Goal: Complete application form

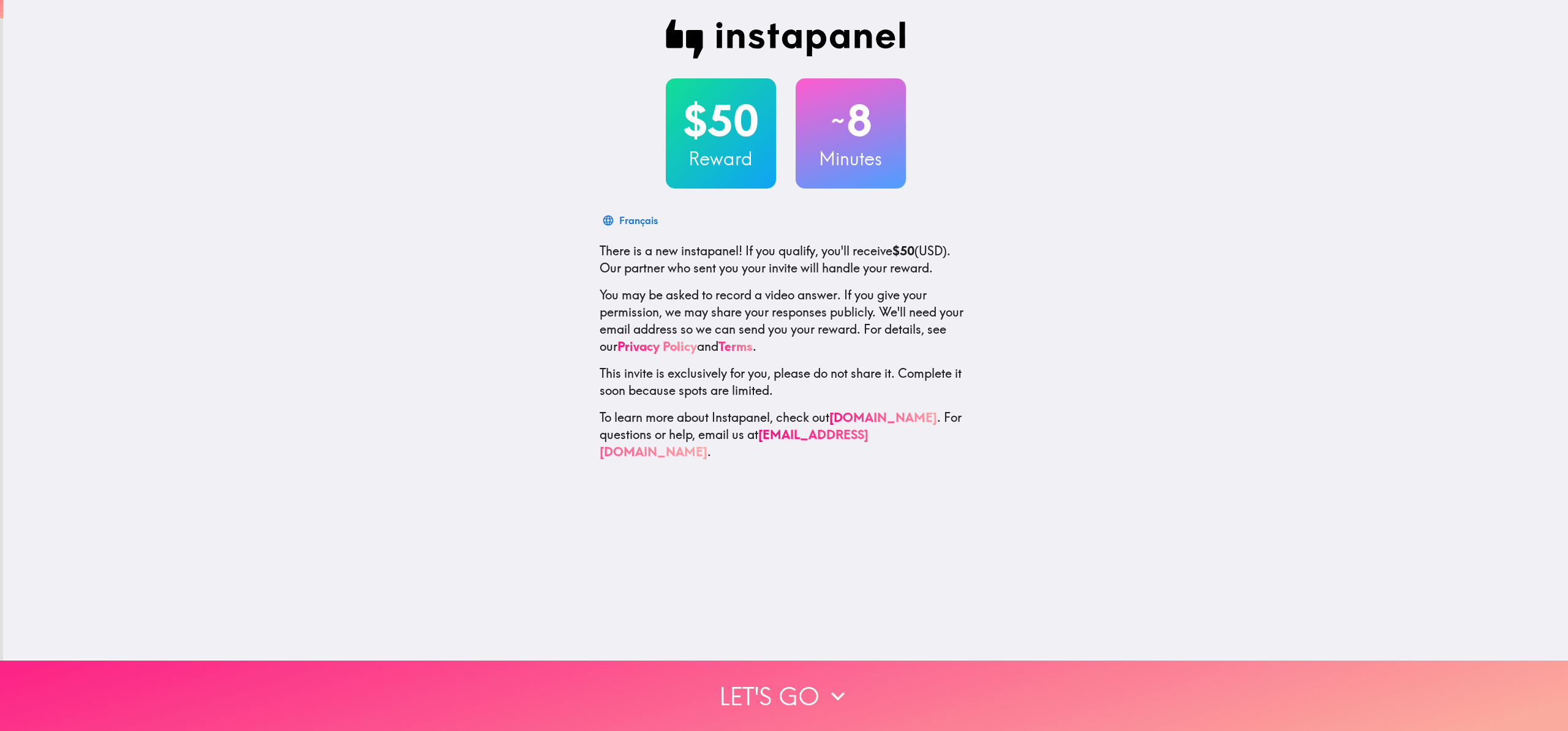
click at [761, 674] on button "Let's go" at bounding box center [784, 696] width 1568 height 70
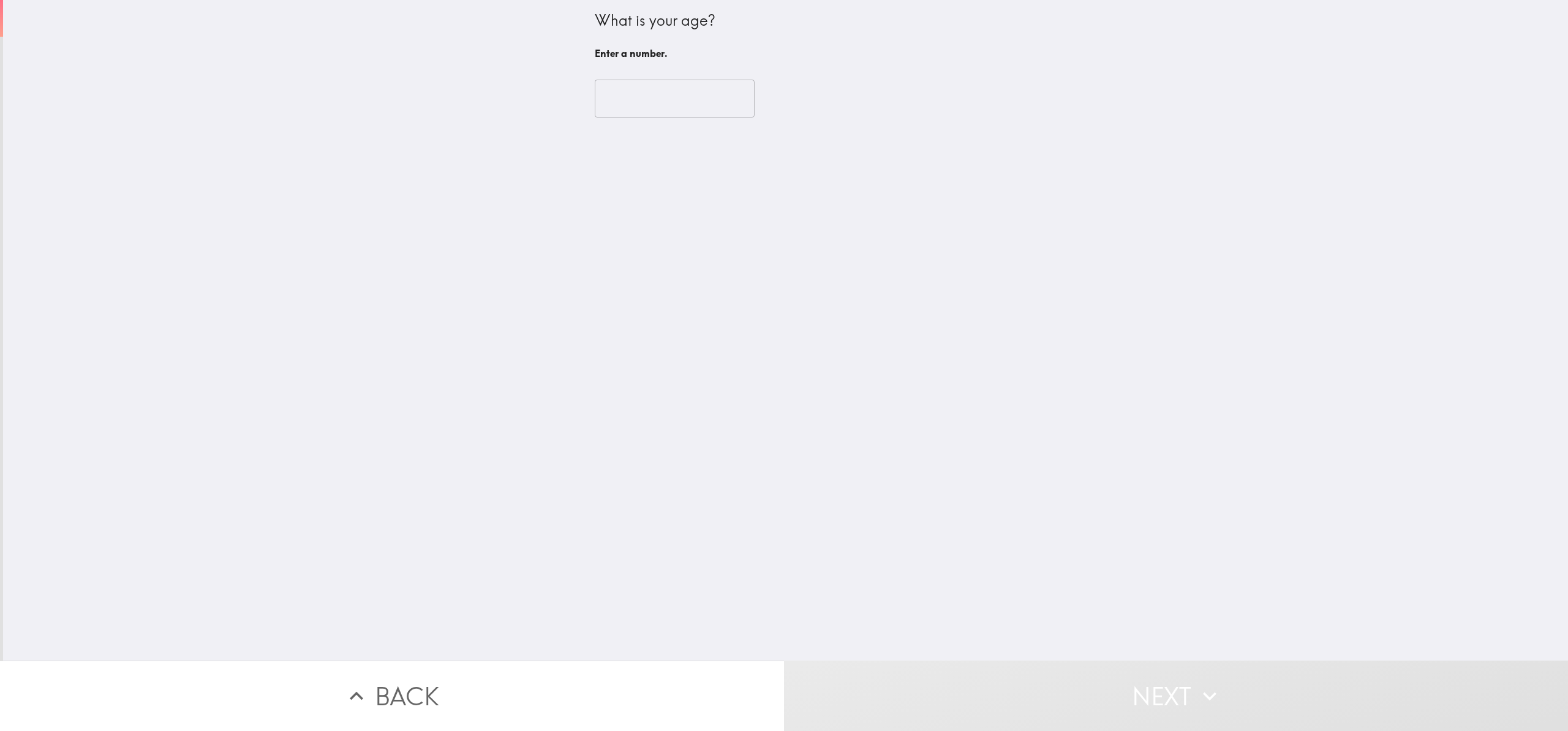
click at [659, 104] on input "number" at bounding box center [674, 99] width 160 height 38
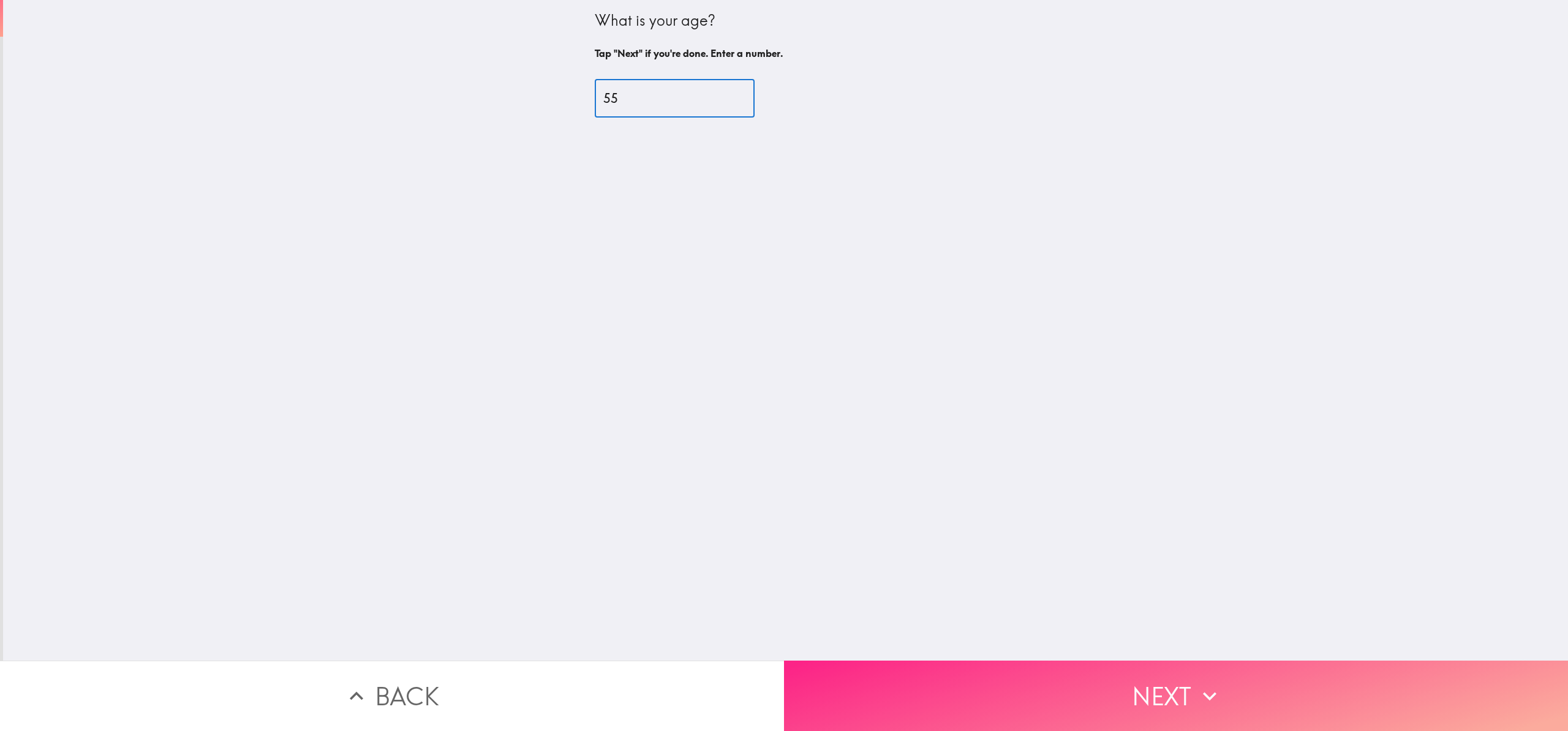
type input "55"
click at [1166, 693] on button "Next" at bounding box center [1177, 696] width 784 height 70
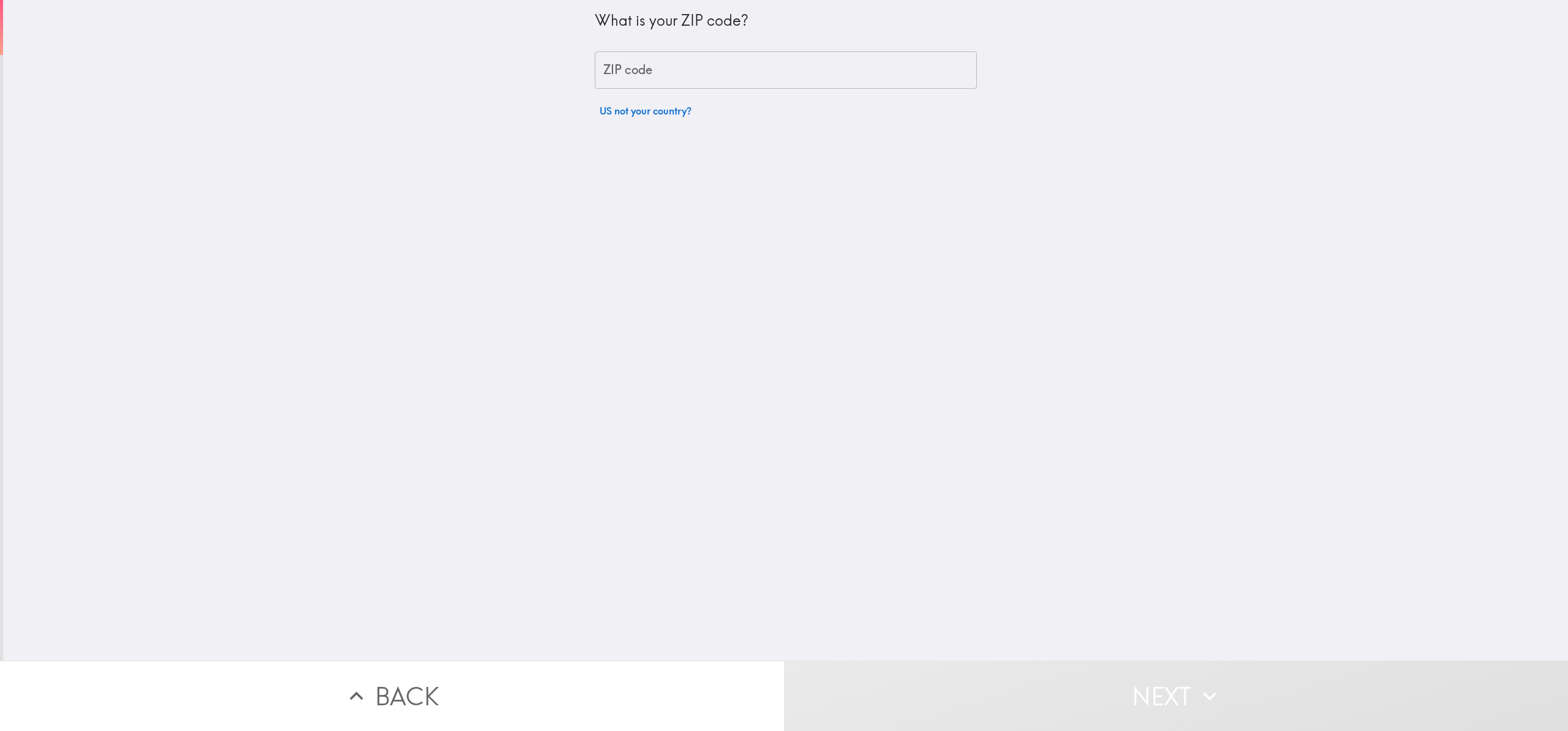
click at [724, 72] on input "ZIP code" at bounding box center [785, 70] width 382 height 38
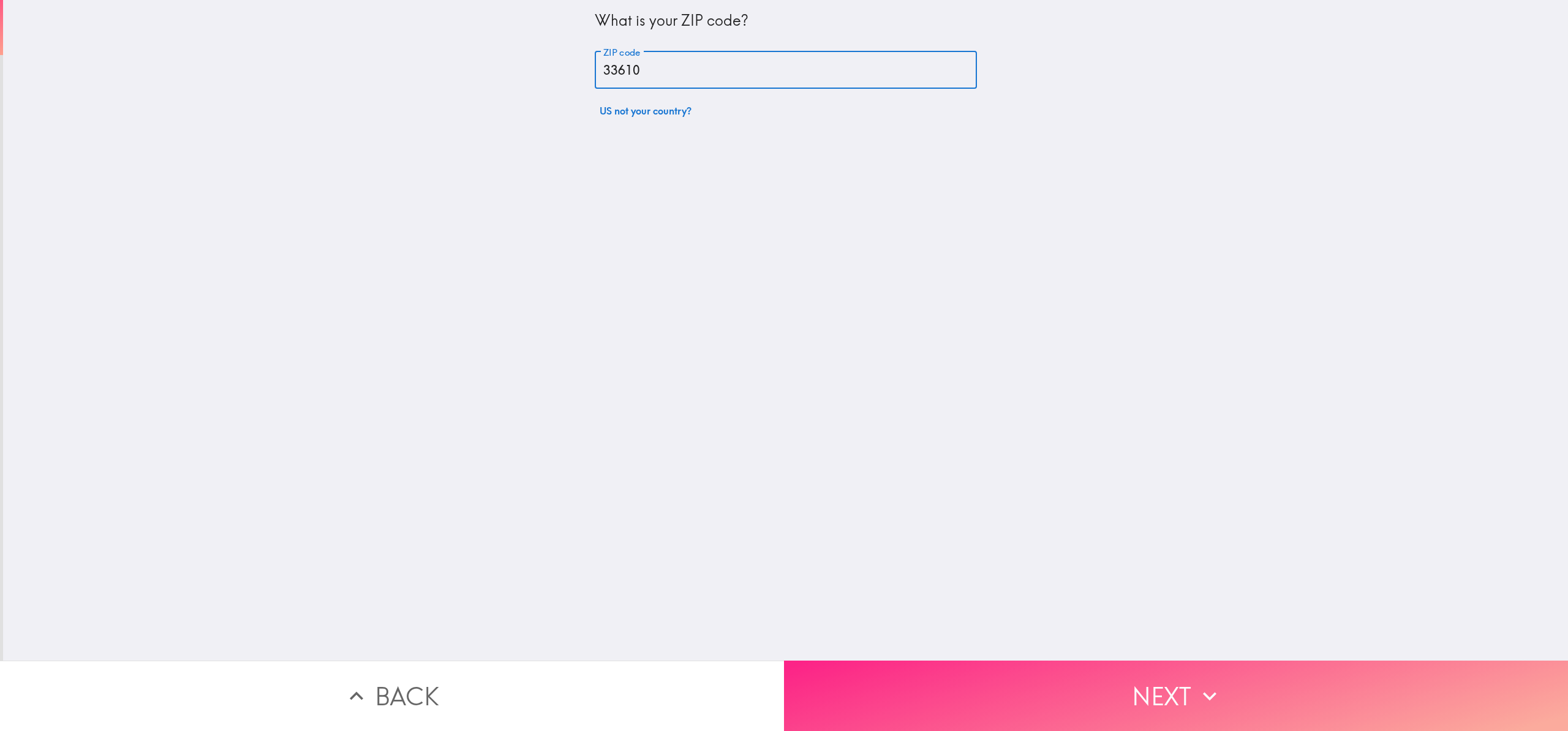
type input "33610"
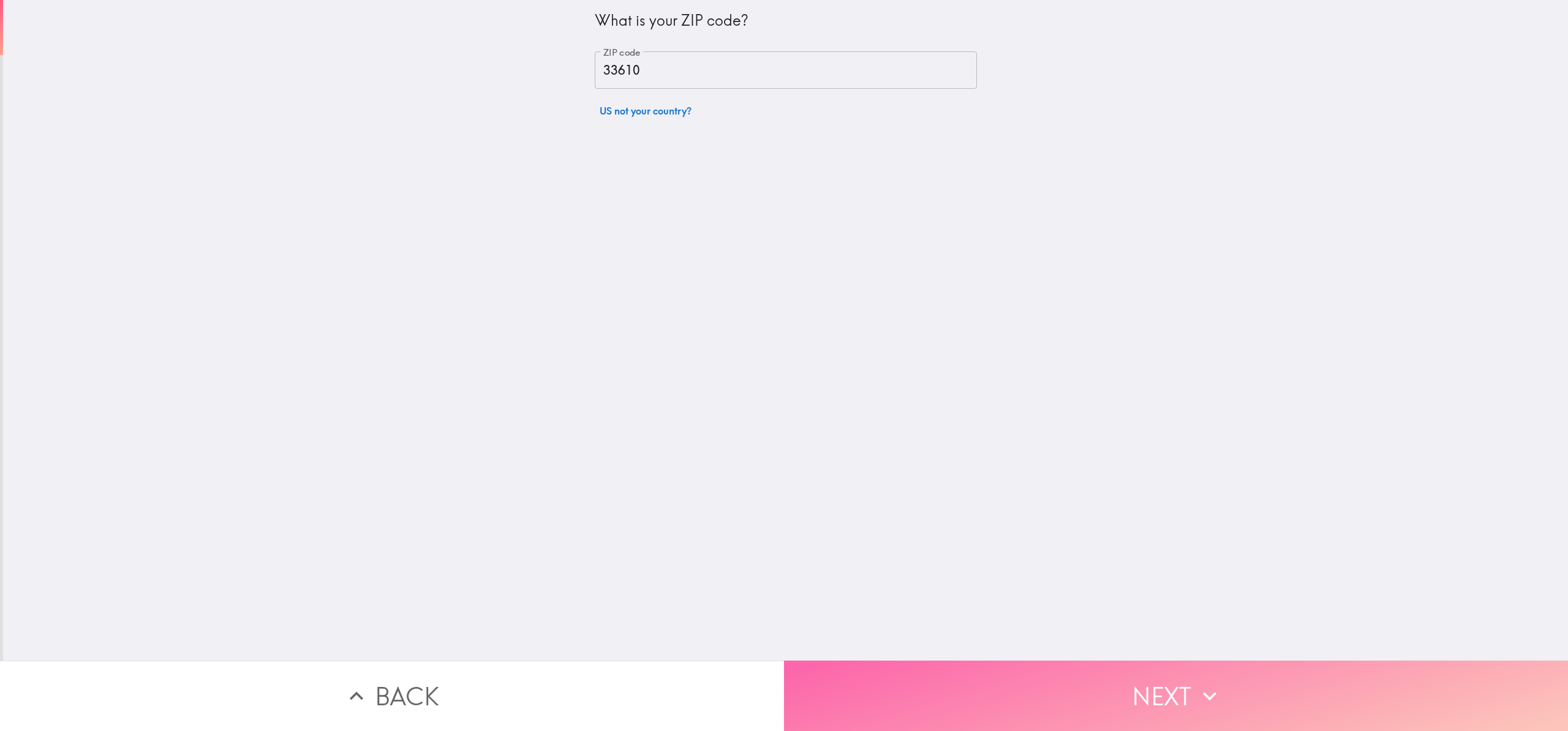
click at [1106, 709] on button "Next" at bounding box center [1177, 696] width 784 height 70
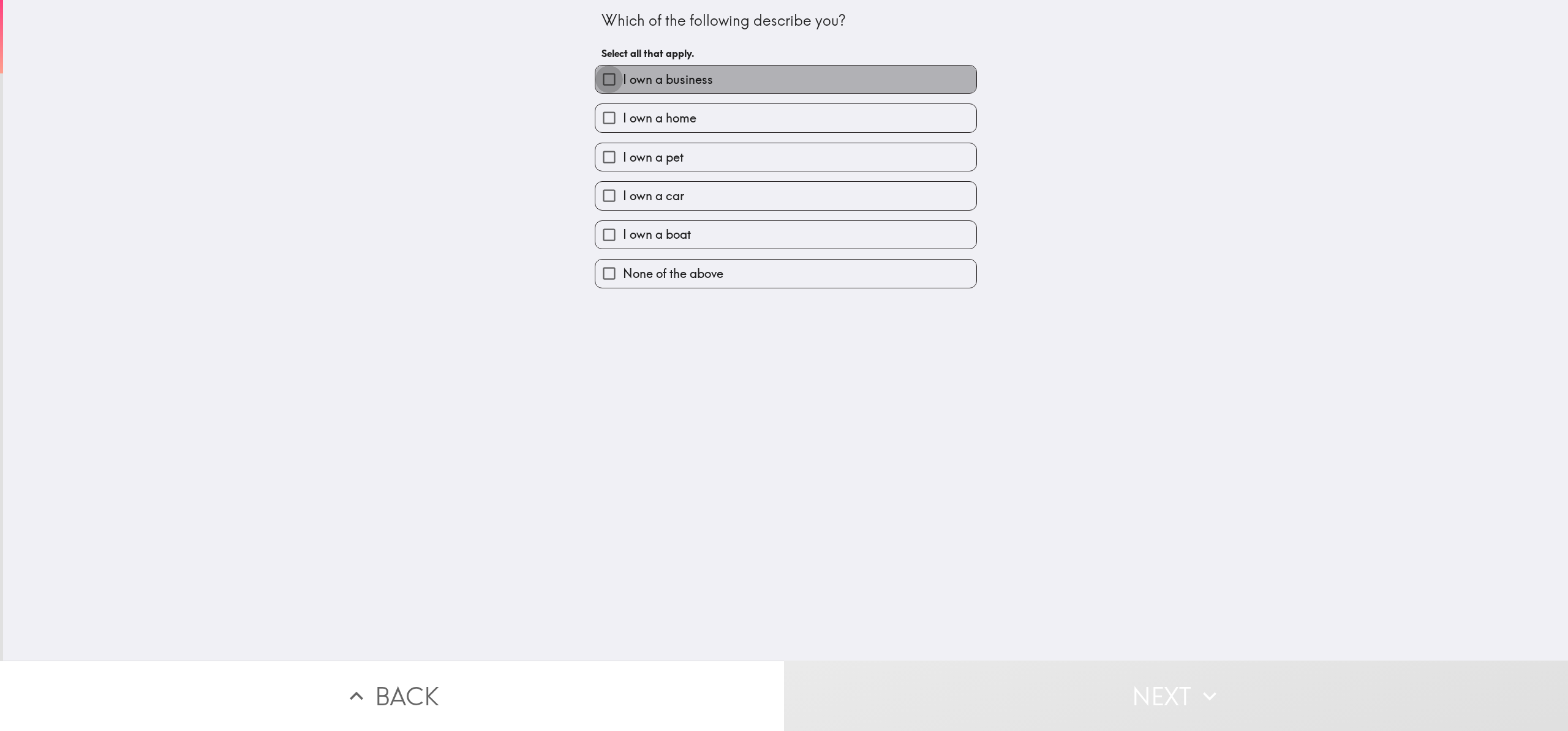
click at [604, 80] on input "I own a business" at bounding box center [609, 80] width 28 height 28
checkbox input "true"
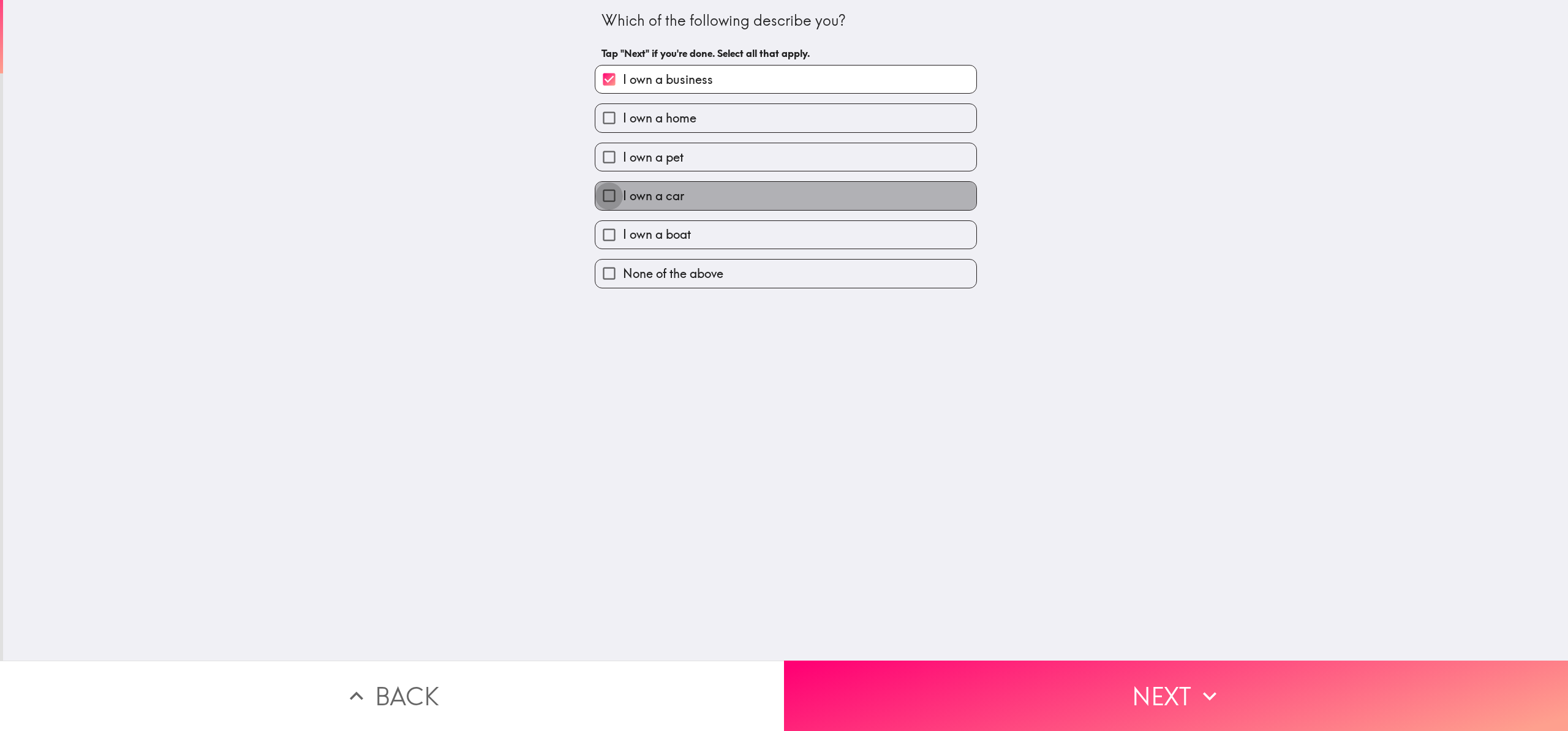
click at [597, 199] on input "I own a car" at bounding box center [609, 196] width 28 height 28
checkbox input "true"
click at [595, 157] on input "I own a pet" at bounding box center [609, 157] width 28 height 28
checkbox input "true"
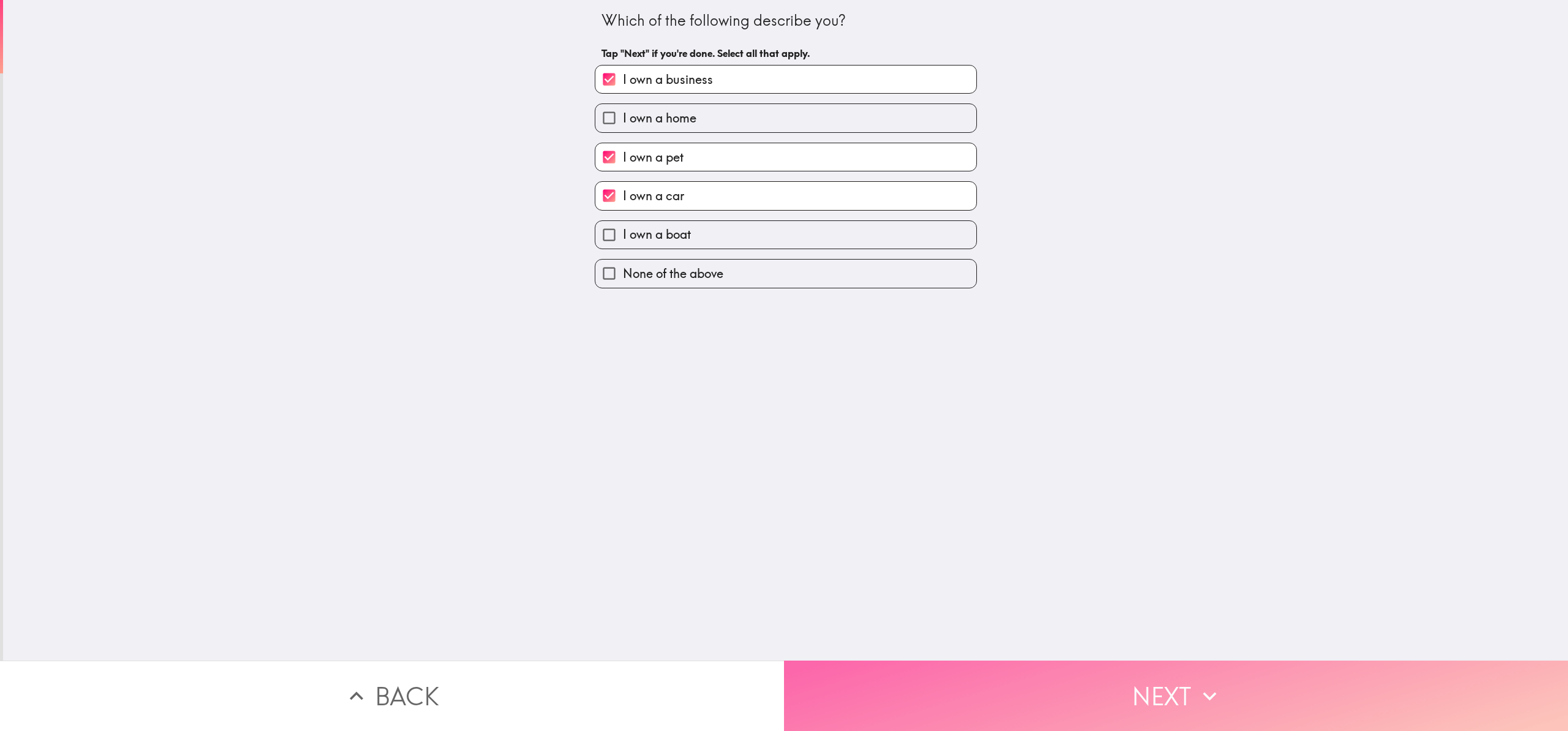
click at [954, 678] on button "Next" at bounding box center [1177, 696] width 784 height 70
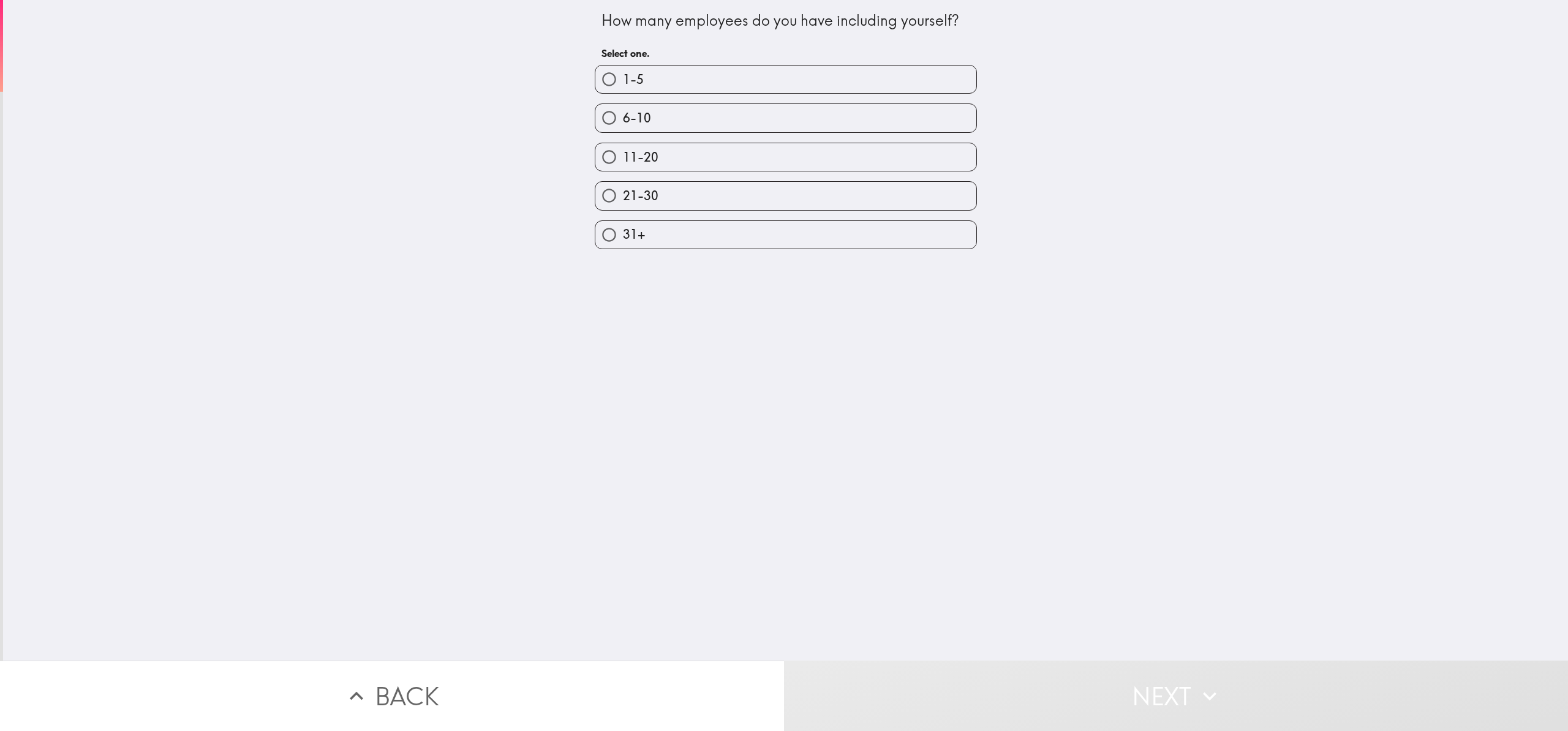
click at [601, 85] on input "1-5" at bounding box center [609, 80] width 28 height 28
radio input "true"
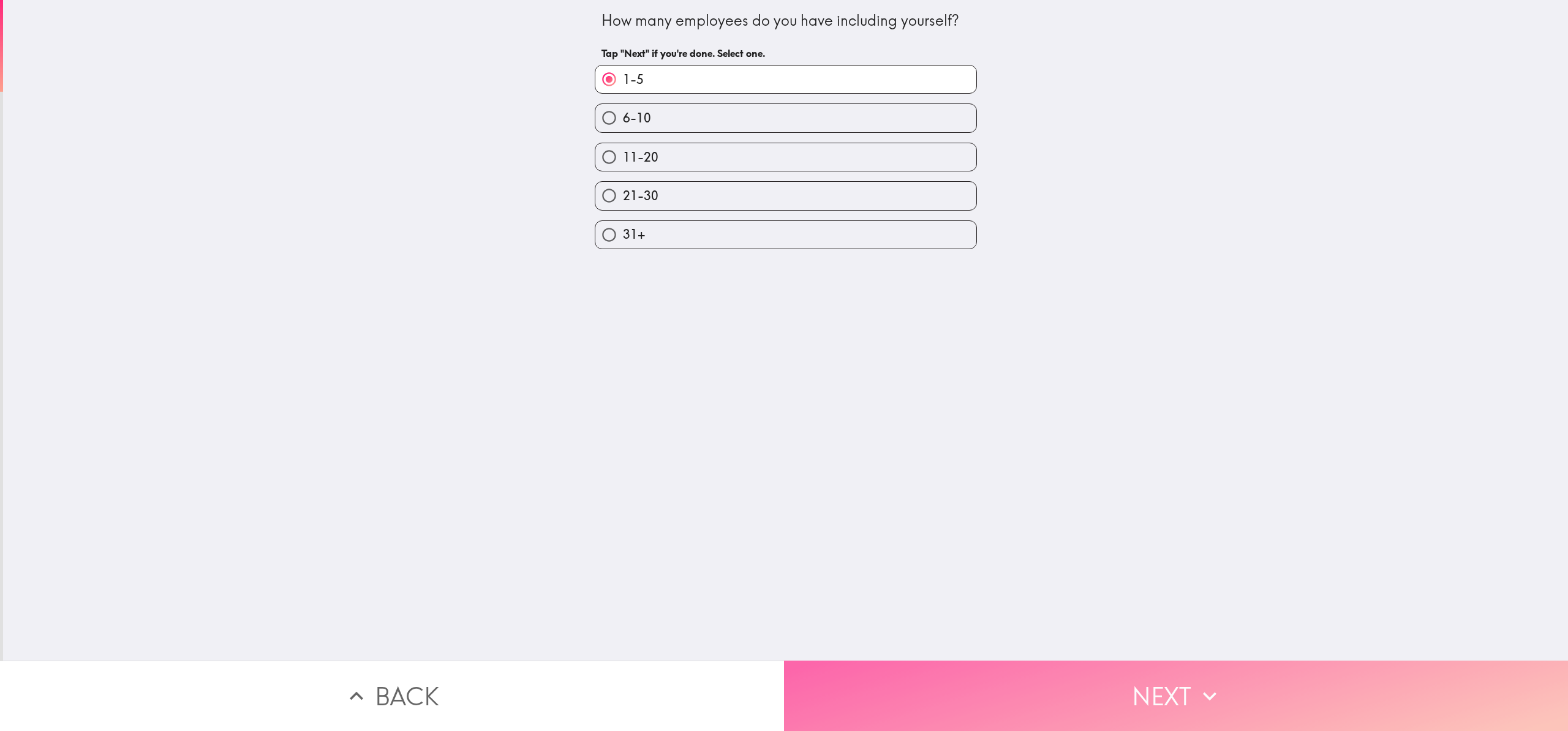
click at [1022, 676] on button "Next" at bounding box center [1177, 696] width 784 height 70
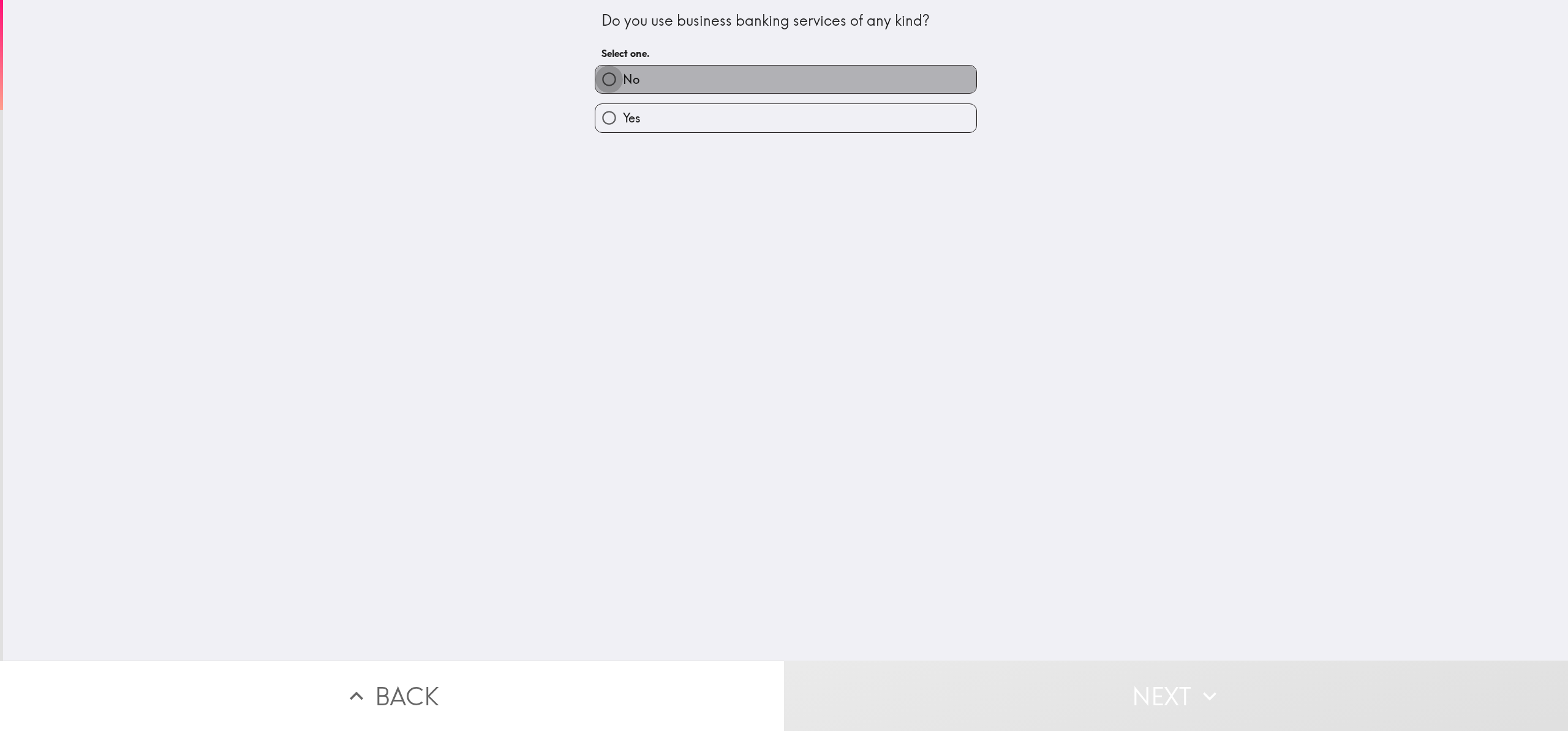
click at [603, 78] on input "No" at bounding box center [609, 80] width 28 height 28
radio input "true"
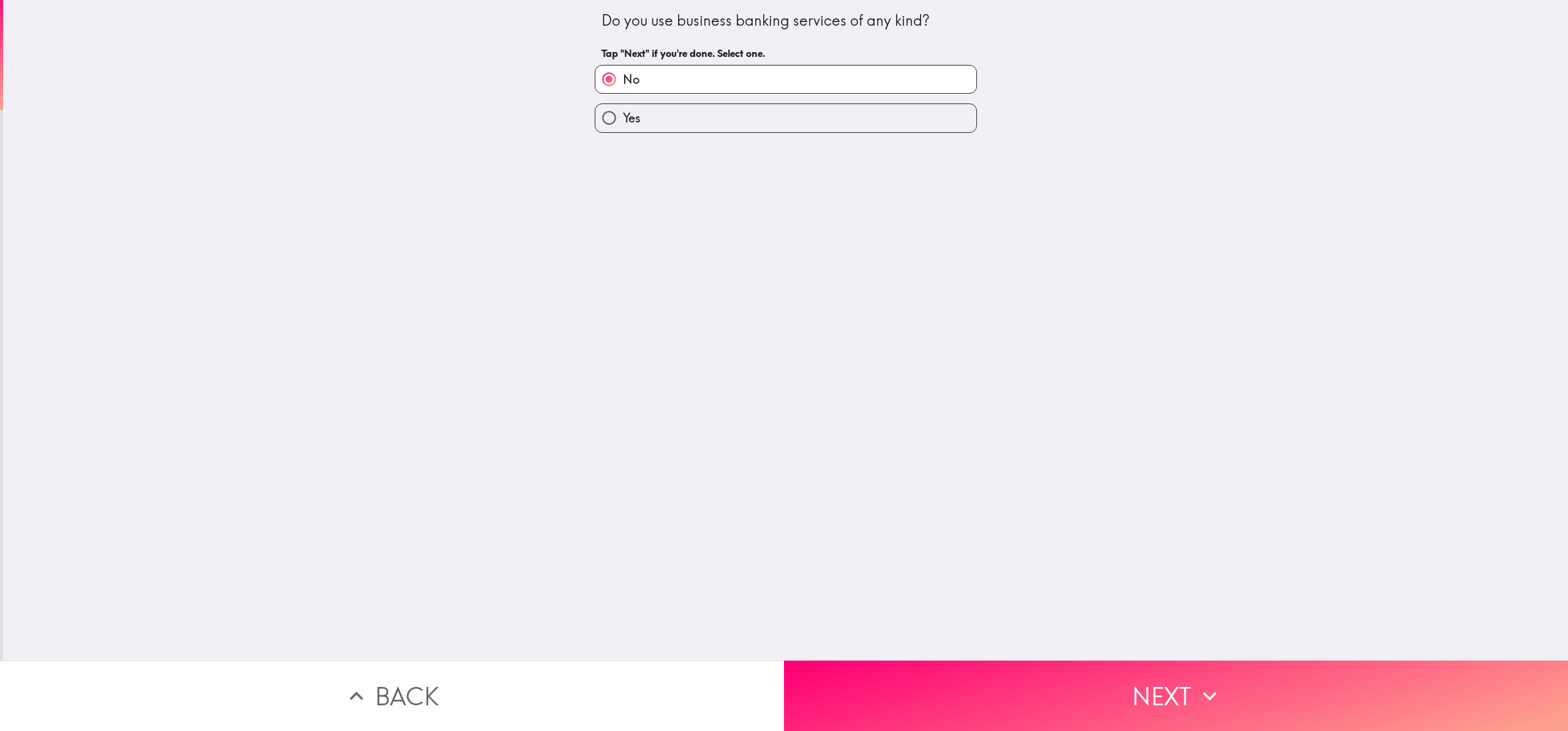
click at [602, 119] on input "Yes" at bounding box center [609, 118] width 28 height 28
radio input "true"
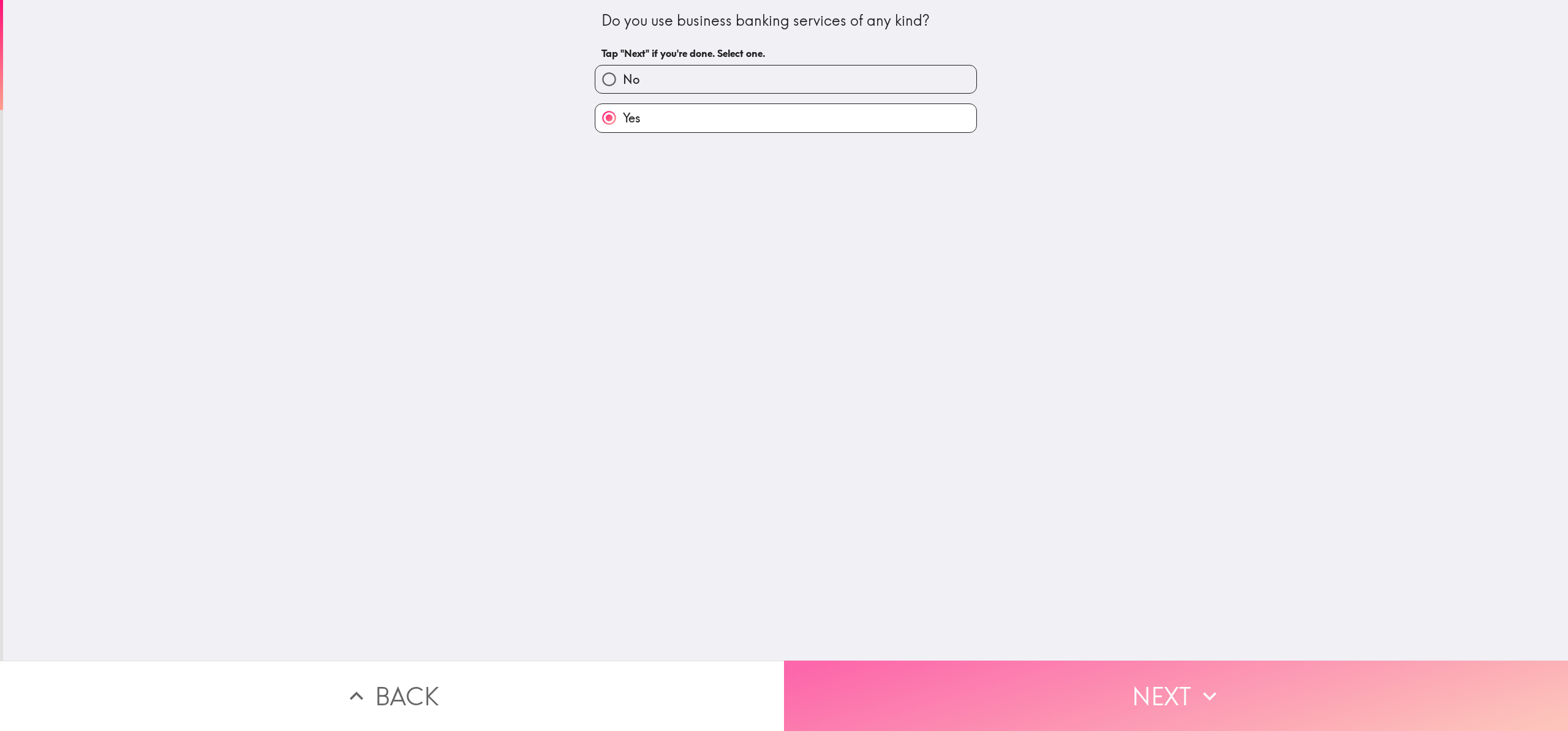
click at [1066, 678] on button "Next" at bounding box center [1177, 696] width 784 height 70
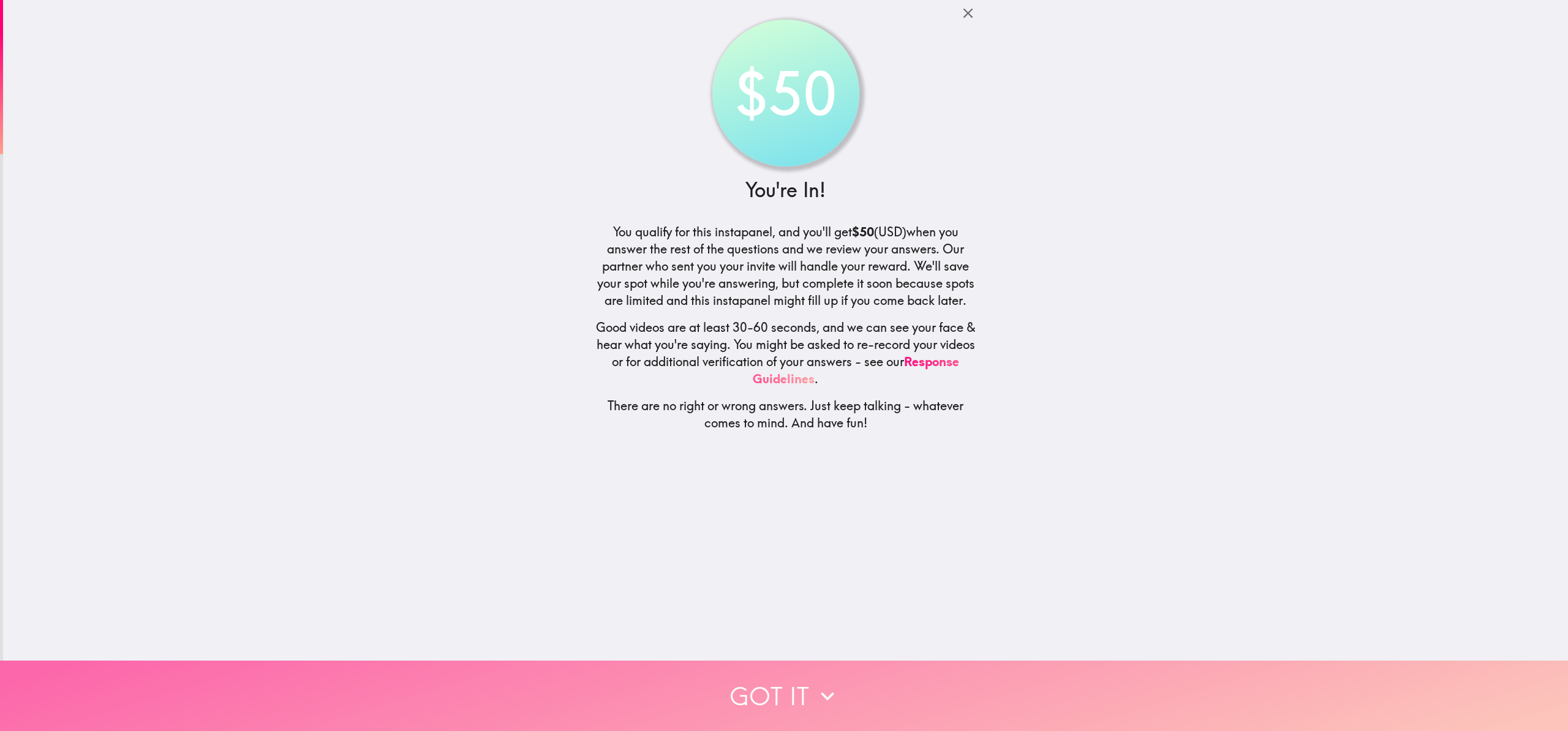
click at [833, 684] on icon "button" at bounding box center [827, 696] width 27 height 27
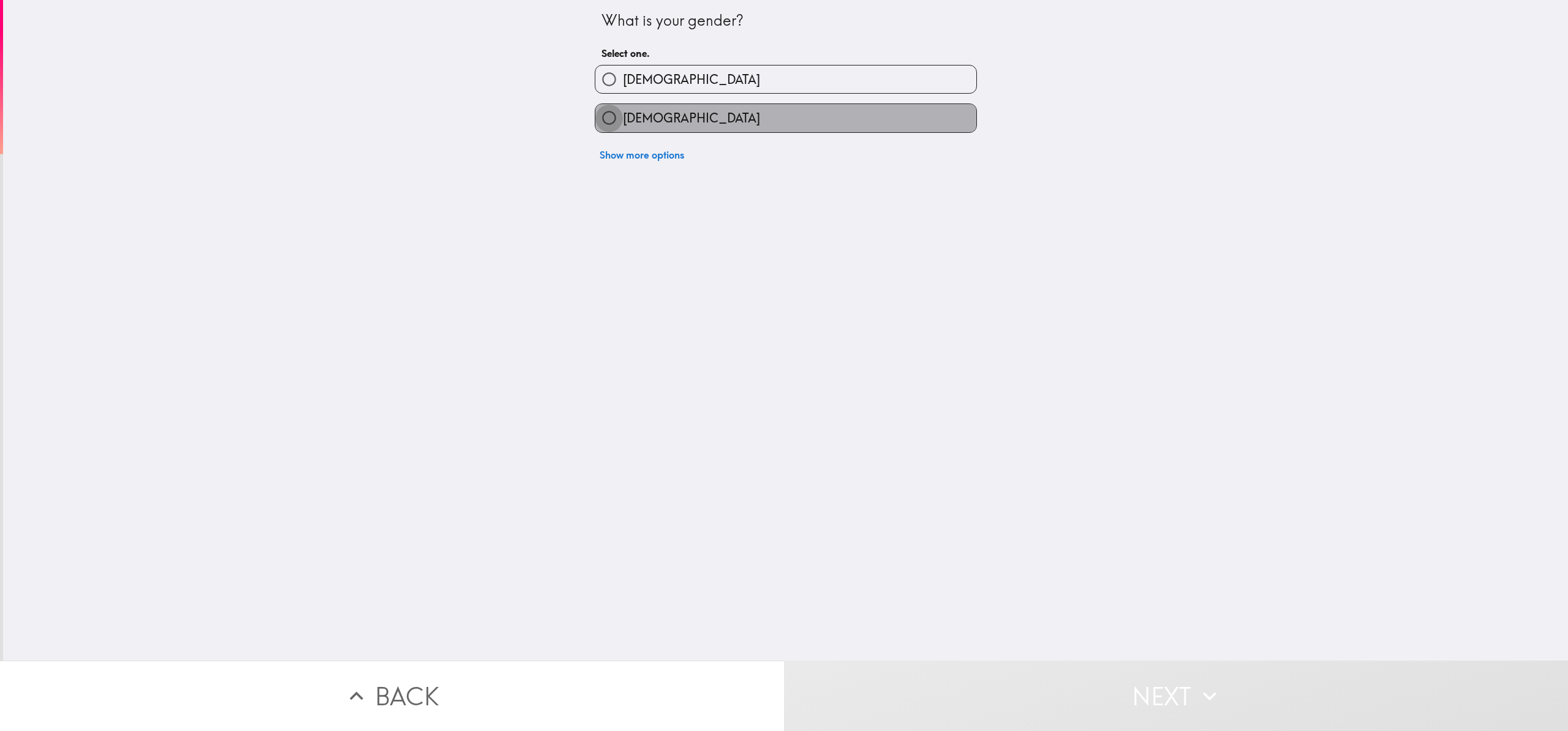
click at [605, 116] on input "[DEMOGRAPHIC_DATA]" at bounding box center [609, 118] width 28 height 28
radio input "true"
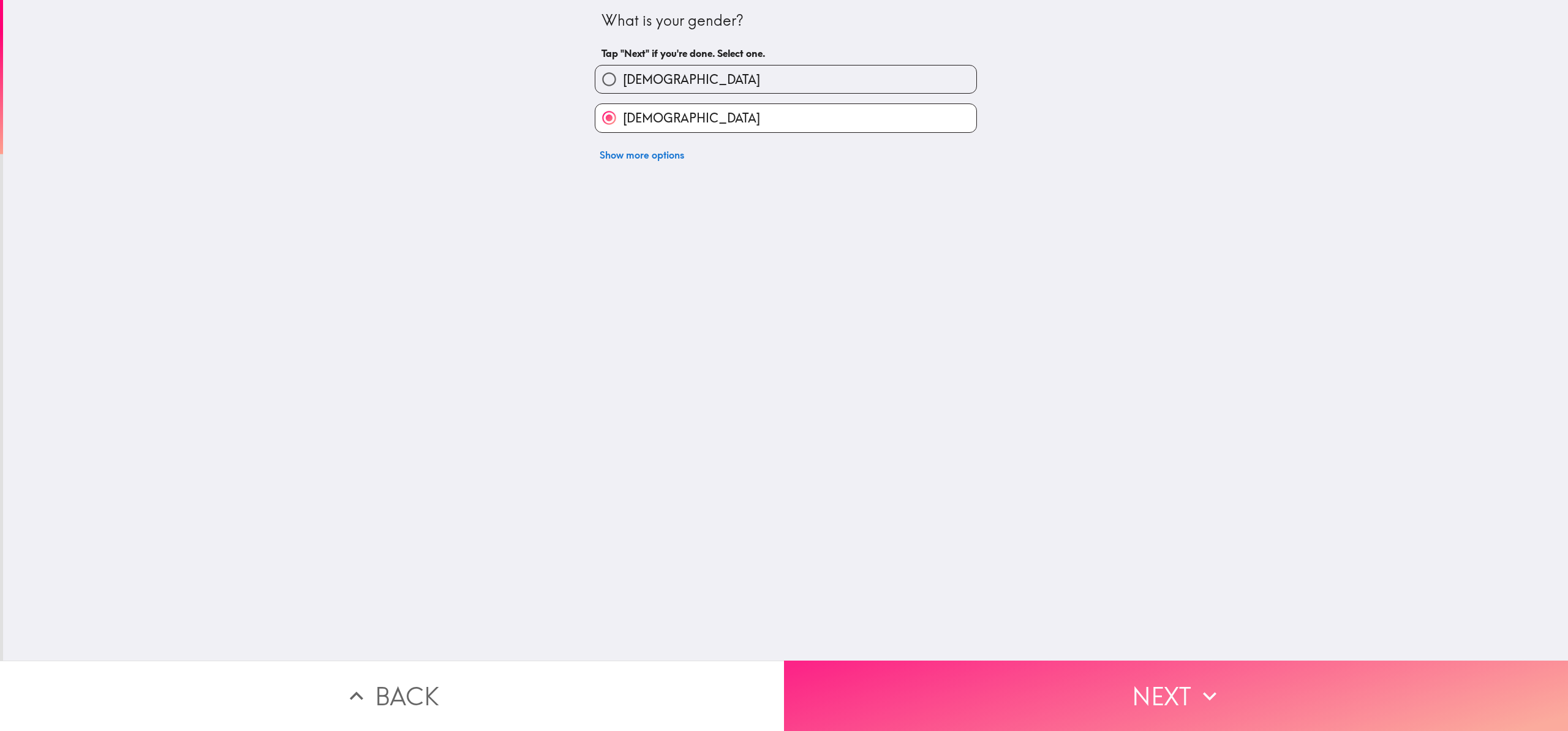
click at [1003, 678] on button "Next" at bounding box center [1177, 696] width 784 height 70
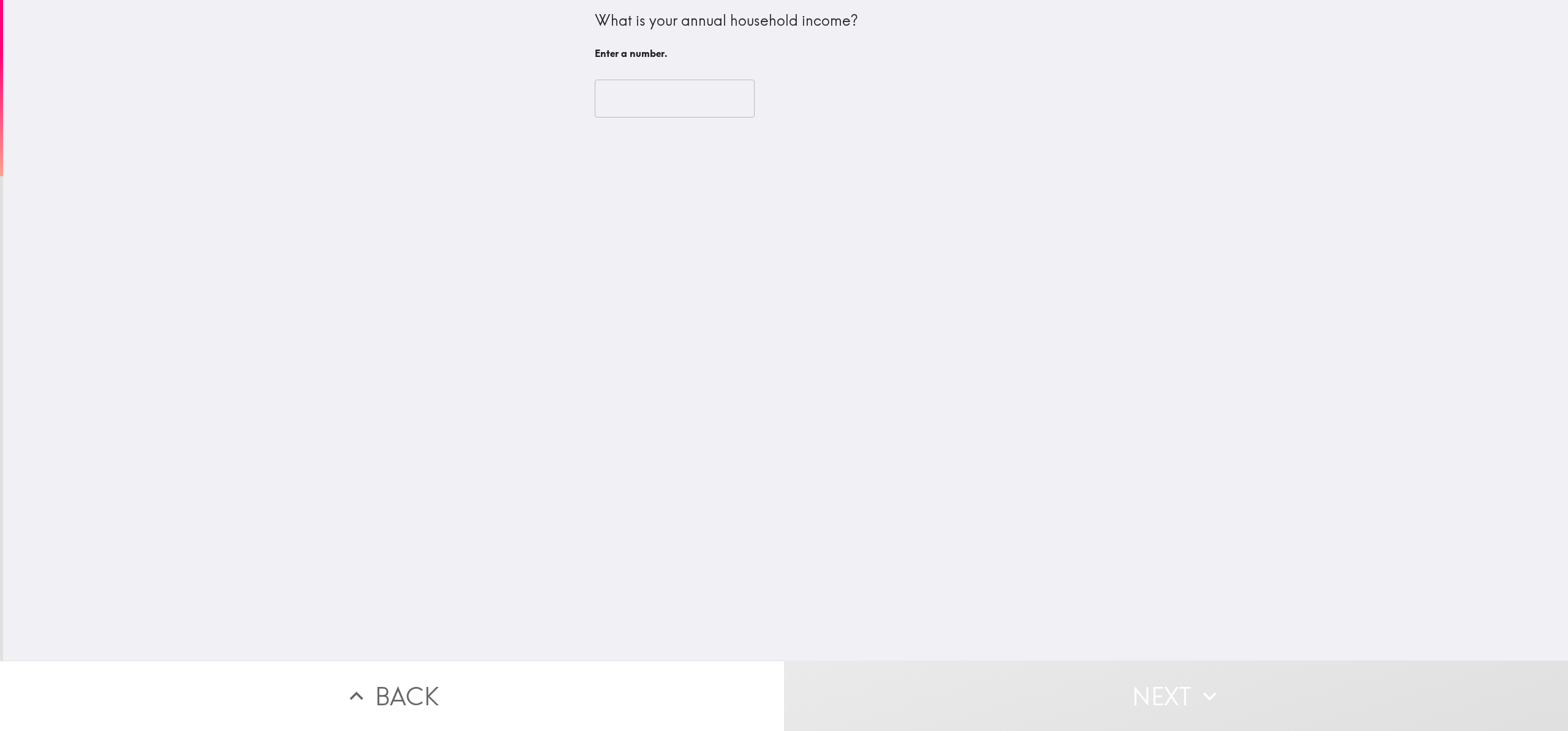
click at [615, 91] on input "number" at bounding box center [674, 99] width 160 height 38
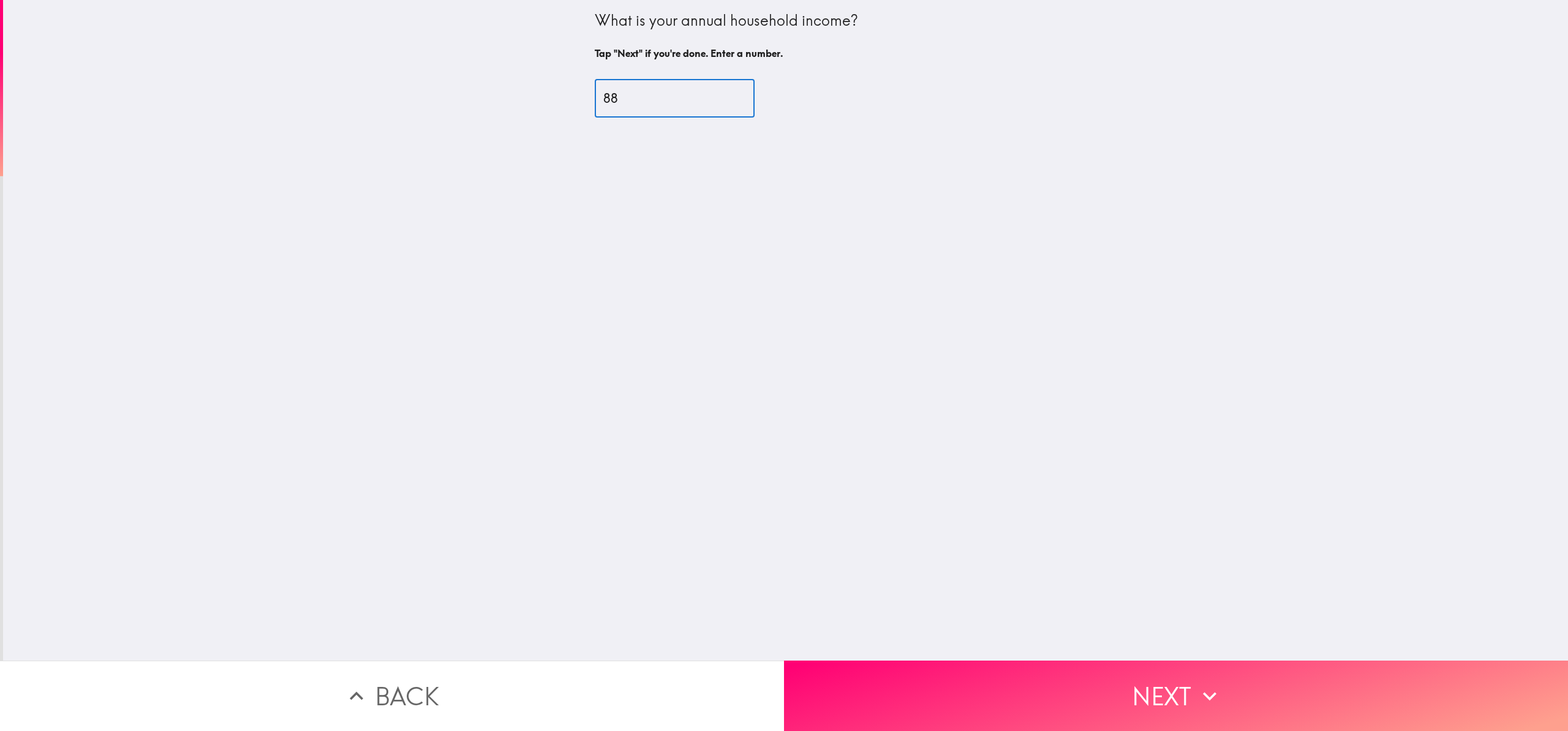
type input "8"
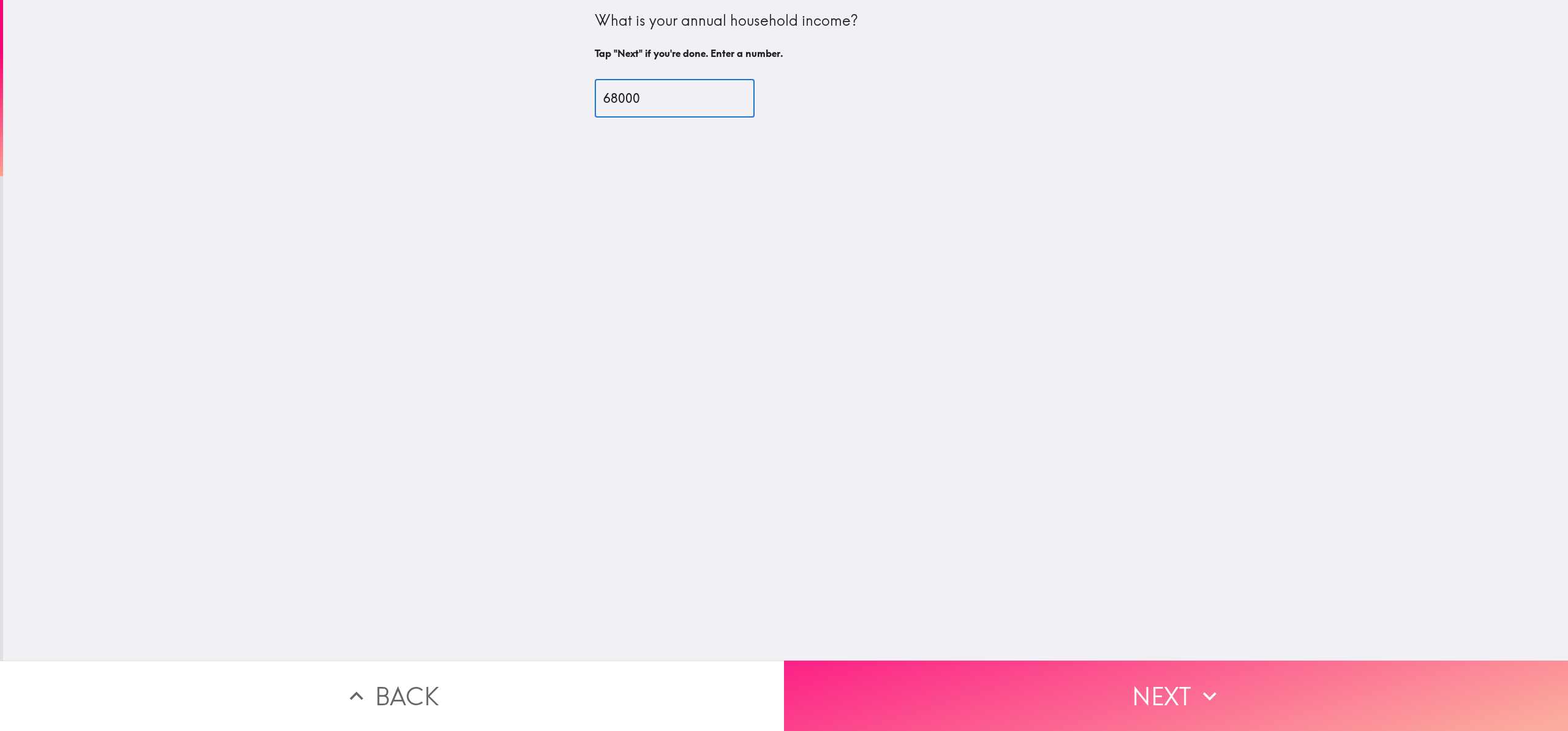
type input "68000"
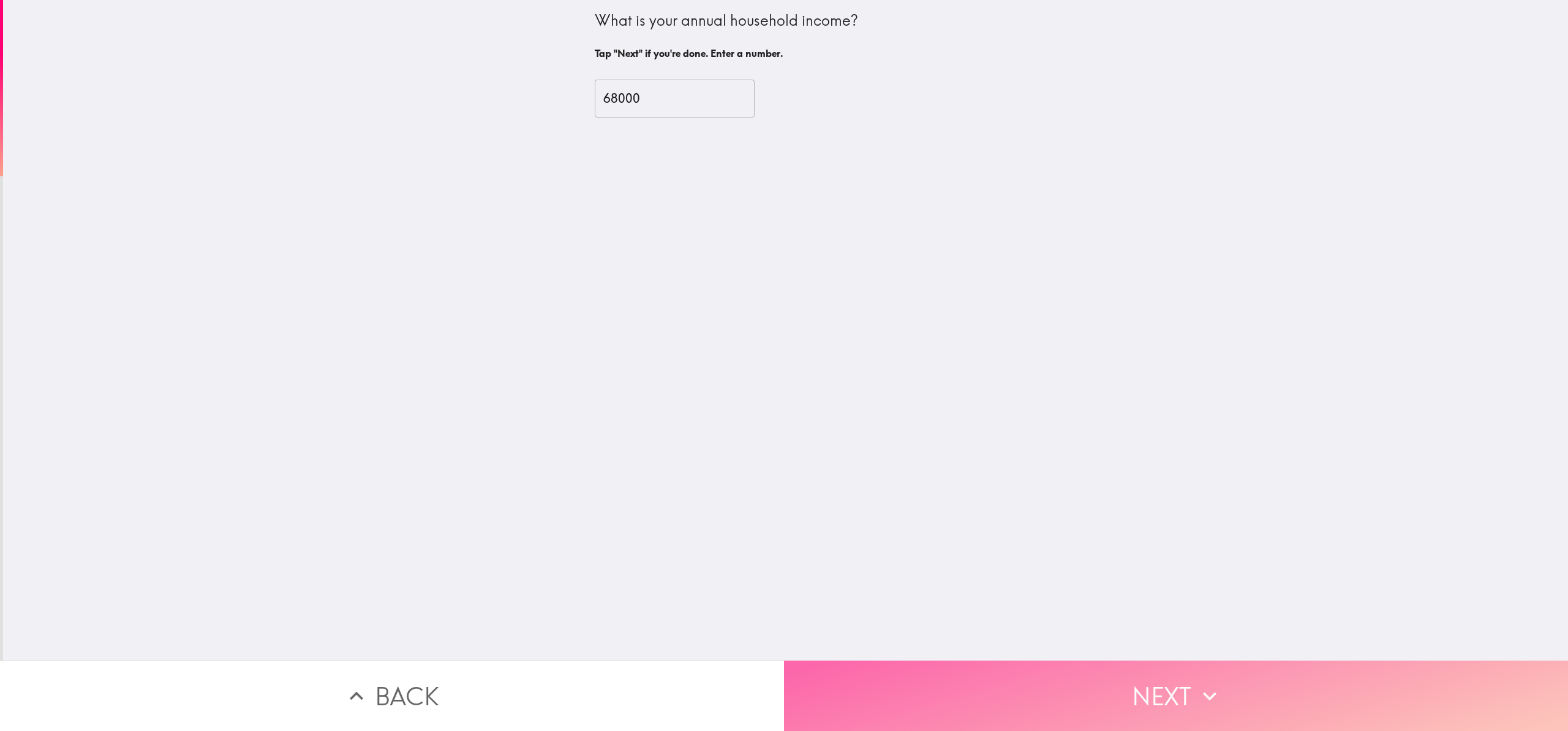
click at [1225, 681] on button "Next" at bounding box center [1177, 696] width 784 height 70
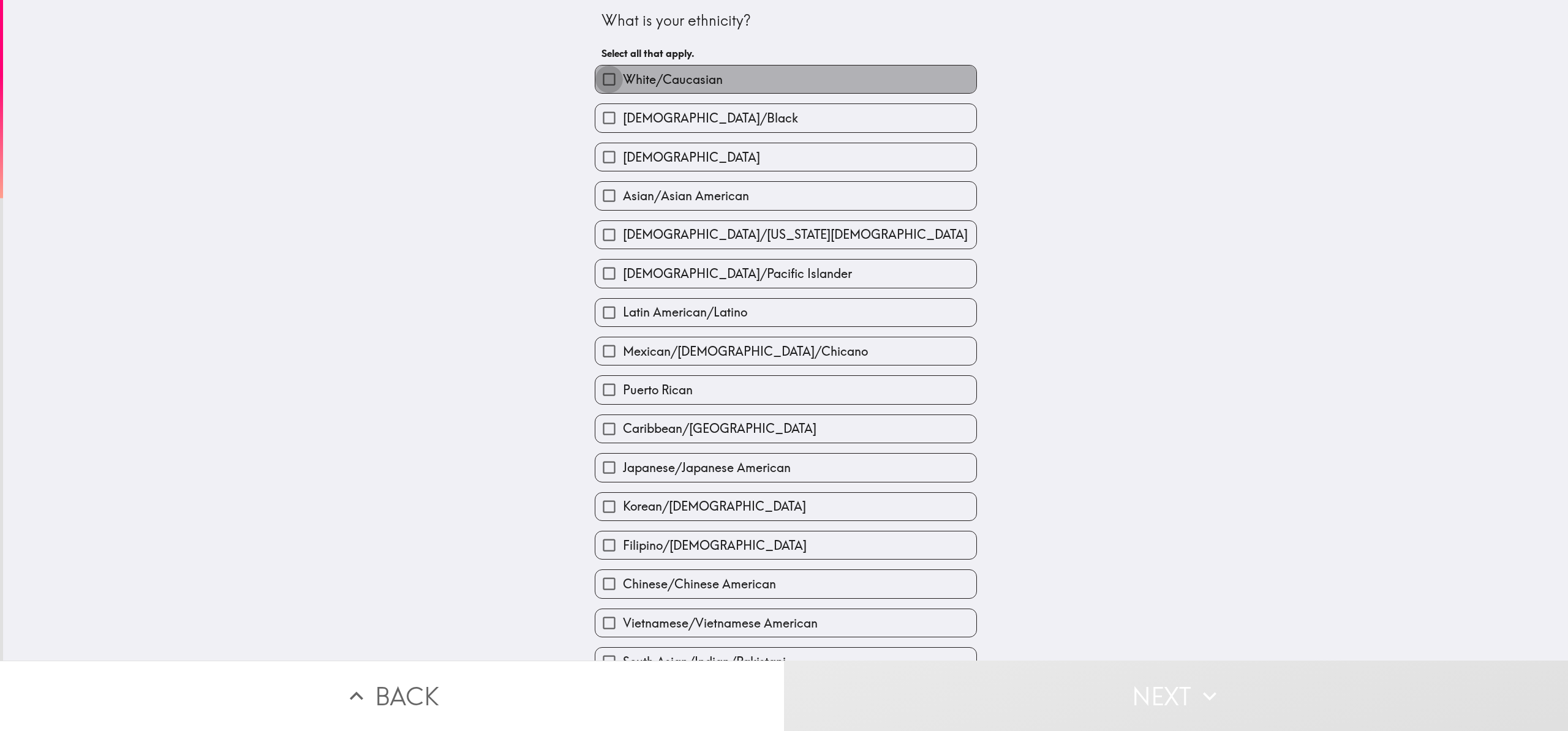
click at [598, 81] on input "White/Caucasian" at bounding box center [609, 80] width 28 height 28
checkbox input "true"
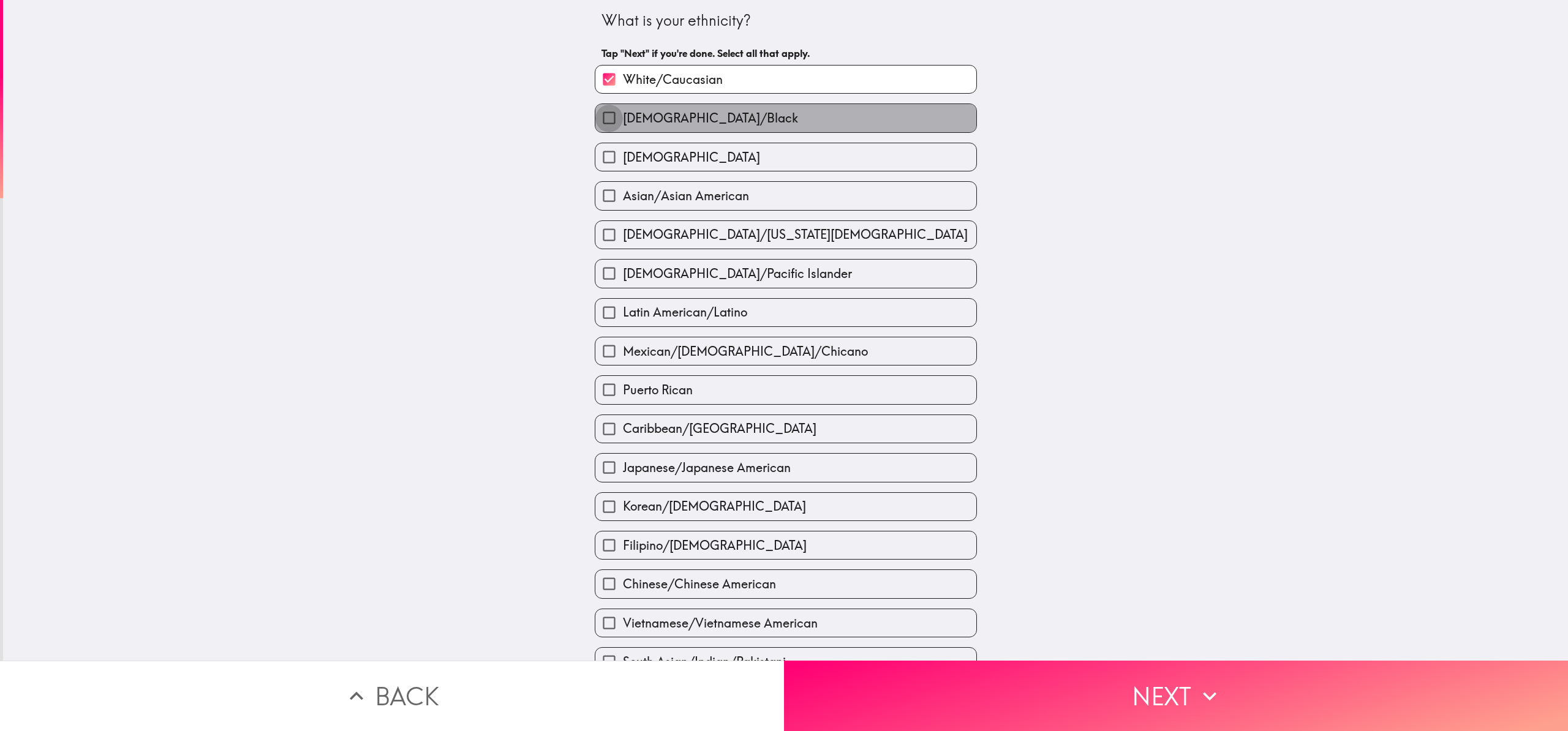
click at [597, 120] on input "[DEMOGRAPHIC_DATA]/Black" at bounding box center [609, 118] width 28 height 28
checkbox input "true"
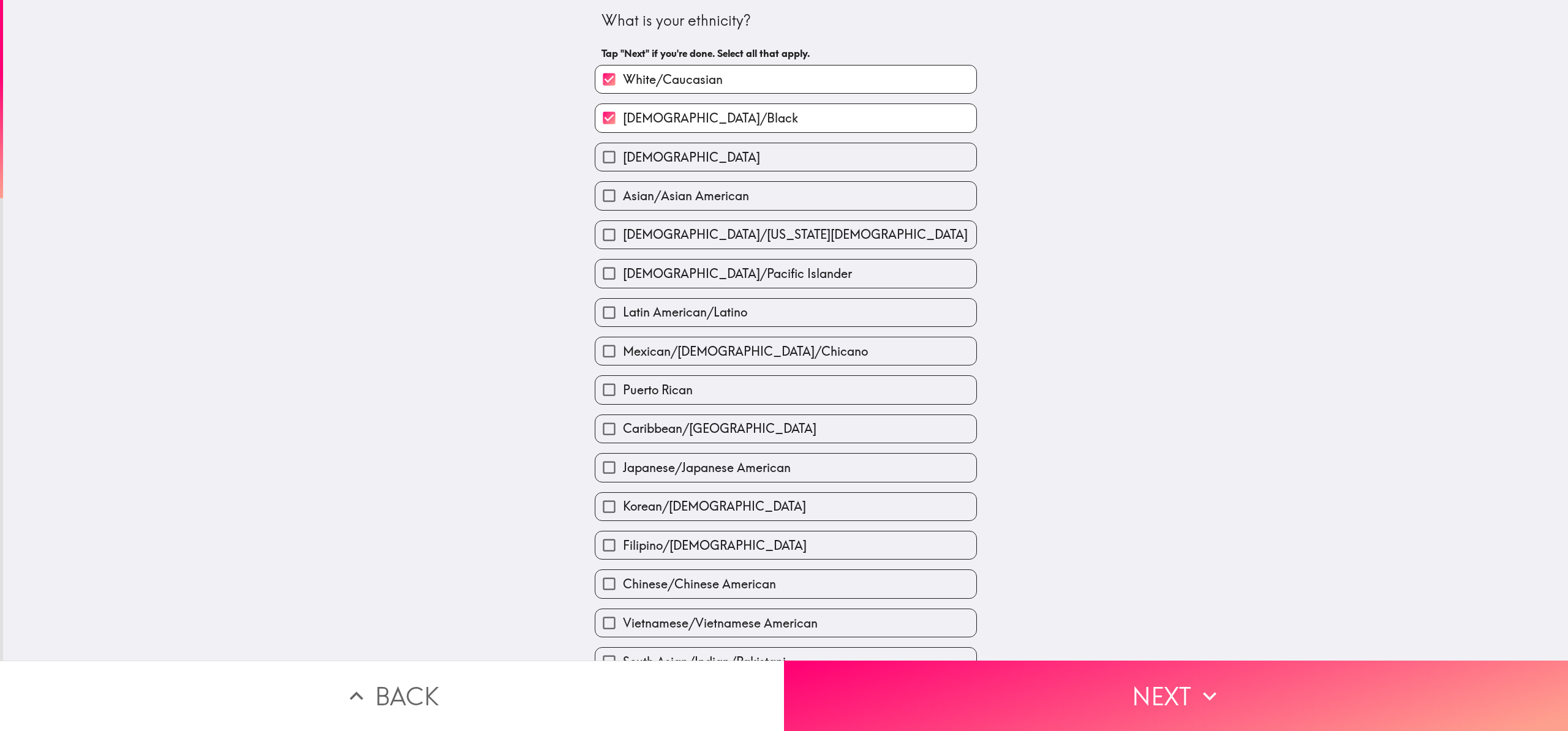
click at [599, 240] on input "[DEMOGRAPHIC_DATA]/[US_STATE][DEMOGRAPHIC_DATA]" at bounding box center [609, 235] width 28 height 28
checkbox input "true"
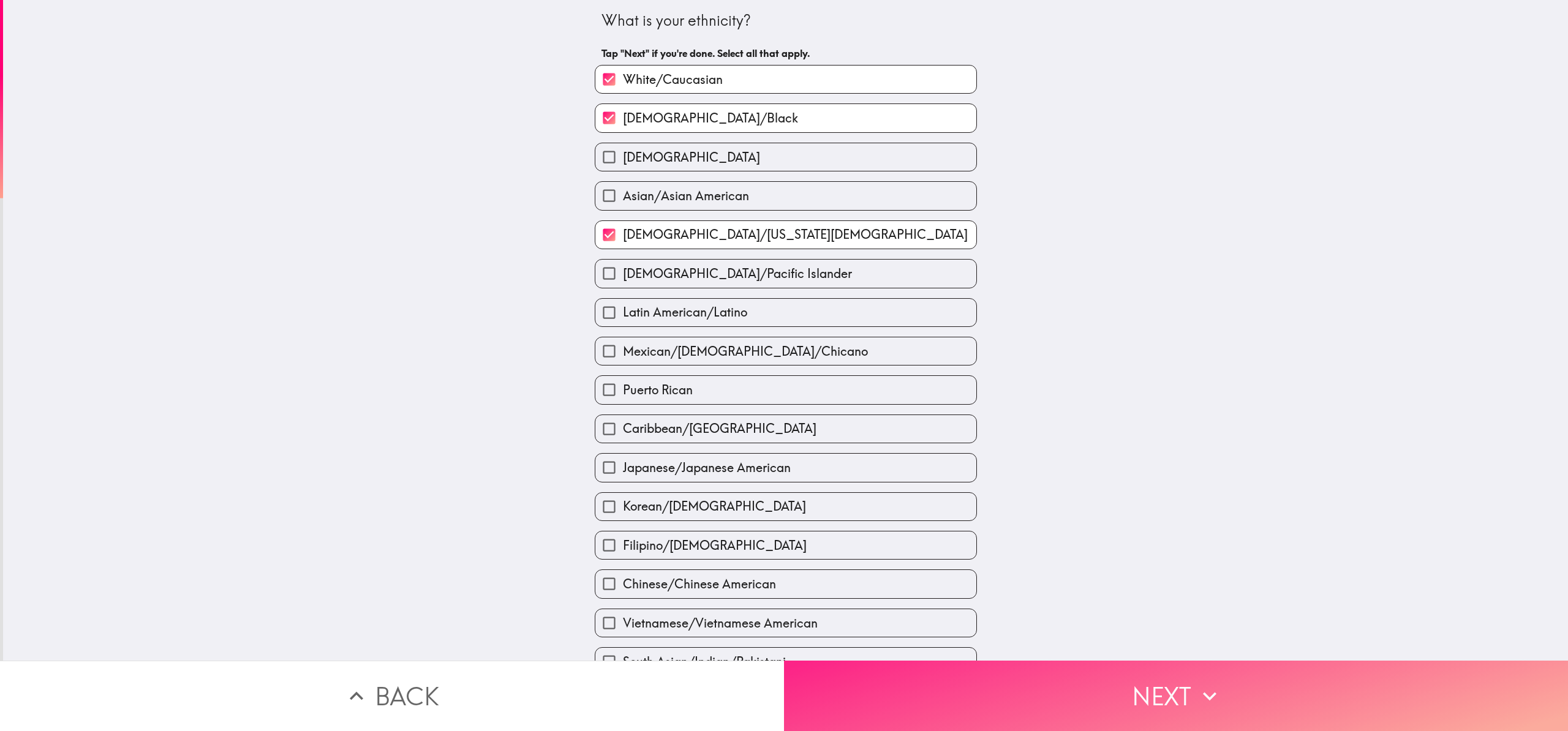
click at [1121, 697] on button "Next" at bounding box center [1177, 696] width 784 height 70
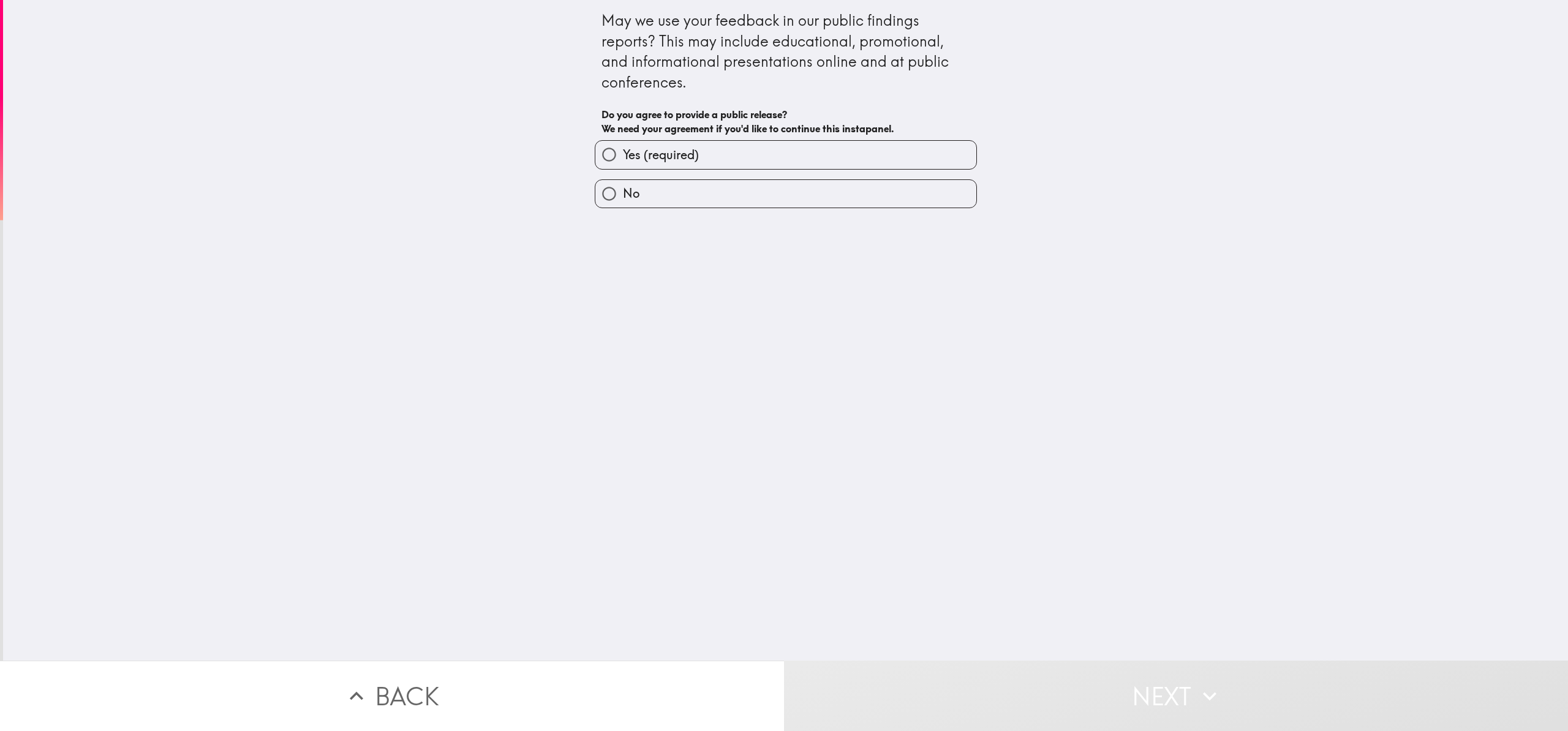
click at [598, 152] on input "Yes (required)" at bounding box center [609, 155] width 28 height 28
radio input "true"
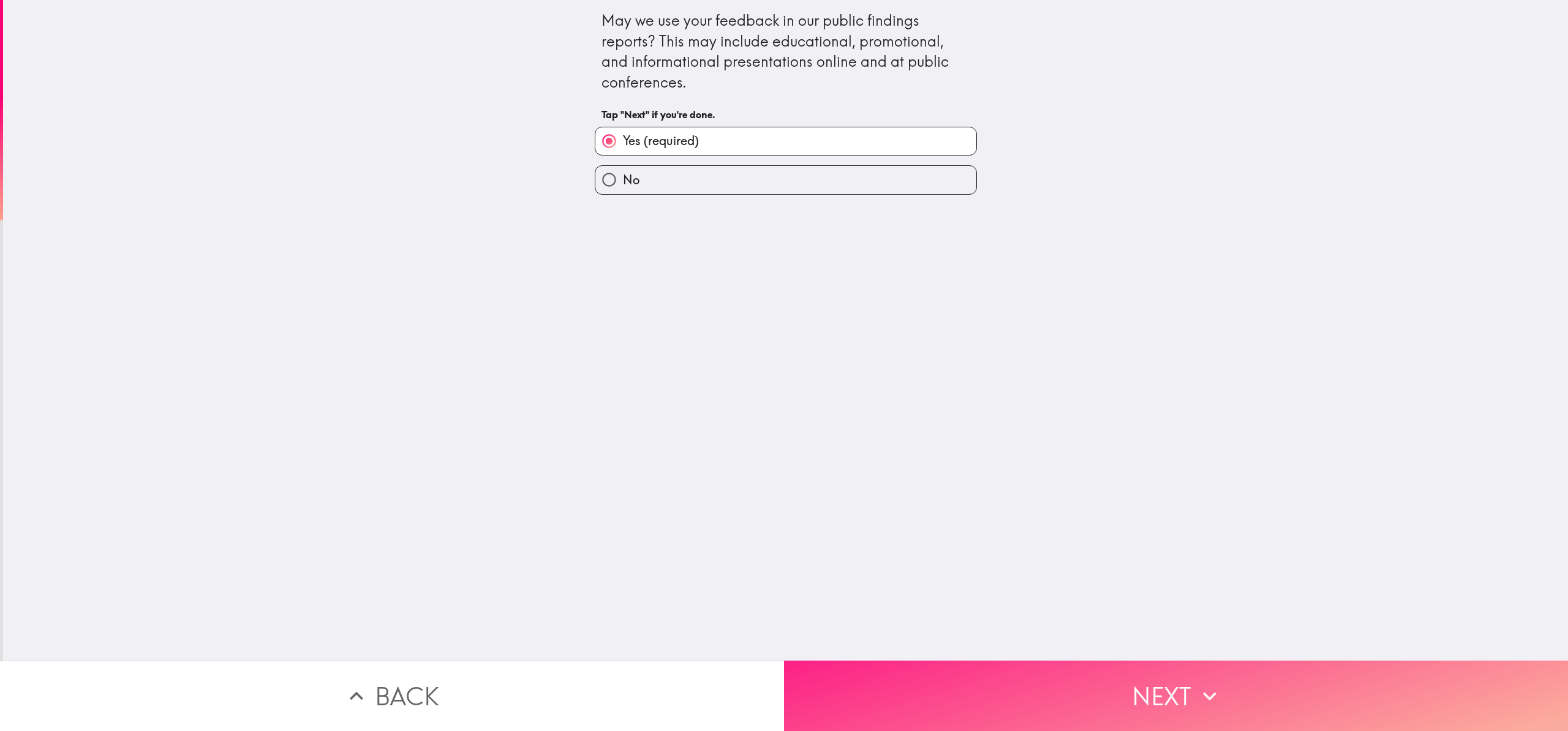
click at [1146, 699] on button "Next" at bounding box center [1177, 696] width 784 height 70
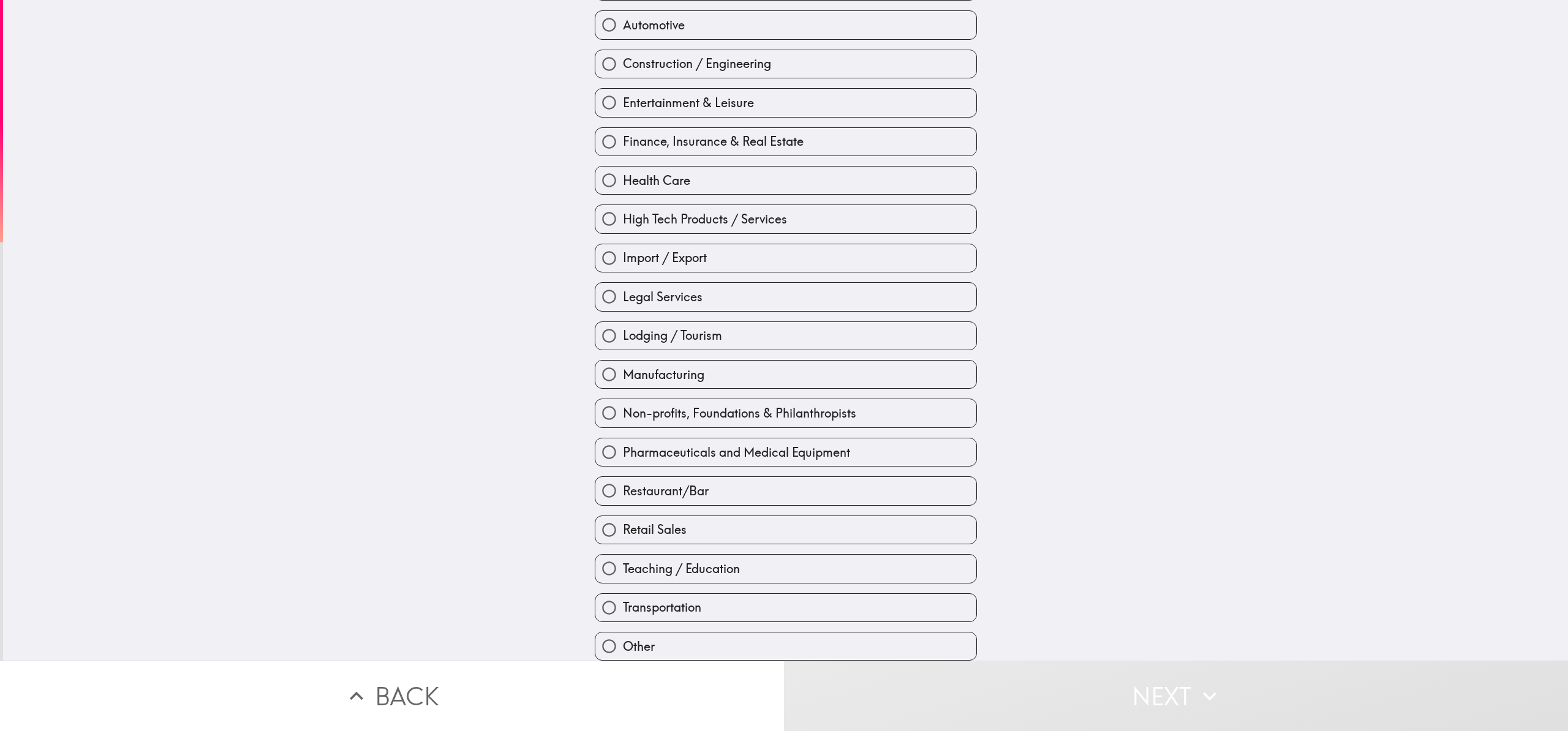
scroll to position [192, 0]
click at [598, 637] on input "Other" at bounding box center [609, 646] width 28 height 28
radio input "true"
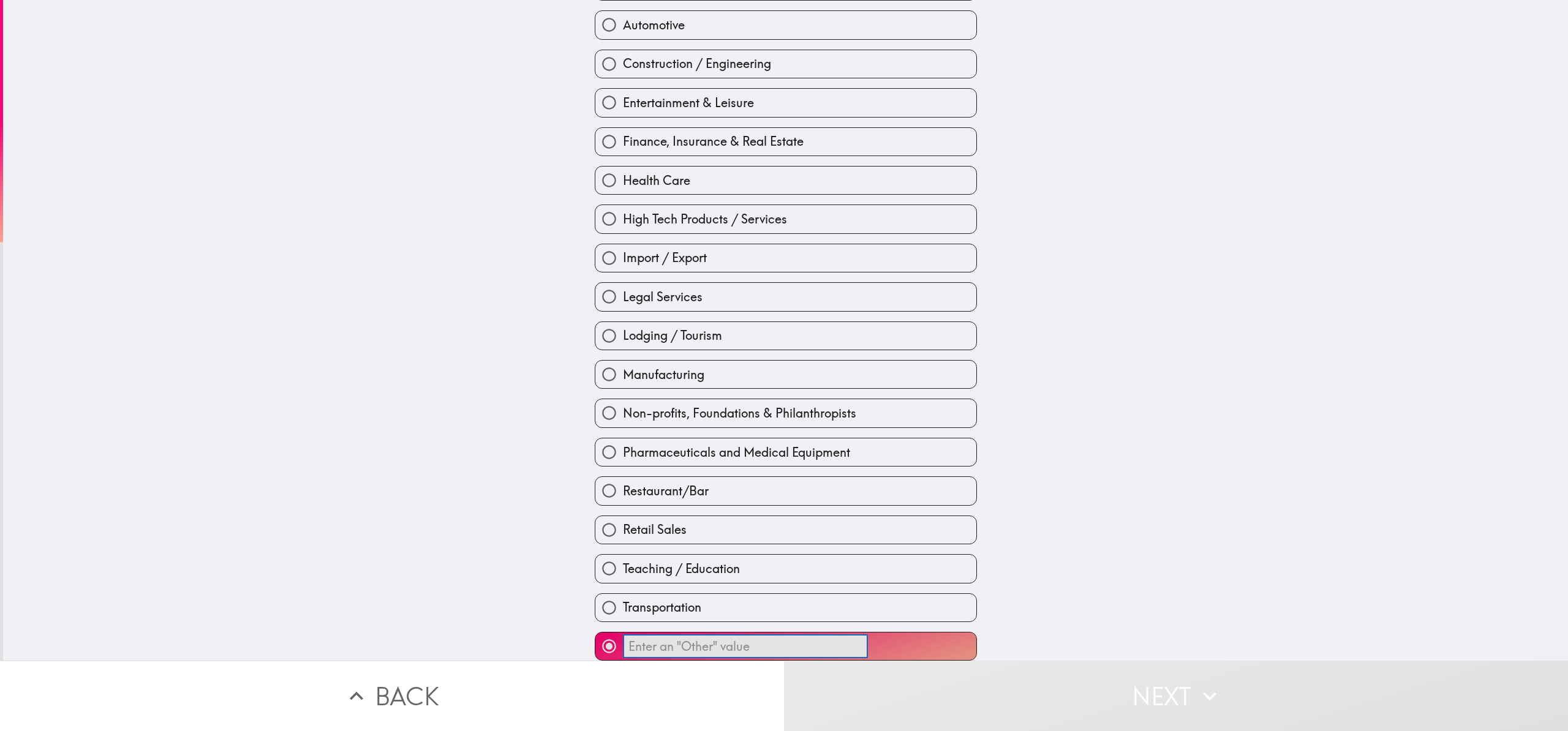
click at [705, 635] on input "​" at bounding box center [745, 646] width 245 height 24
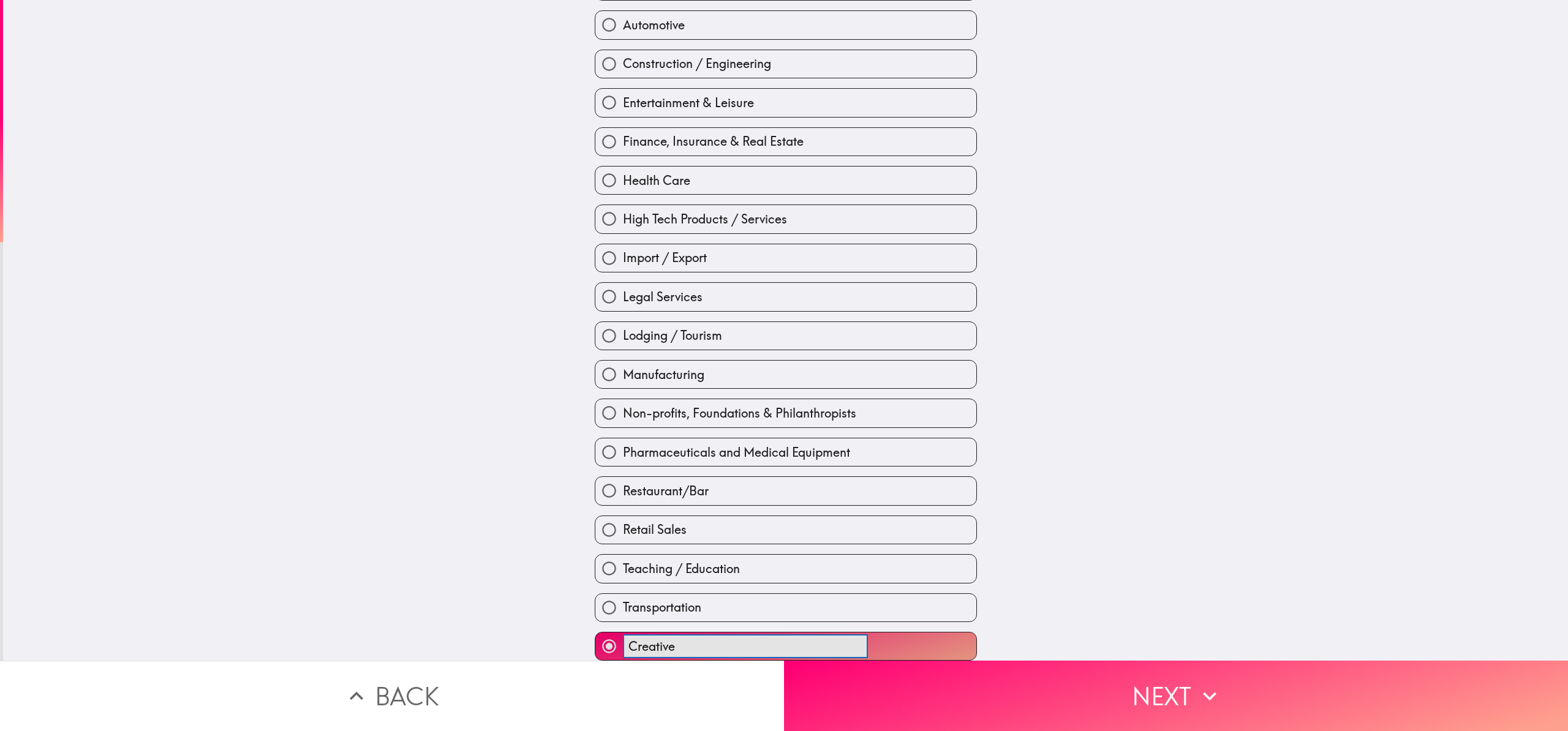
click at [595, 632] on button "Creative ​" at bounding box center [786, 646] width 381 height 28
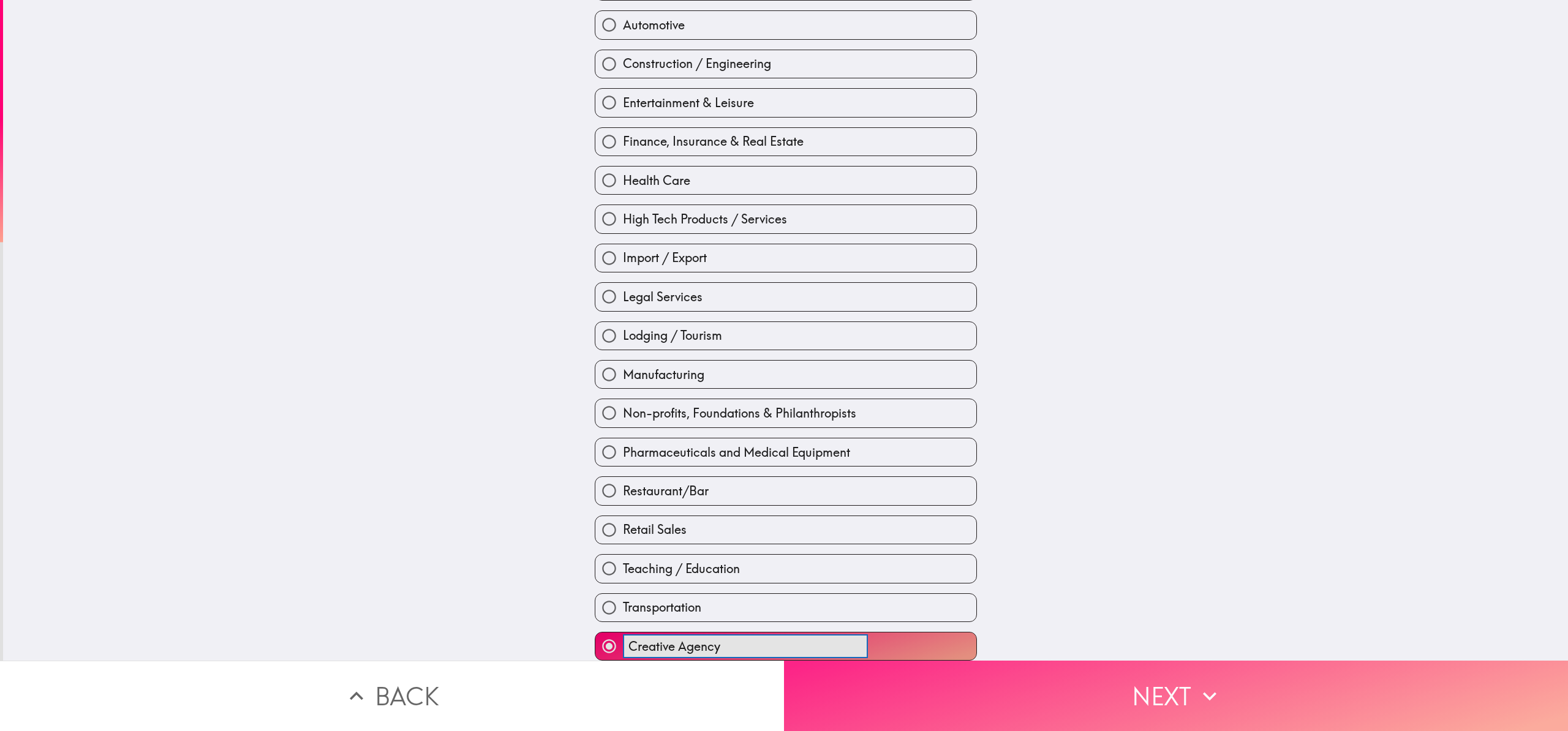
type input "Creative Agency"
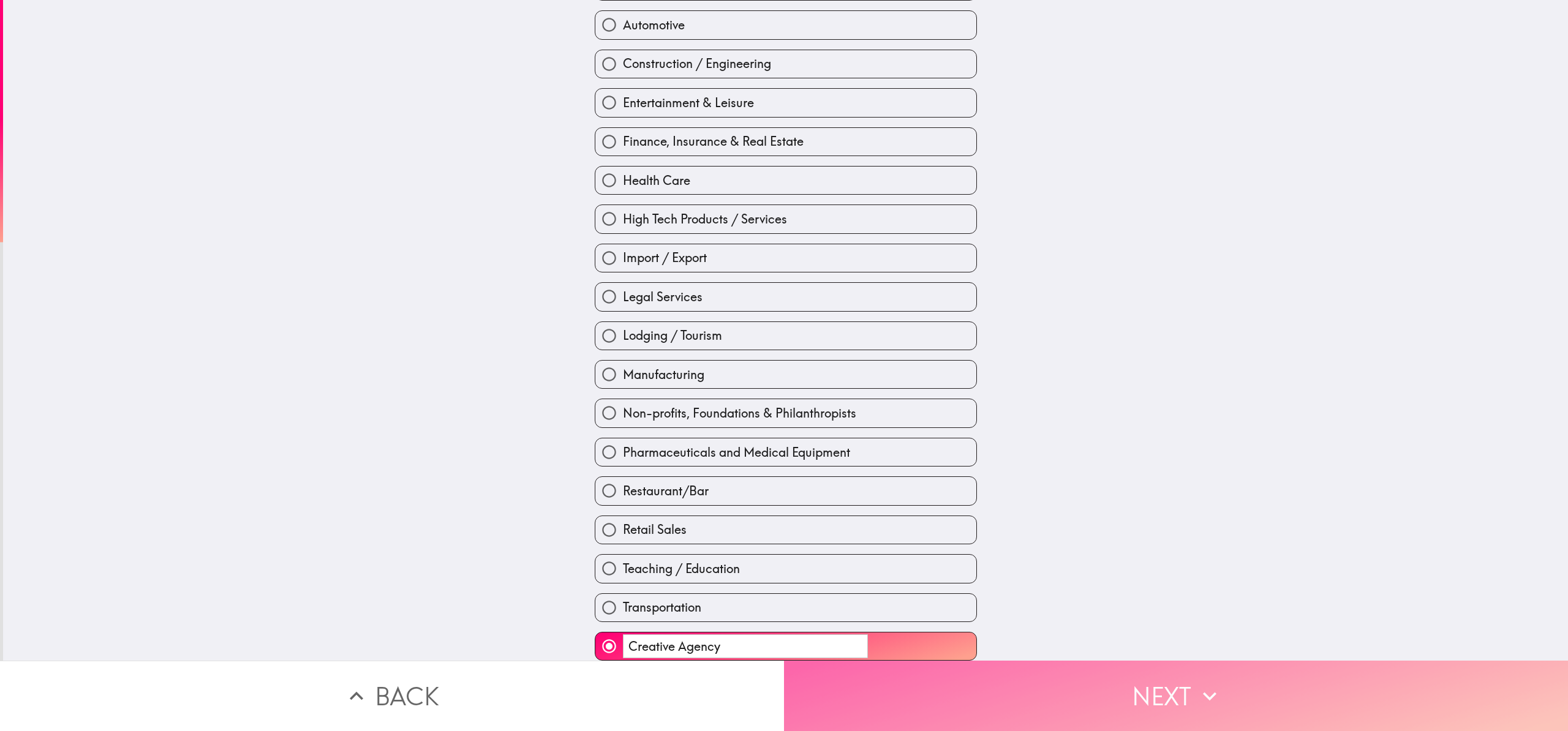
click at [1112, 673] on button "Next" at bounding box center [1177, 696] width 784 height 70
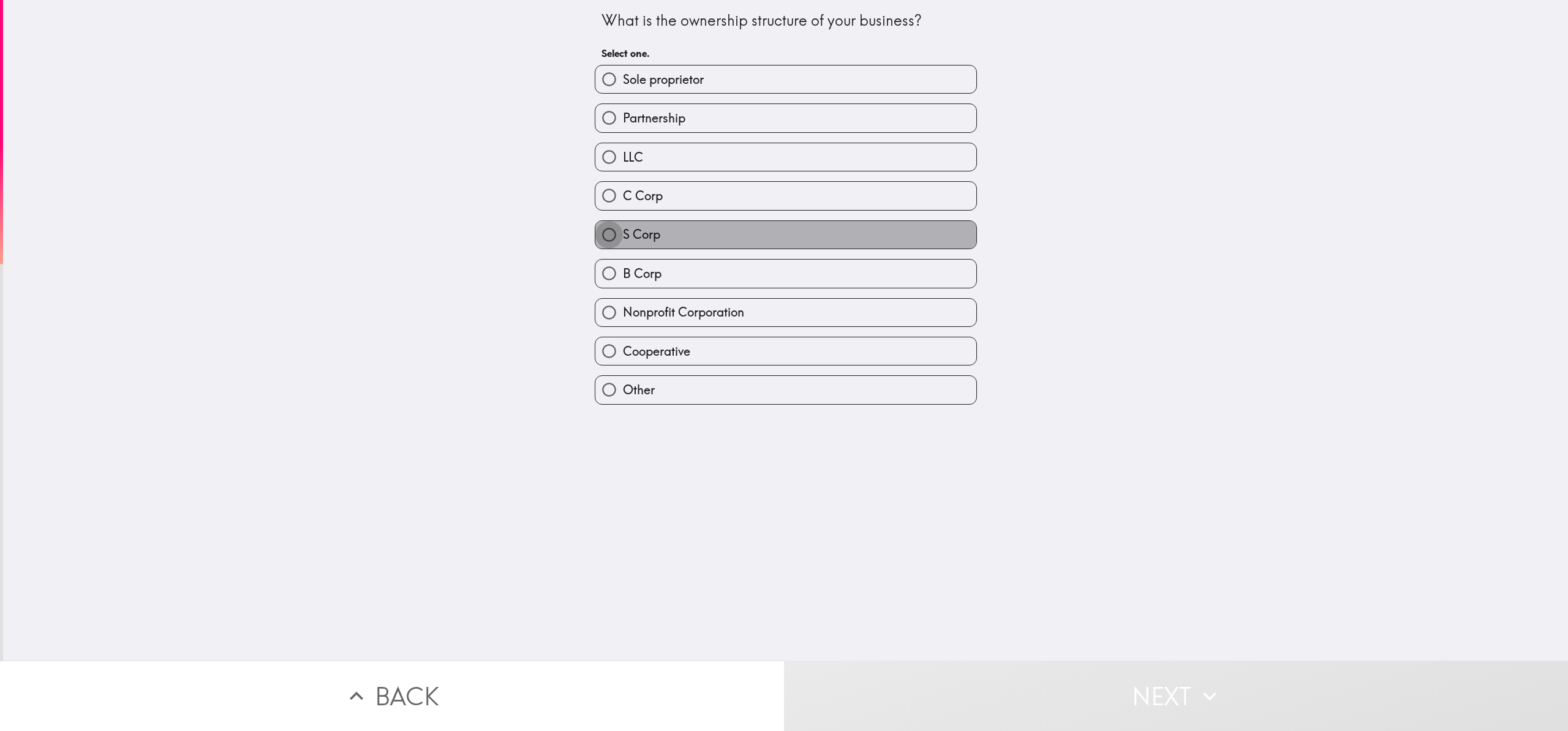
click at [602, 237] on input "S Corp" at bounding box center [609, 235] width 28 height 28
radio input "true"
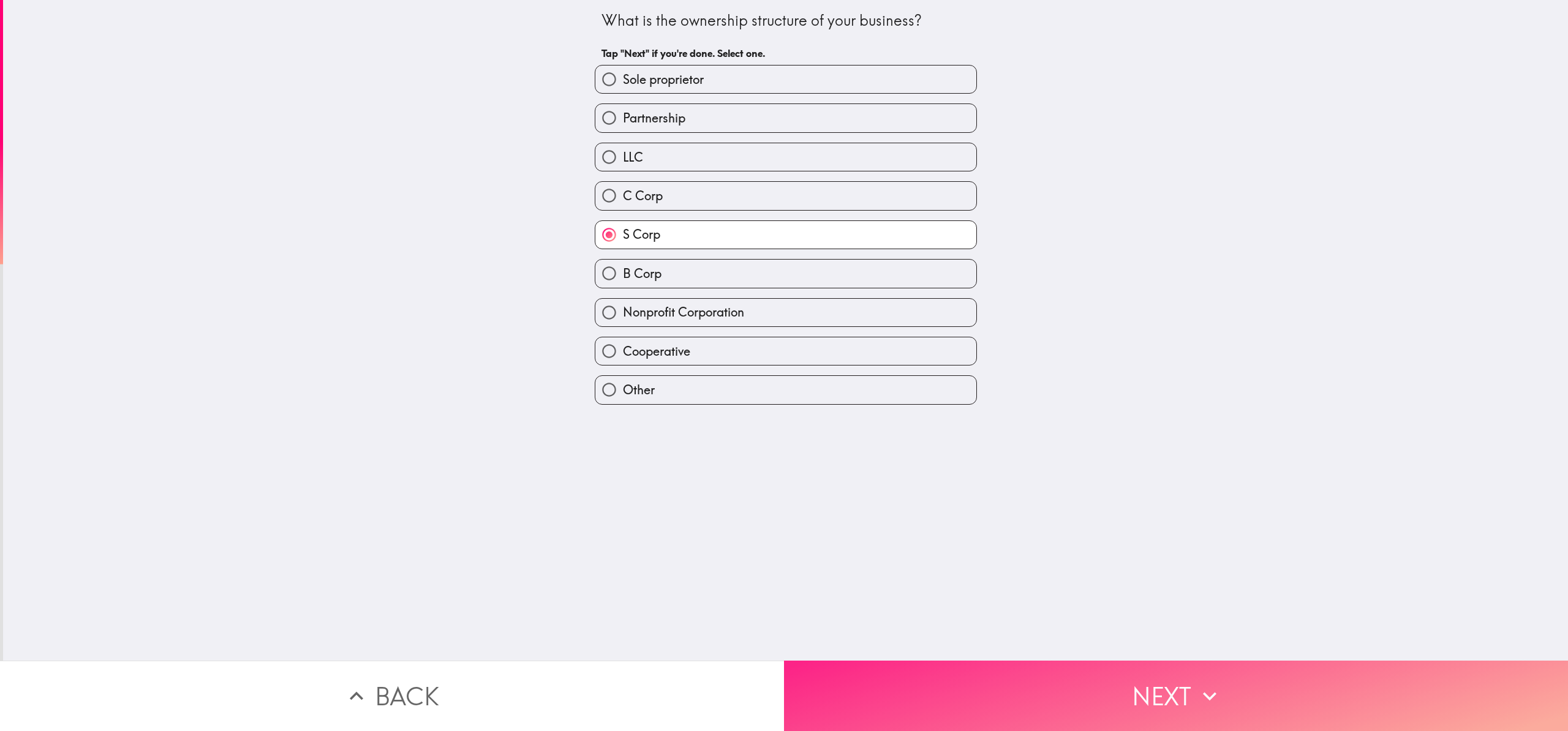
click at [995, 697] on button "Next" at bounding box center [1177, 696] width 784 height 70
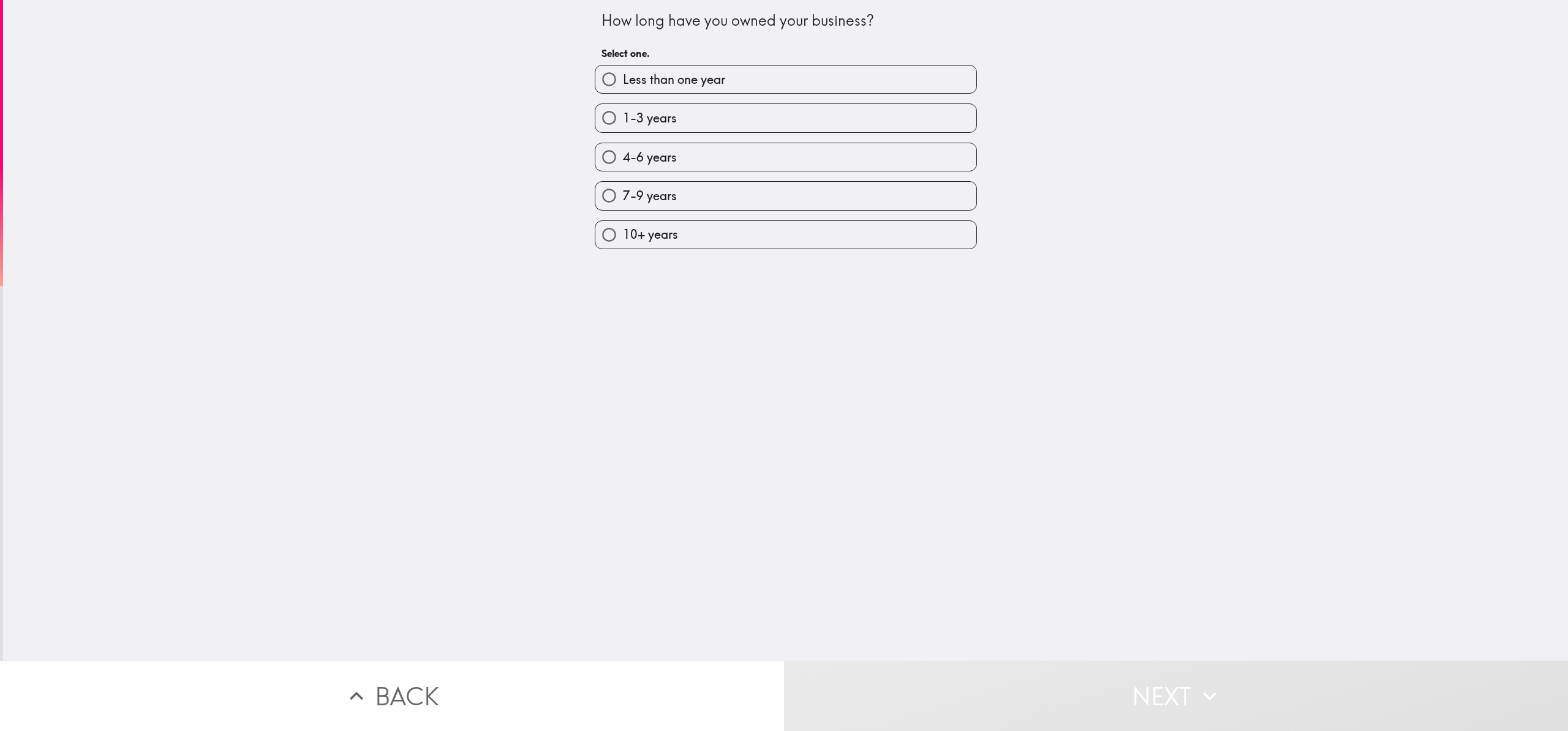
click at [600, 237] on input "10+ years" at bounding box center [609, 235] width 28 height 28
radio input "true"
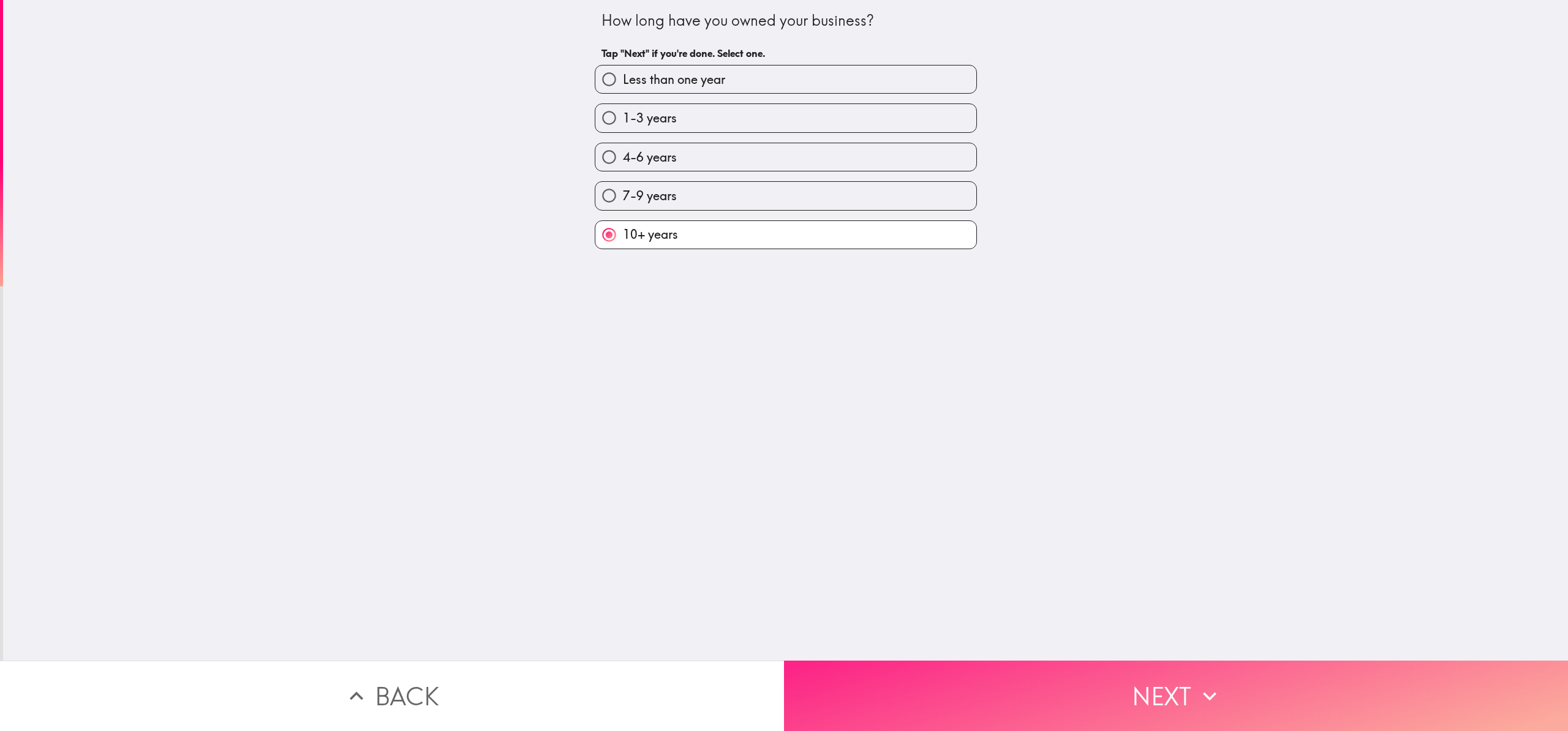
click at [969, 686] on button "Next" at bounding box center [1177, 696] width 784 height 70
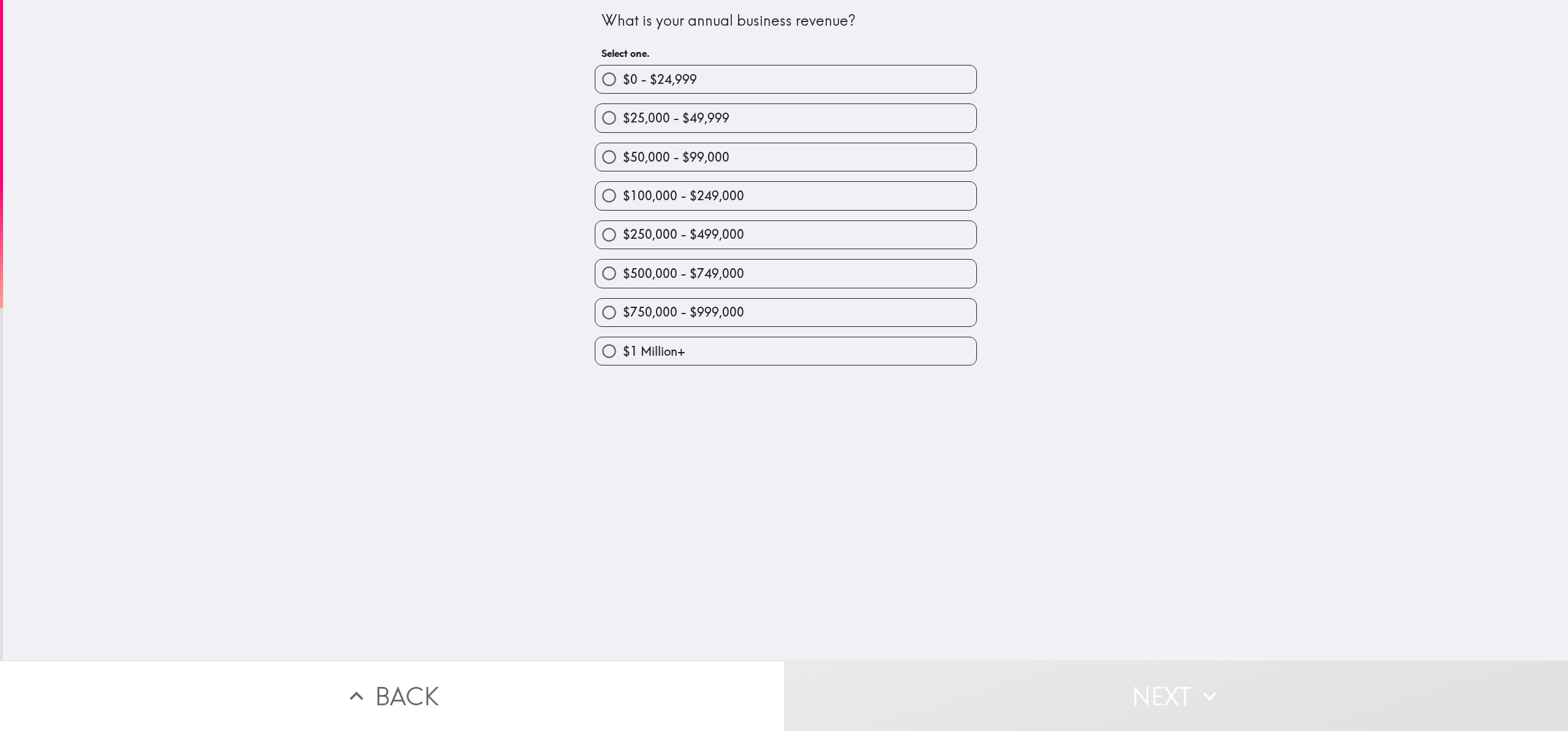
click at [603, 158] on input "$50,000 - $99,000" at bounding box center [609, 157] width 28 height 28
radio input "true"
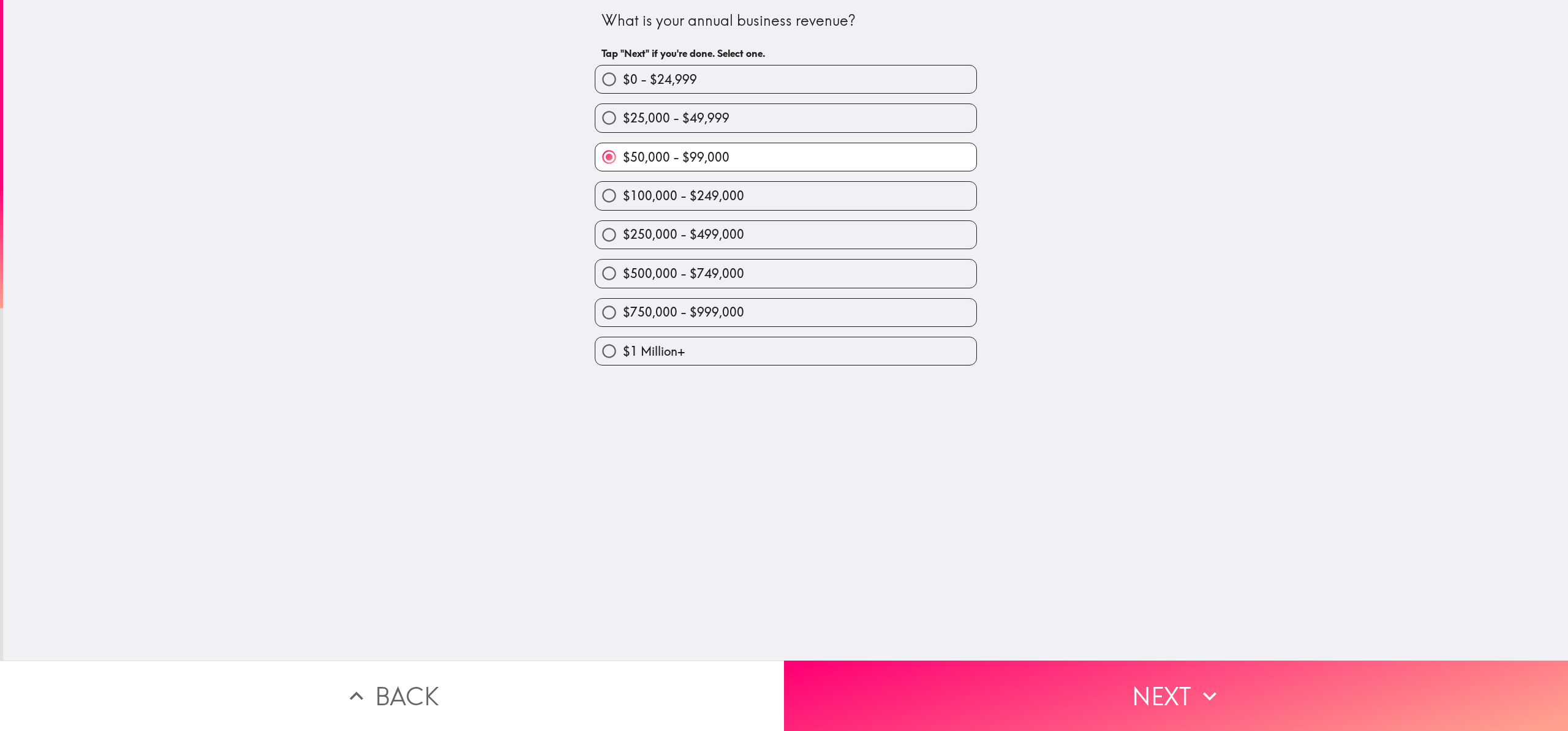
click at [601, 199] on input "$100,000 - $249,000" at bounding box center [609, 196] width 28 height 28
radio input "true"
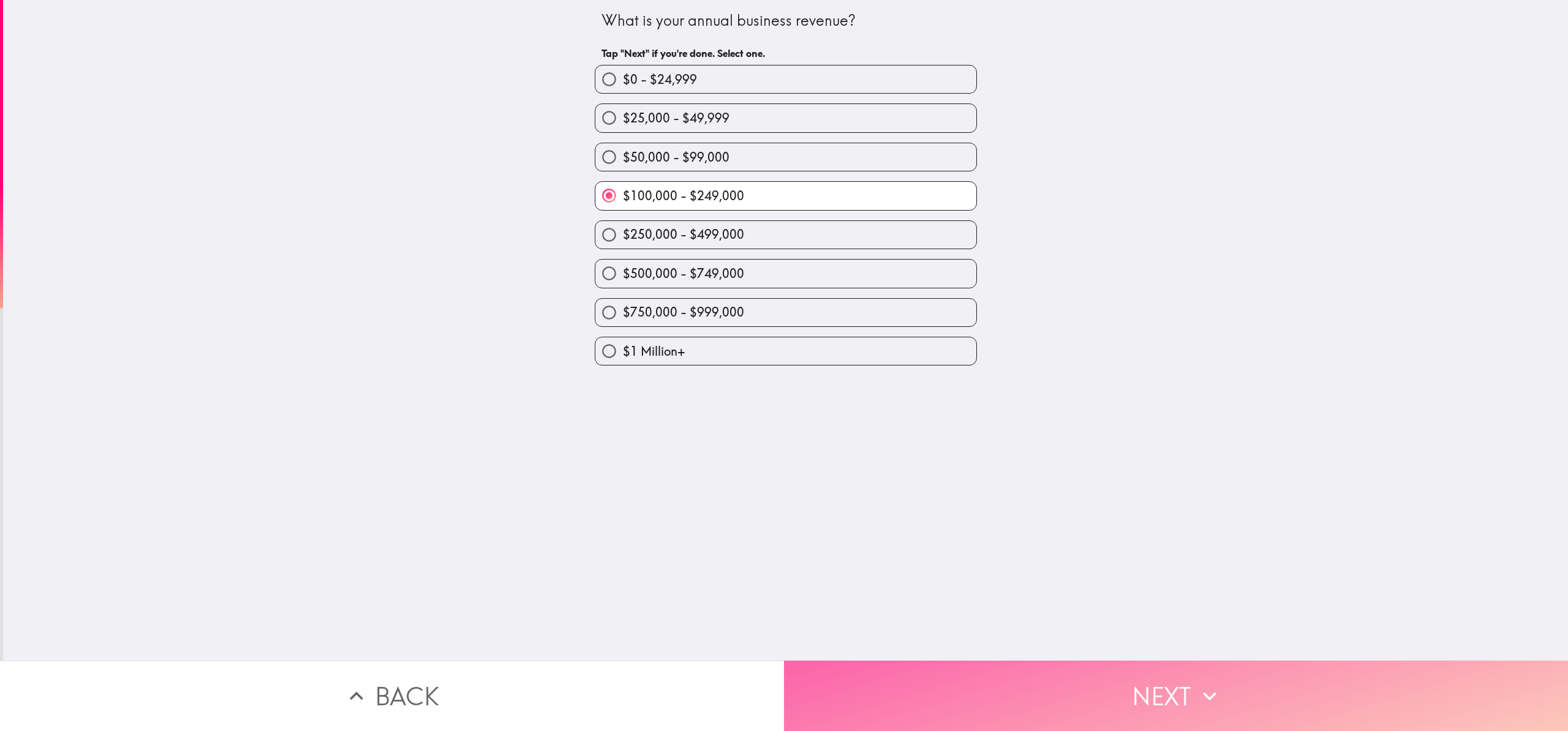
click at [1058, 704] on button "Next" at bounding box center [1177, 696] width 784 height 70
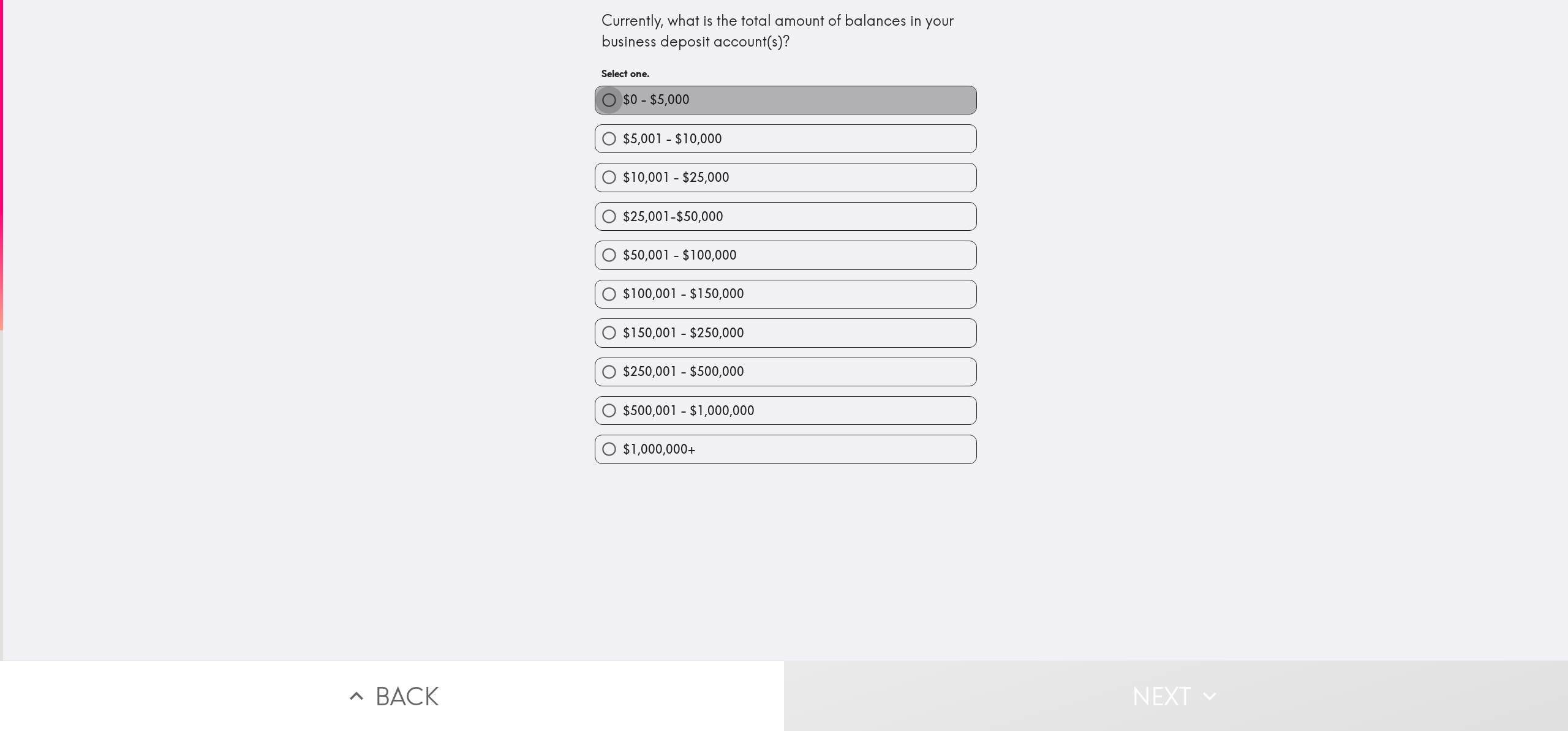
click at [599, 103] on input "$0 - $5,000" at bounding box center [609, 100] width 28 height 28
radio input "true"
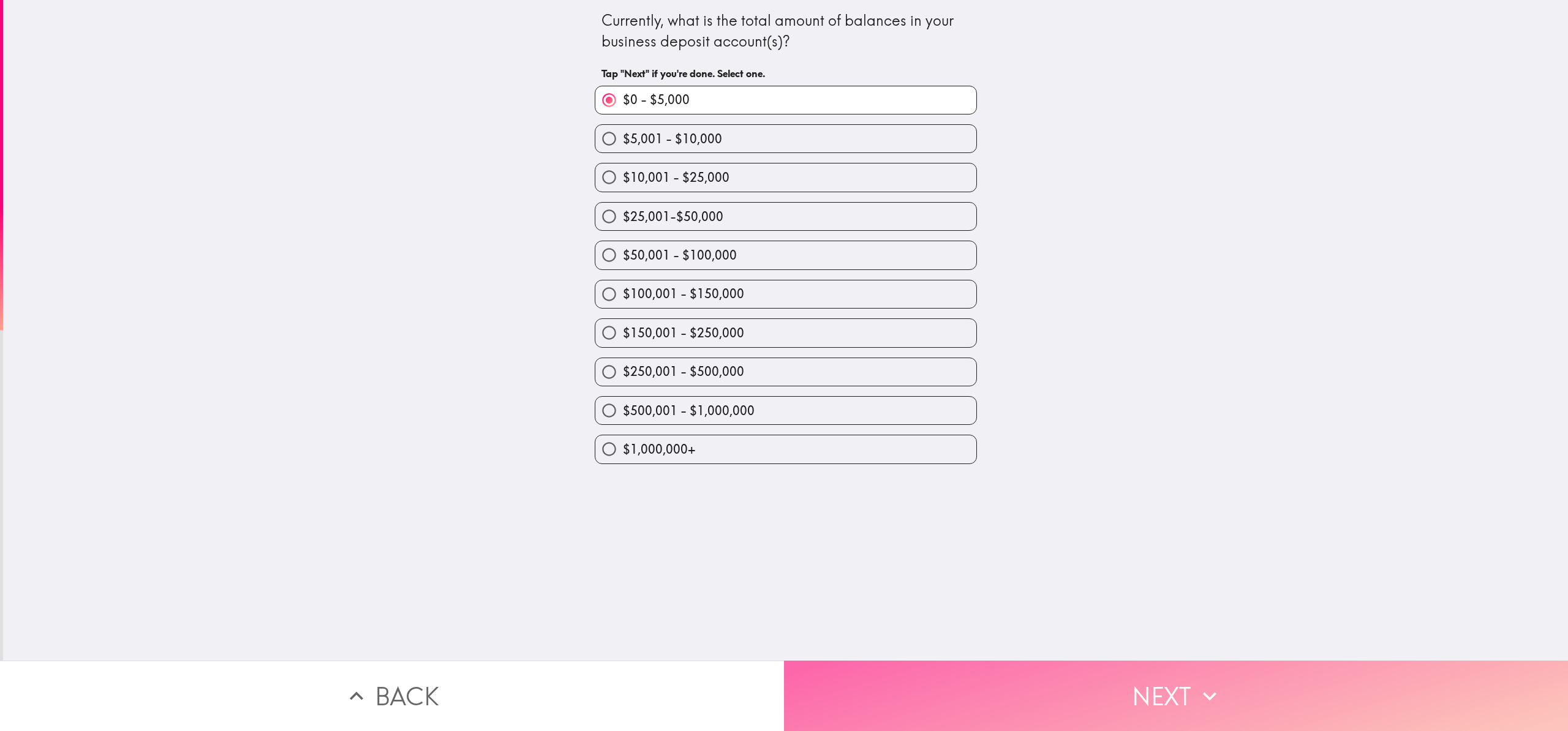
click at [1020, 684] on button "Next" at bounding box center [1177, 696] width 784 height 70
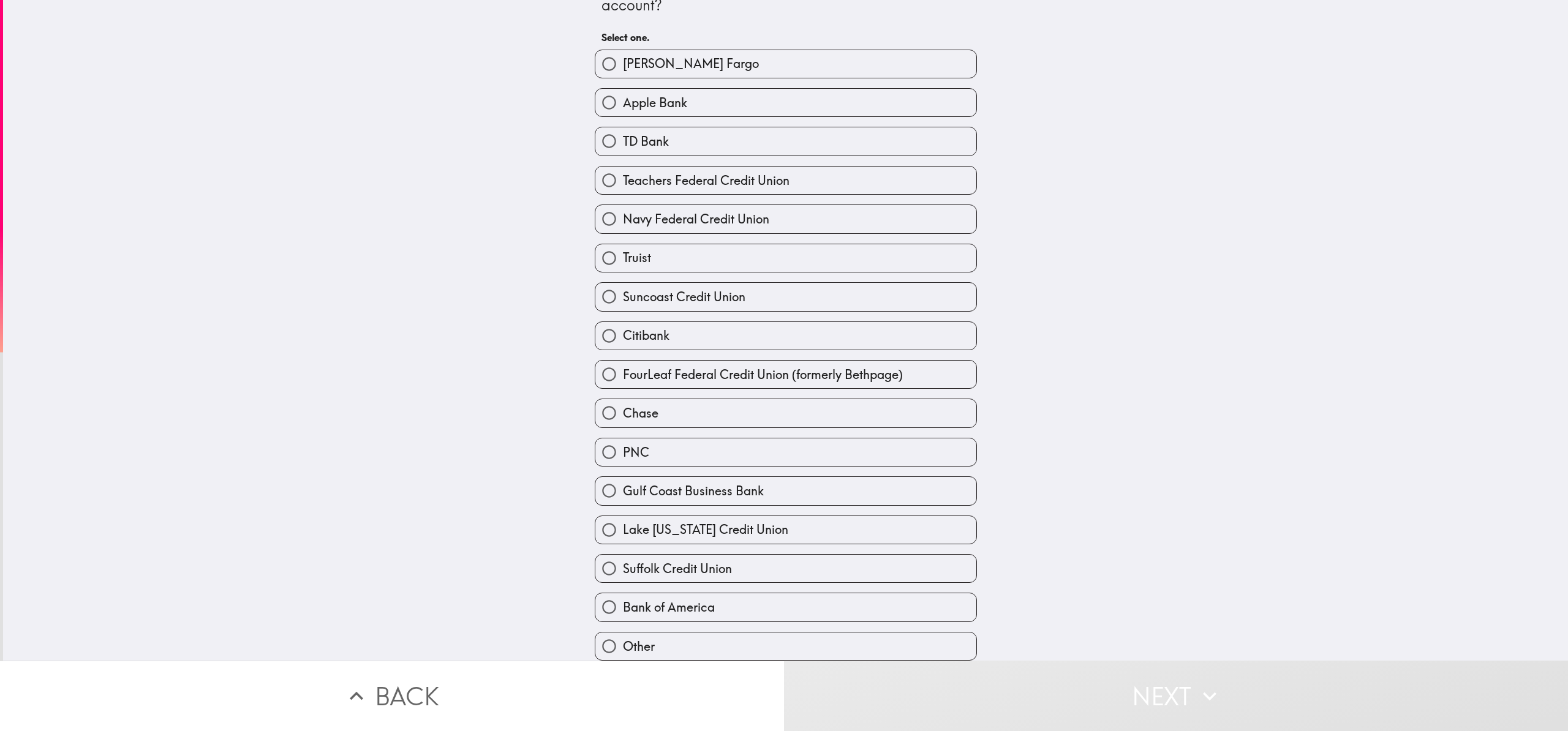
scroll to position [55, 0]
click at [603, 635] on input "Other" at bounding box center [609, 646] width 28 height 28
radio input "true"
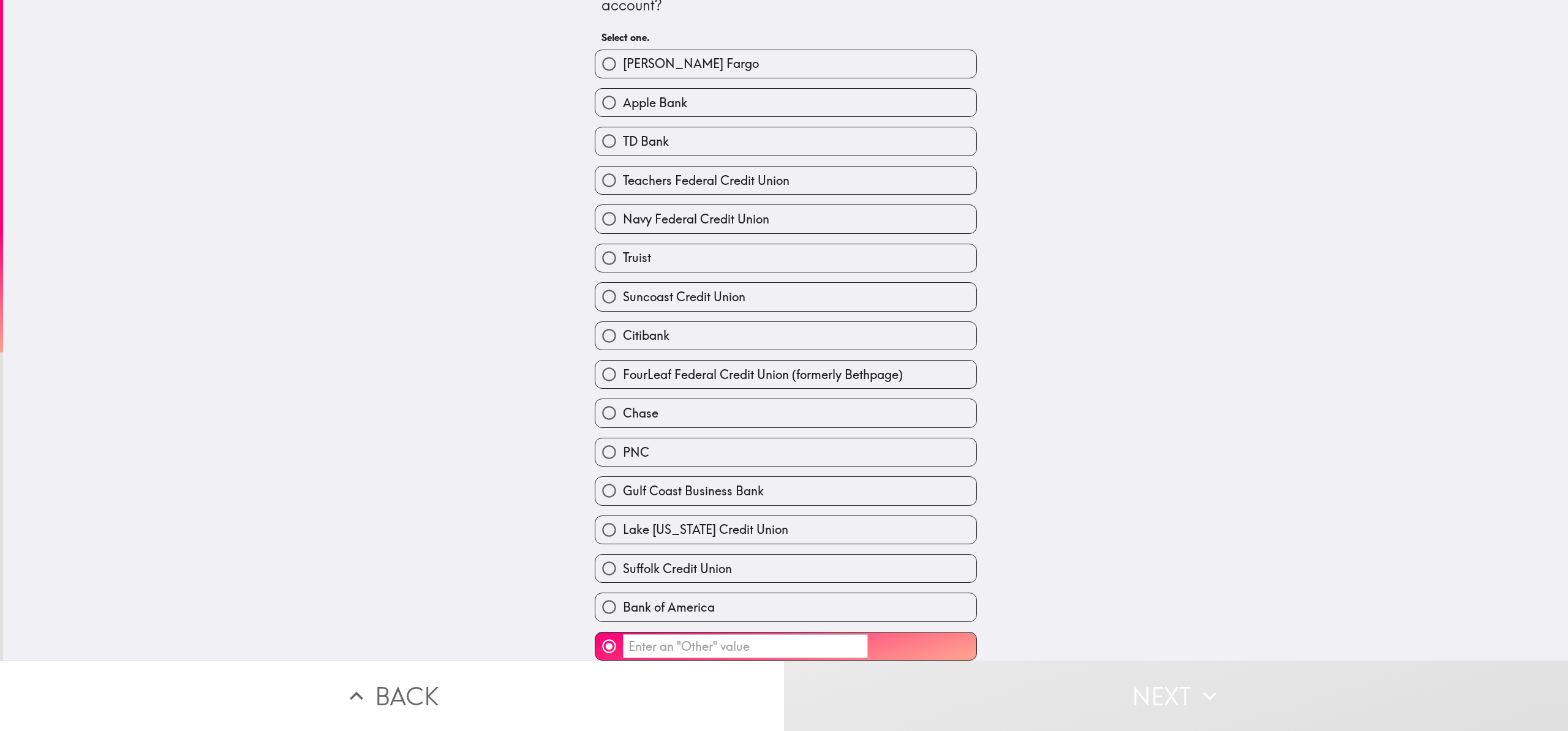
click at [651, 636] on input "​" at bounding box center [745, 646] width 245 height 24
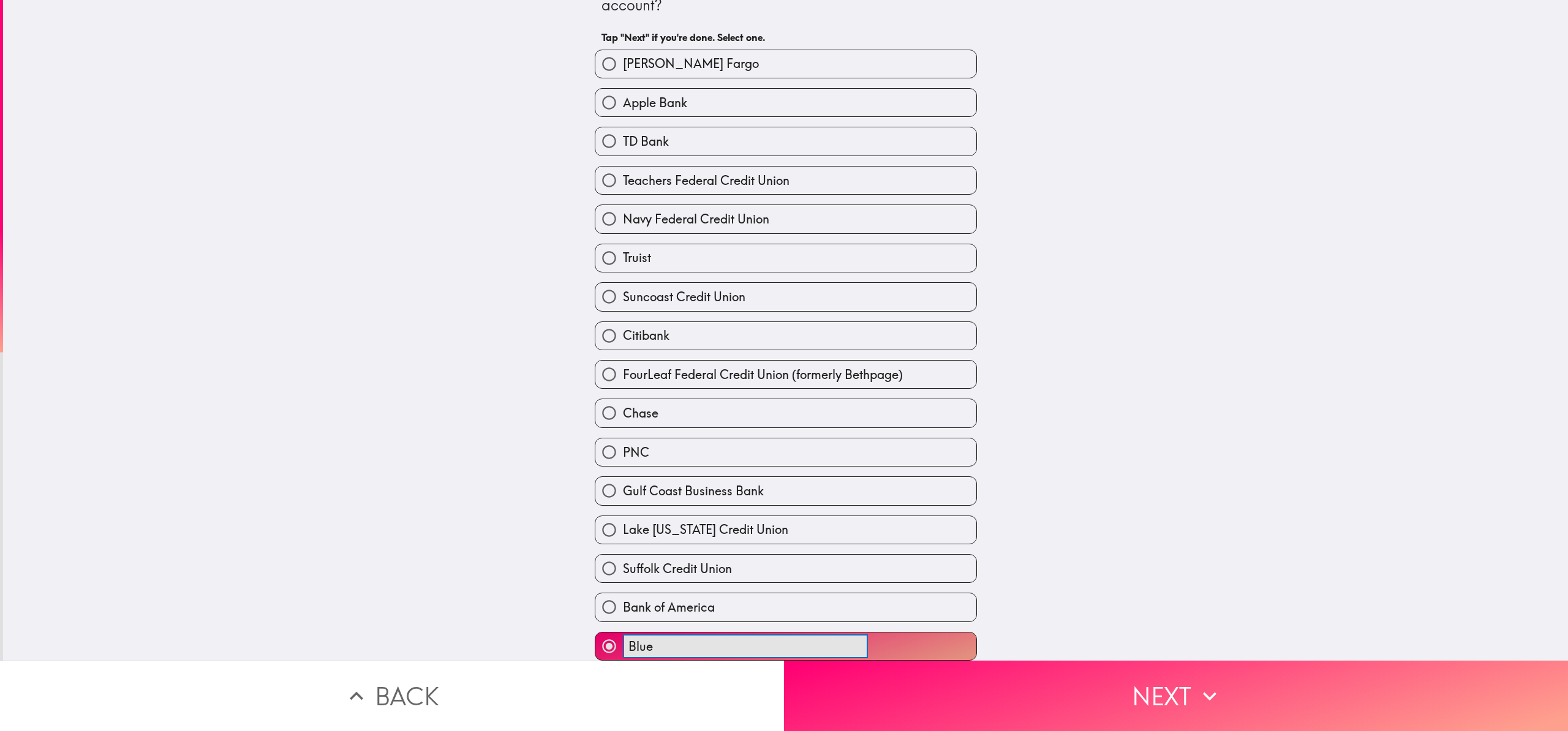
click at [595, 632] on button "Blue ​" at bounding box center [786, 646] width 381 height 28
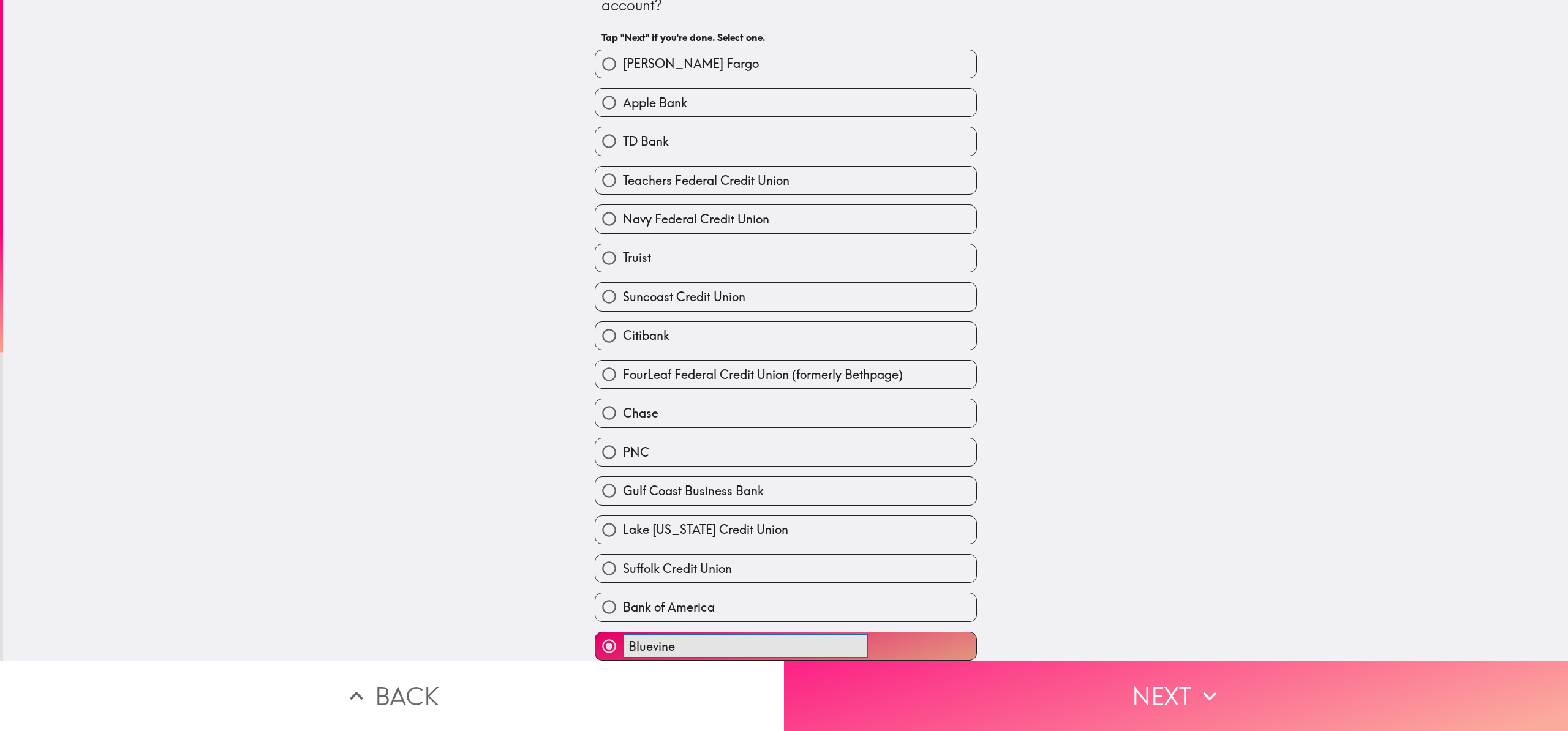
type input "Bluevine"
click at [1020, 686] on button "Next" at bounding box center [1177, 696] width 784 height 70
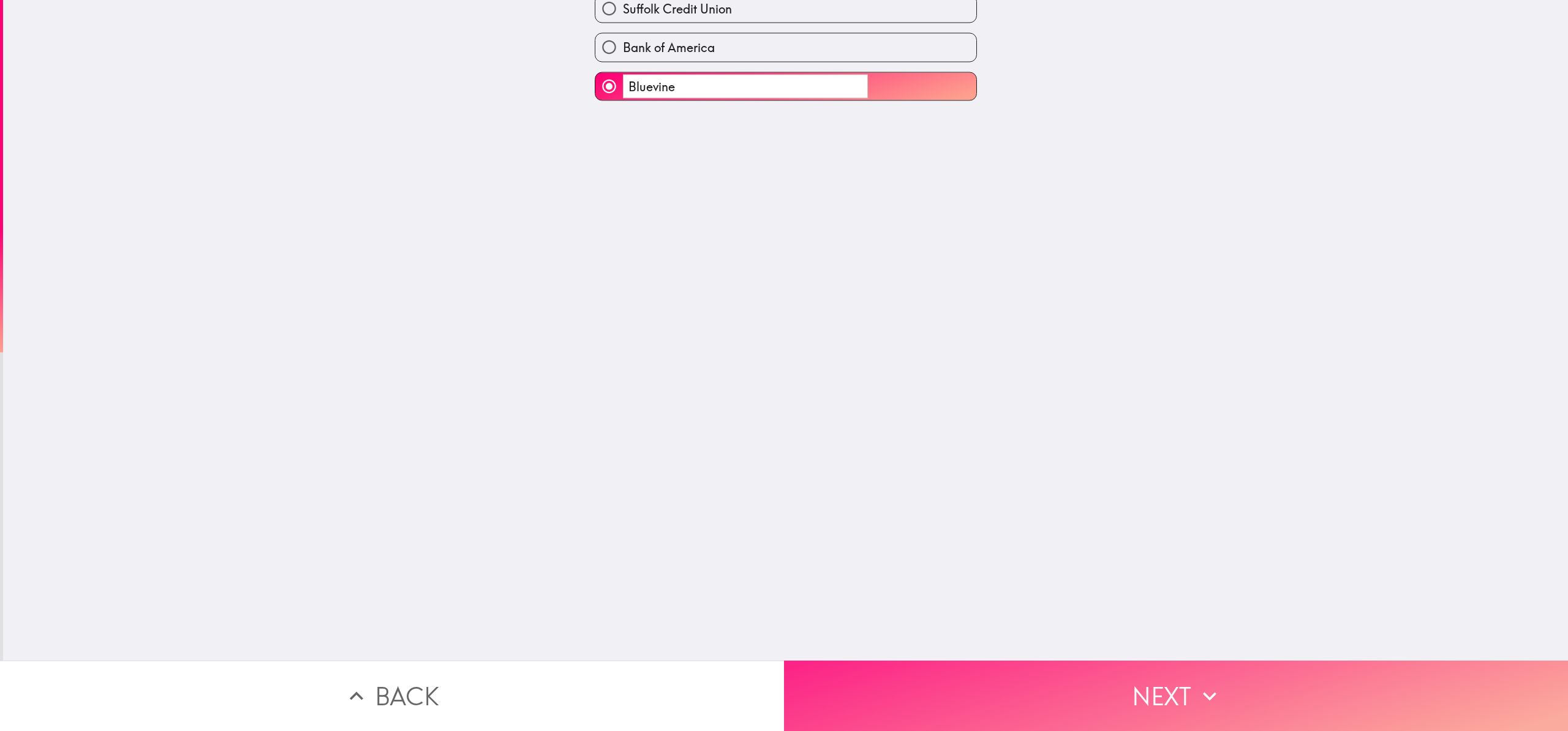
scroll to position [0, 0]
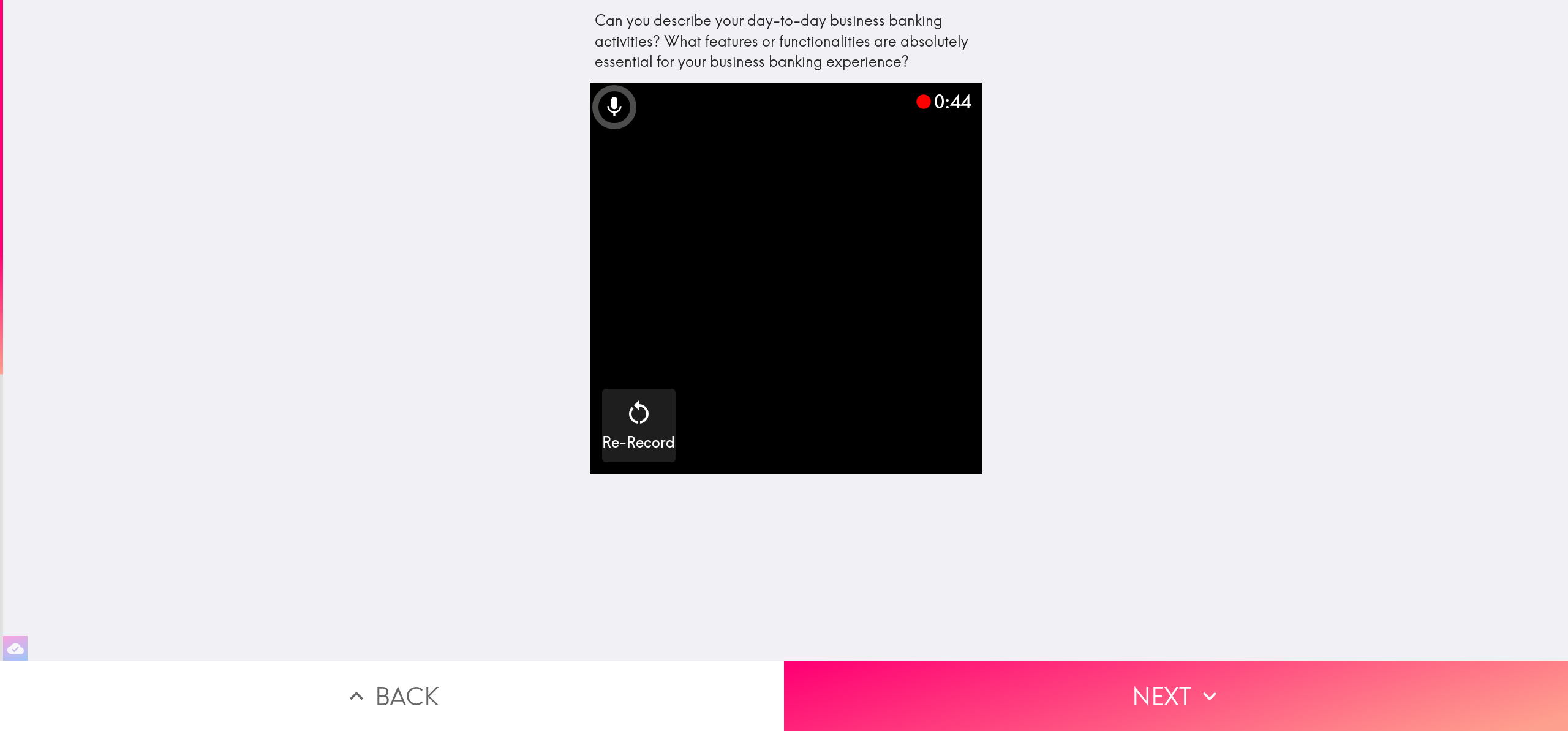
click at [917, 101] on icon at bounding box center [923, 102] width 14 height 14
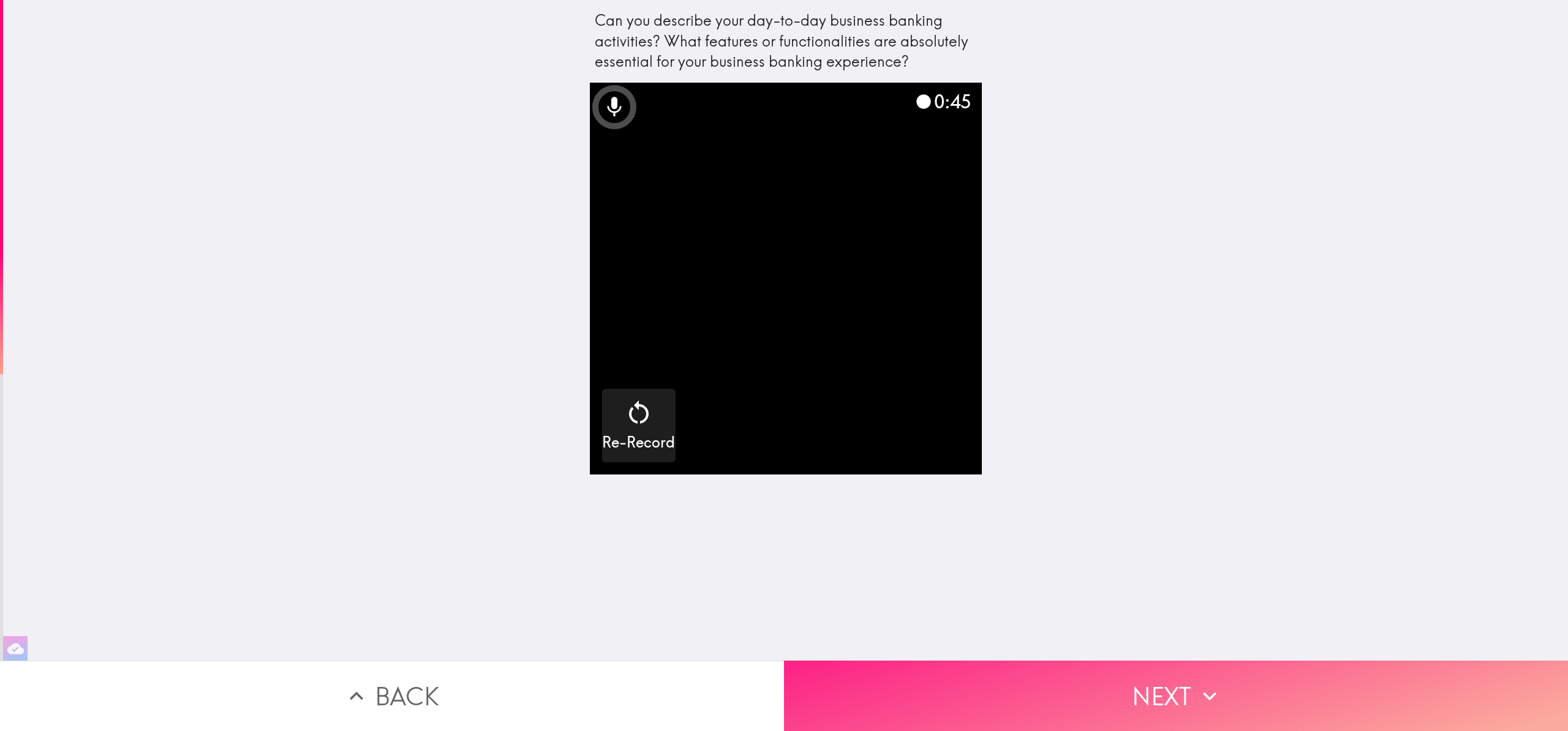
click at [1122, 694] on button "Next" at bounding box center [1177, 696] width 784 height 70
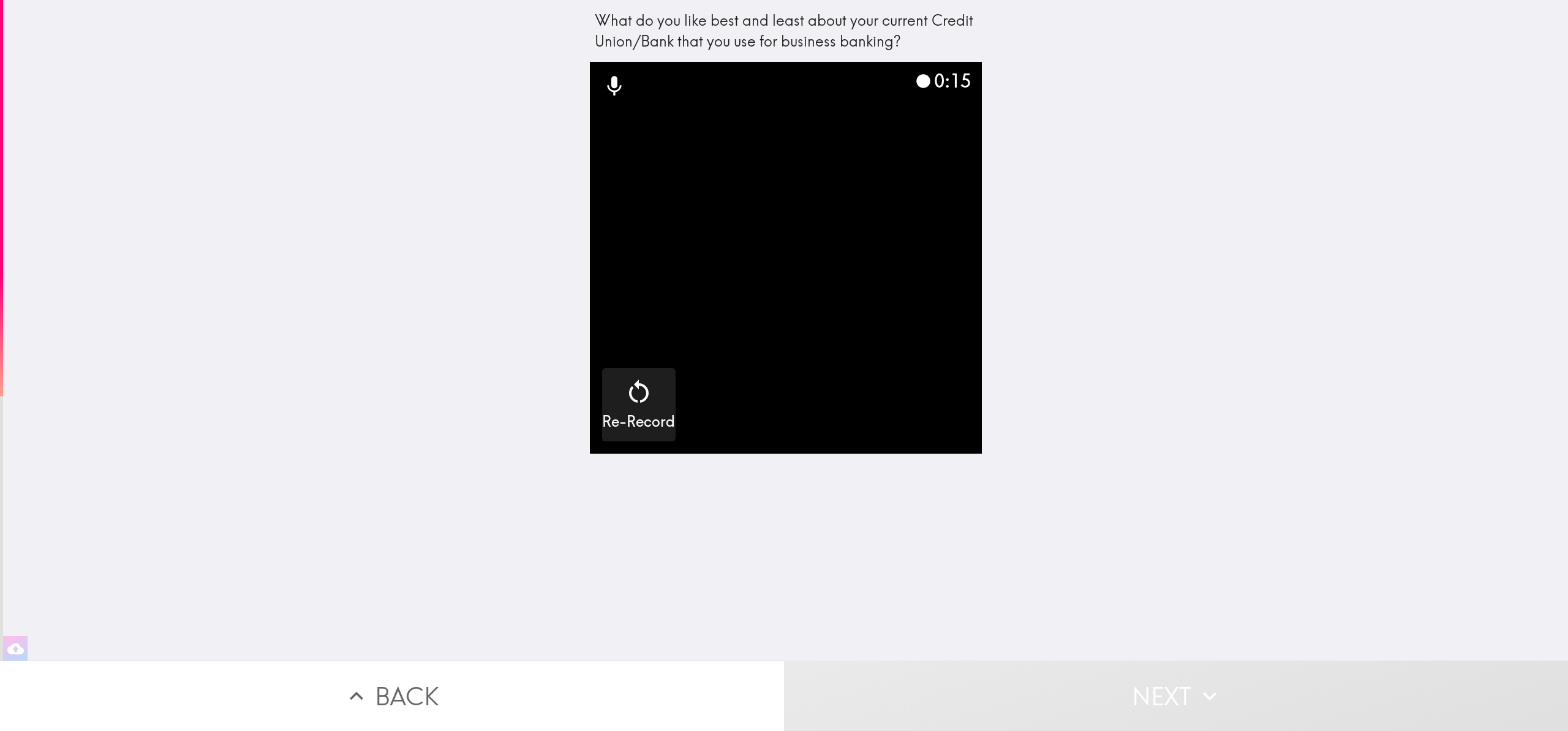
click at [933, 83] on div "0:15" at bounding box center [942, 80] width 55 height 26
click at [917, 83] on icon at bounding box center [923, 80] width 14 height 14
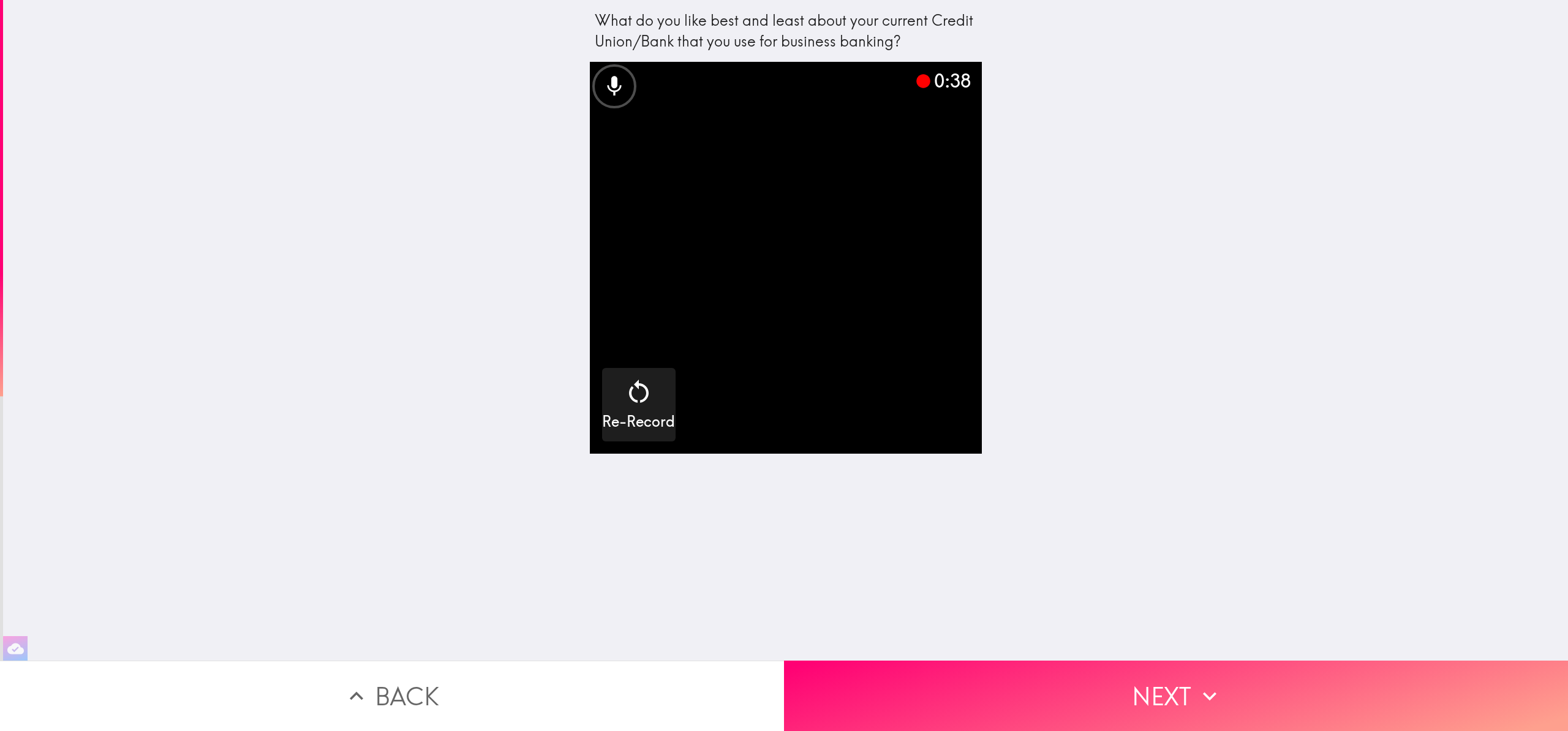
click at [917, 82] on icon at bounding box center [923, 80] width 14 height 14
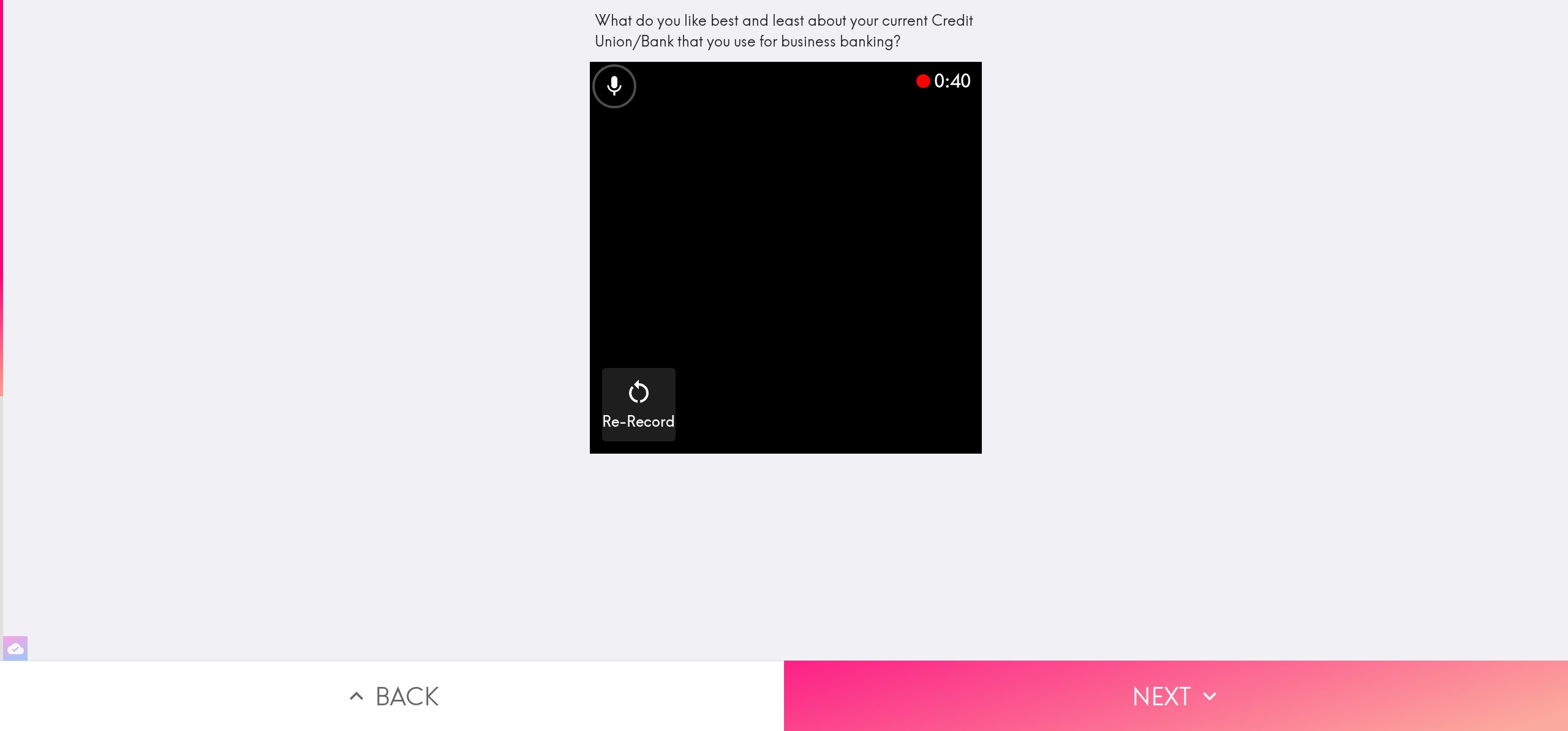
click at [1074, 673] on button "Next" at bounding box center [1177, 696] width 784 height 70
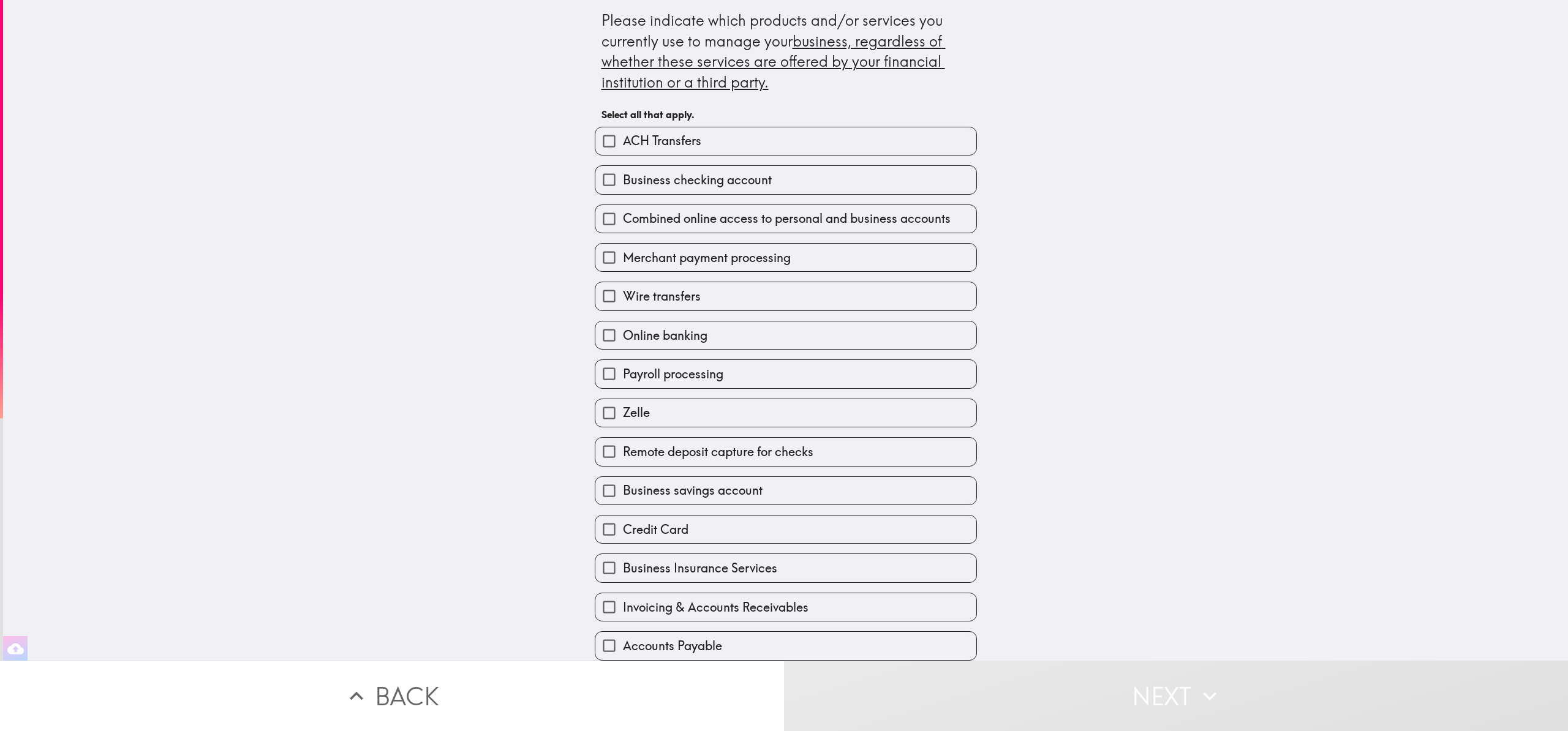
click at [598, 181] on input "Business checking account" at bounding box center [609, 180] width 28 height 28
checkbox input "true"
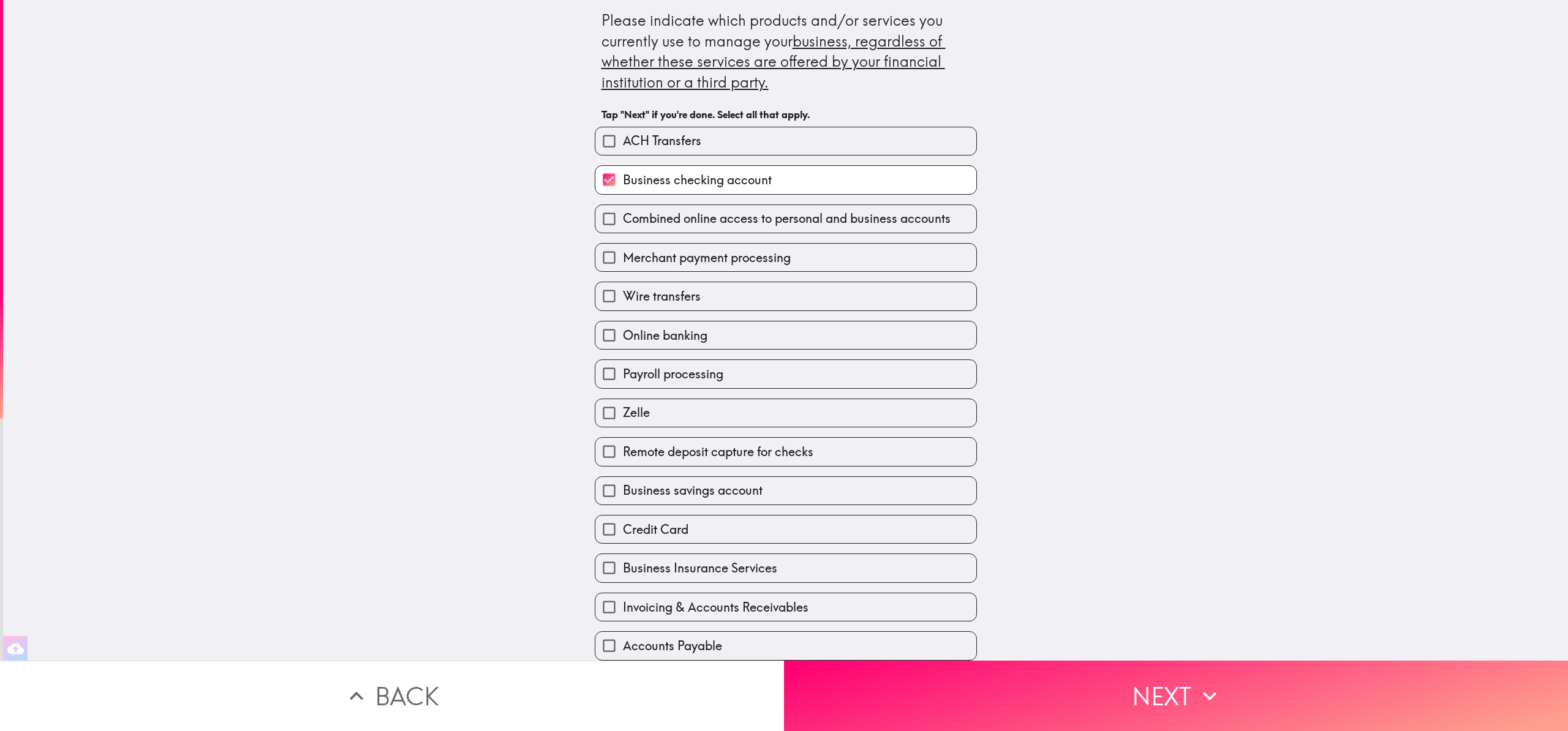
click at [600, 259] on input "Merchant payment processing" at bounding box center [609, 258] width 28 height 28
checkbox input "true"
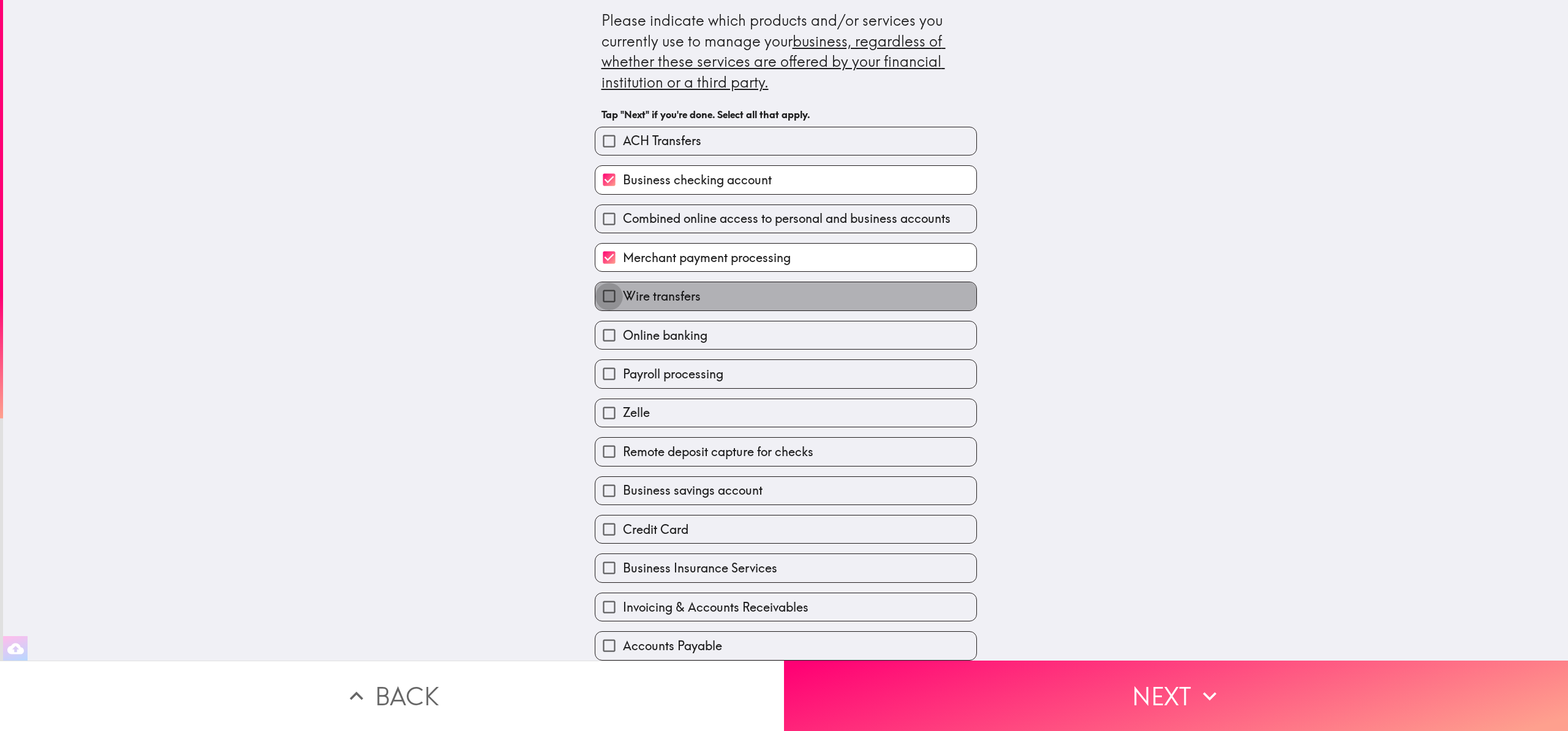
click at [601, 299] on input "Wire transfers" at bounding box center [609, 296] width 28 height 28
checkbox input "true"
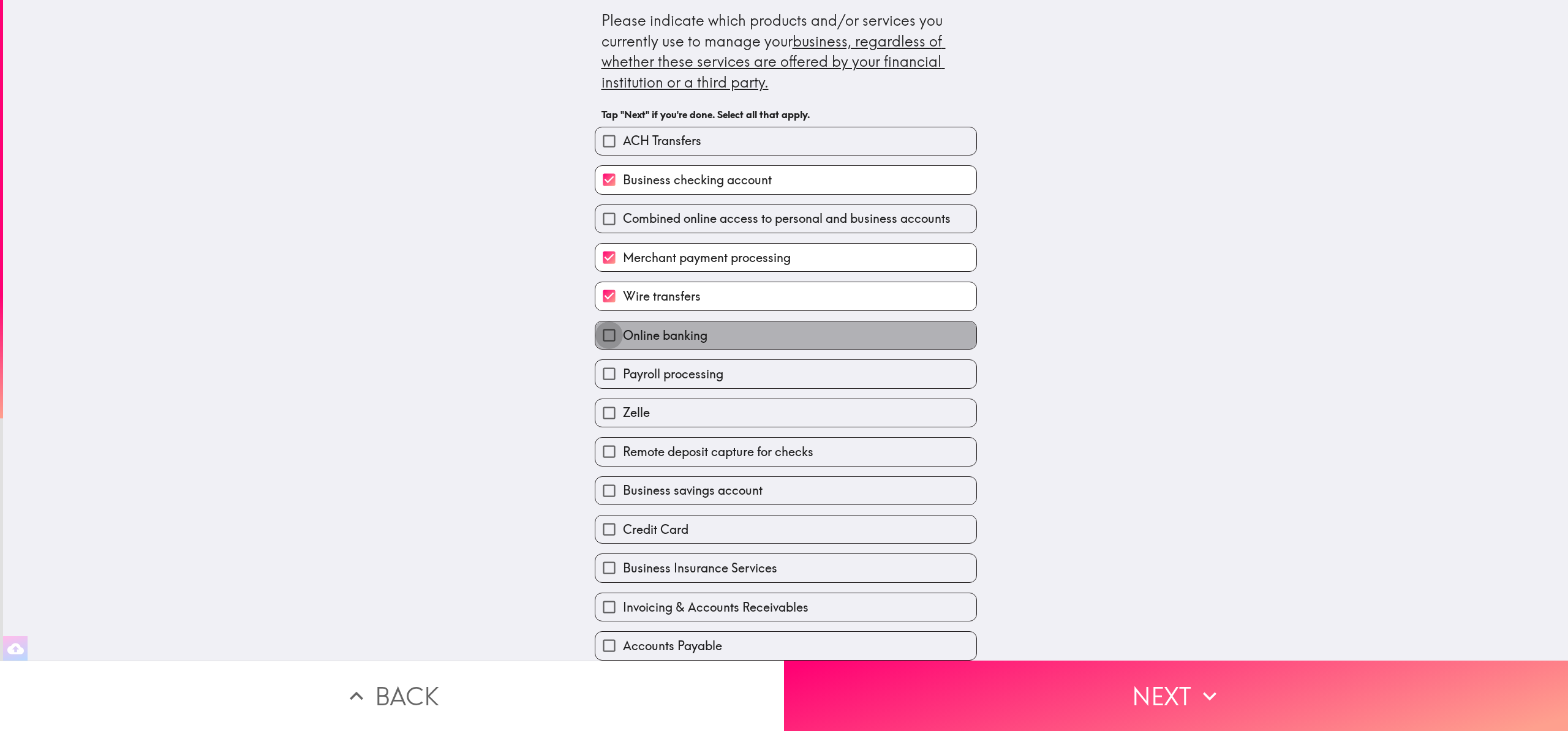
click at [597, 340] on input "Online banking" at bounding box center [609, 335] width 28 height 28
checkbox input "true"
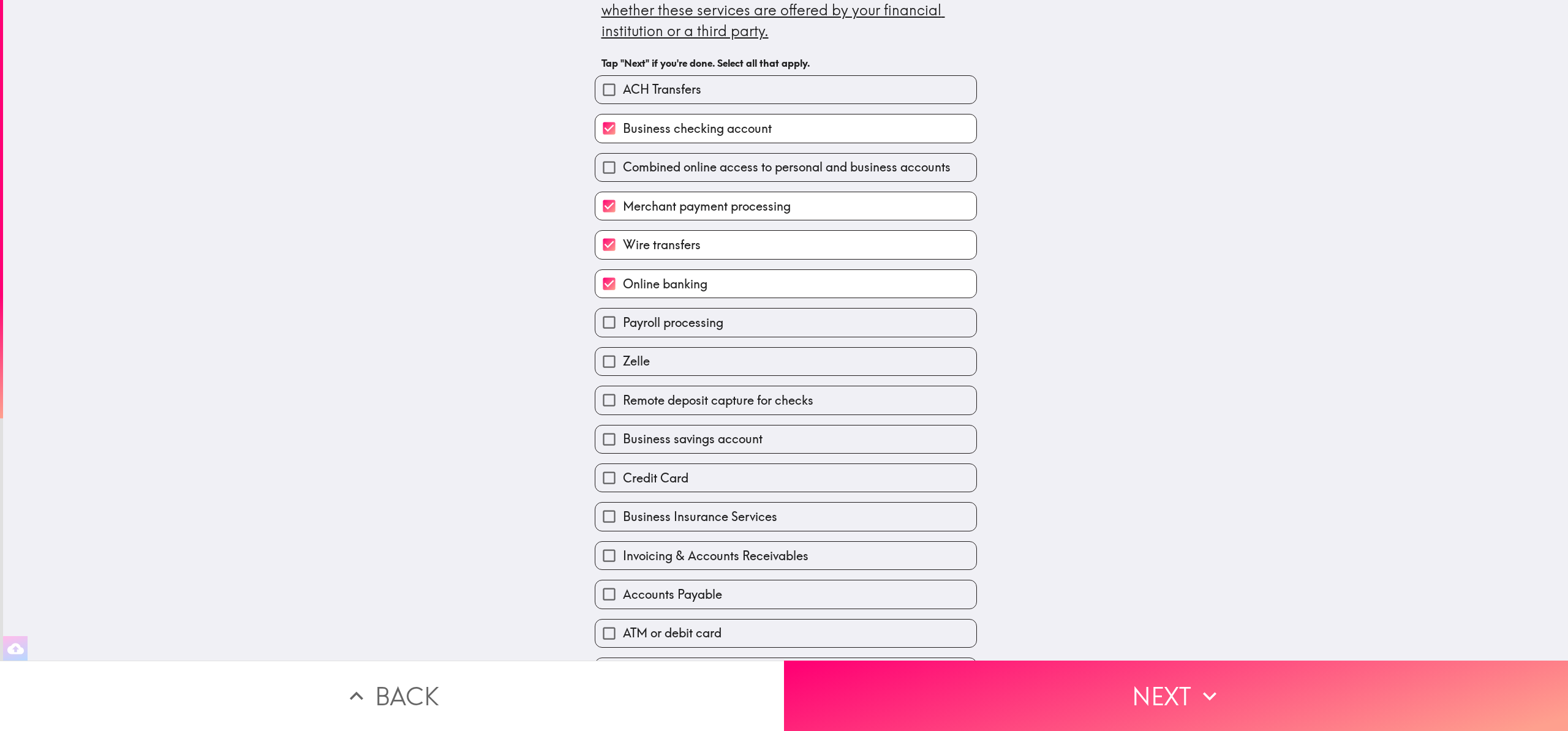
scroll to position [89, 0]
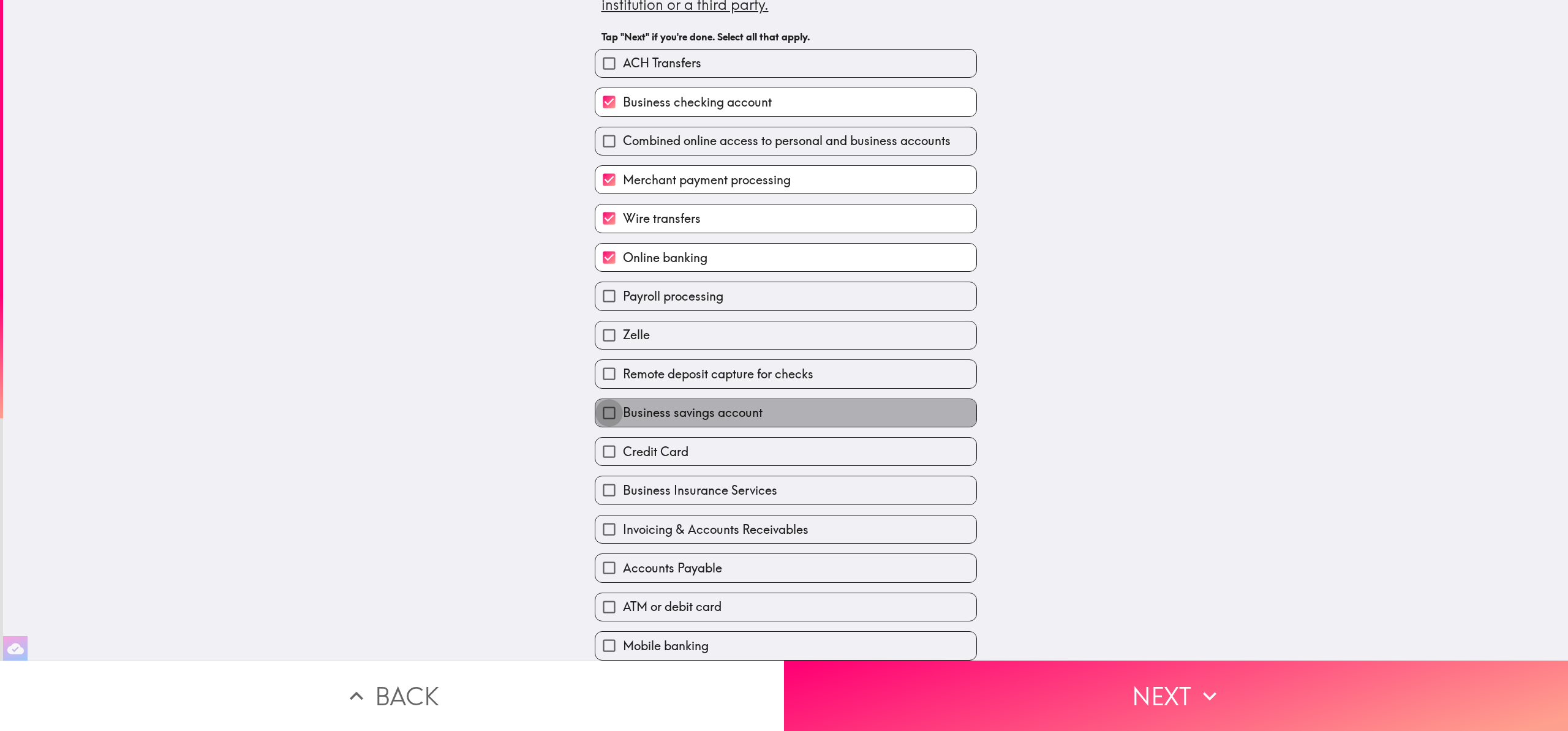
click at [599, 412] on input "Business savings account" at bounding box center [609, 413] width 28 height 28
checkbox input "true"
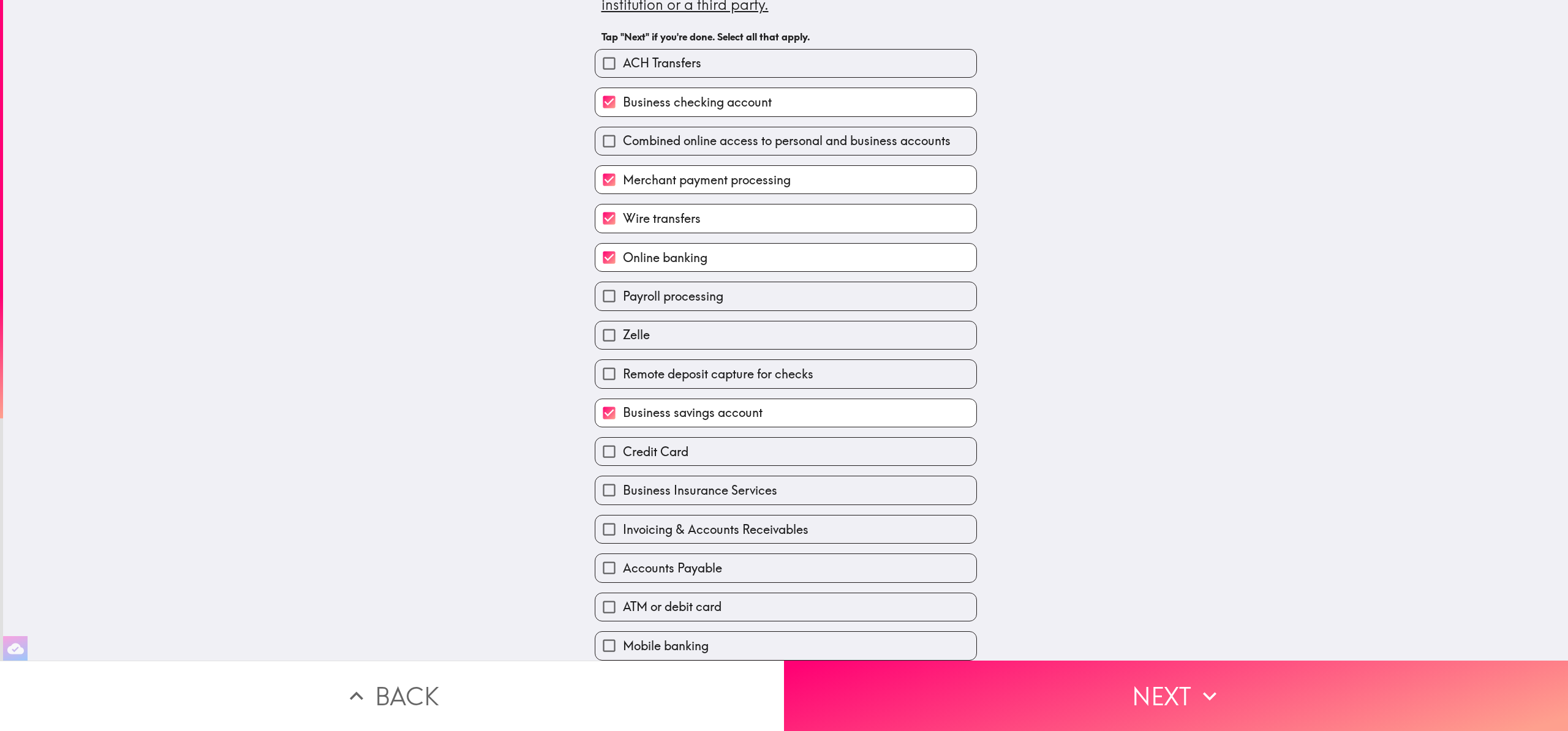
click at [597, 371] on input "Remote deposit capture for checks" at bounding box center [609, 374] width 28 height 28
checkbox input "true"
click at [598, 518] on input "Invoicing & Accounts Receivables" at bounding box center [609, 529] width 28 height 28
checkbox input "true"
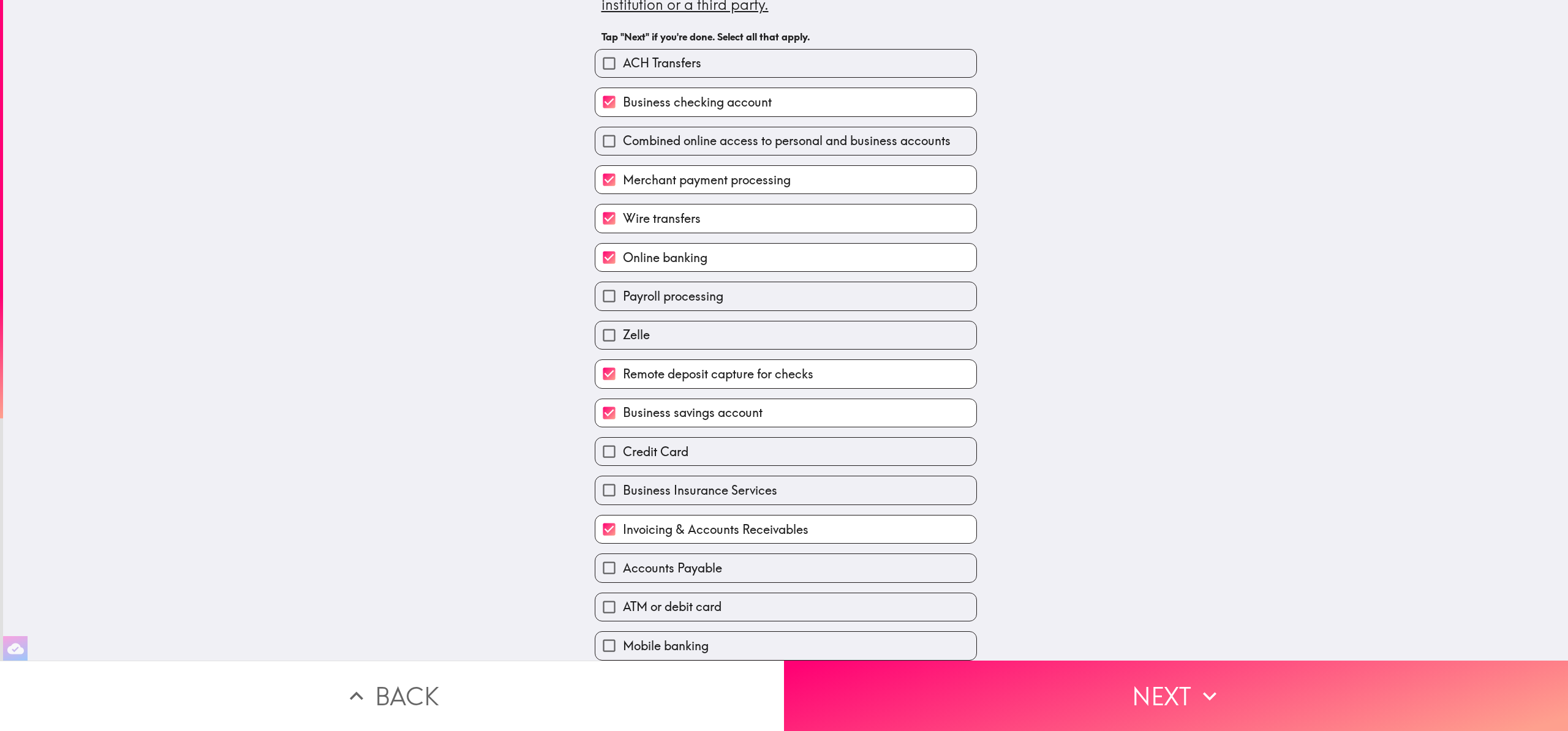
click at [601, 597] on input "ATM or debit card" at bounding box center [609, 608] width 28 height 28
checkbox input "true"
click at [602, 640] on input "Mobile banking" at bounding box center [609, 646] width 28 height 28
checkbox input "true"
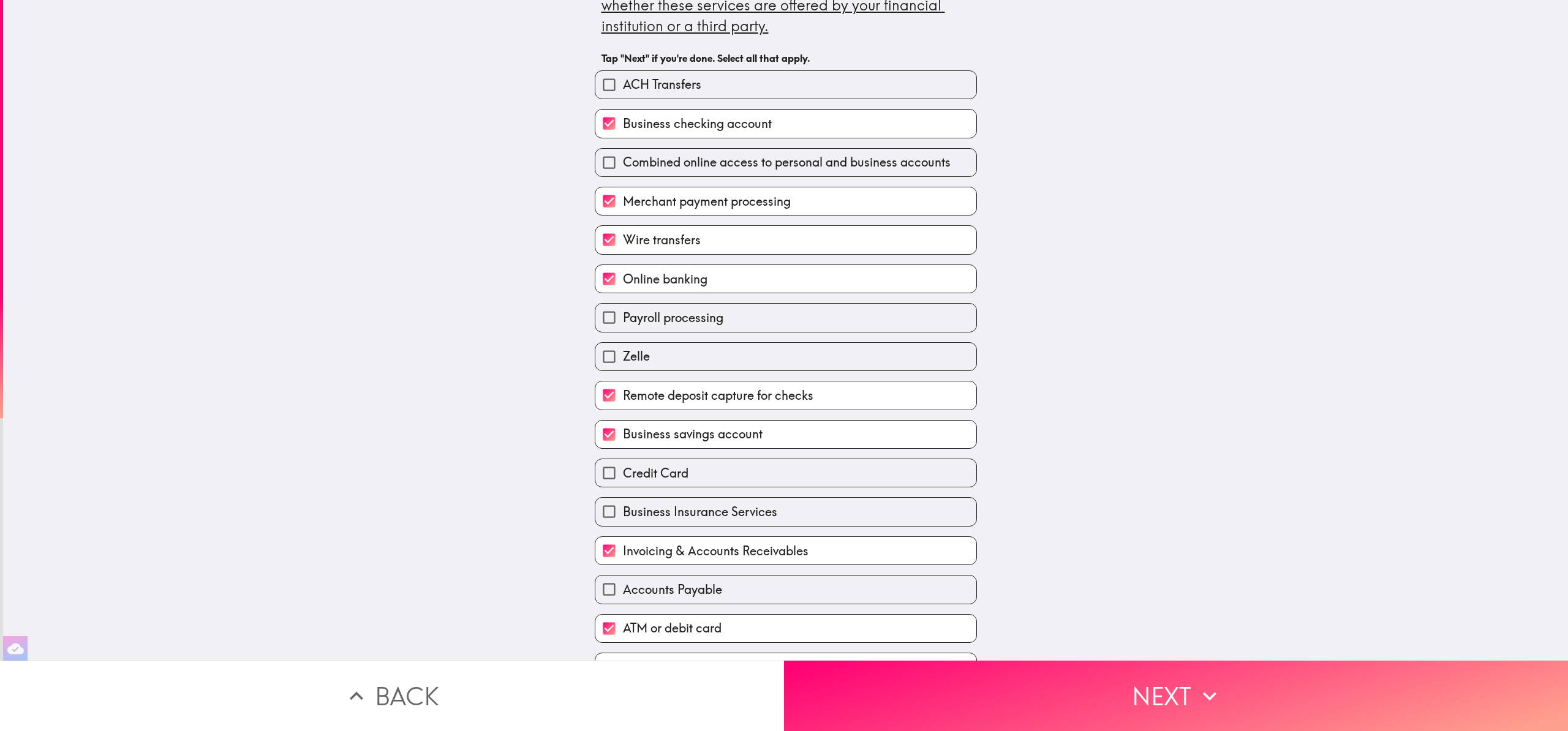
scroll to position [50, 0]
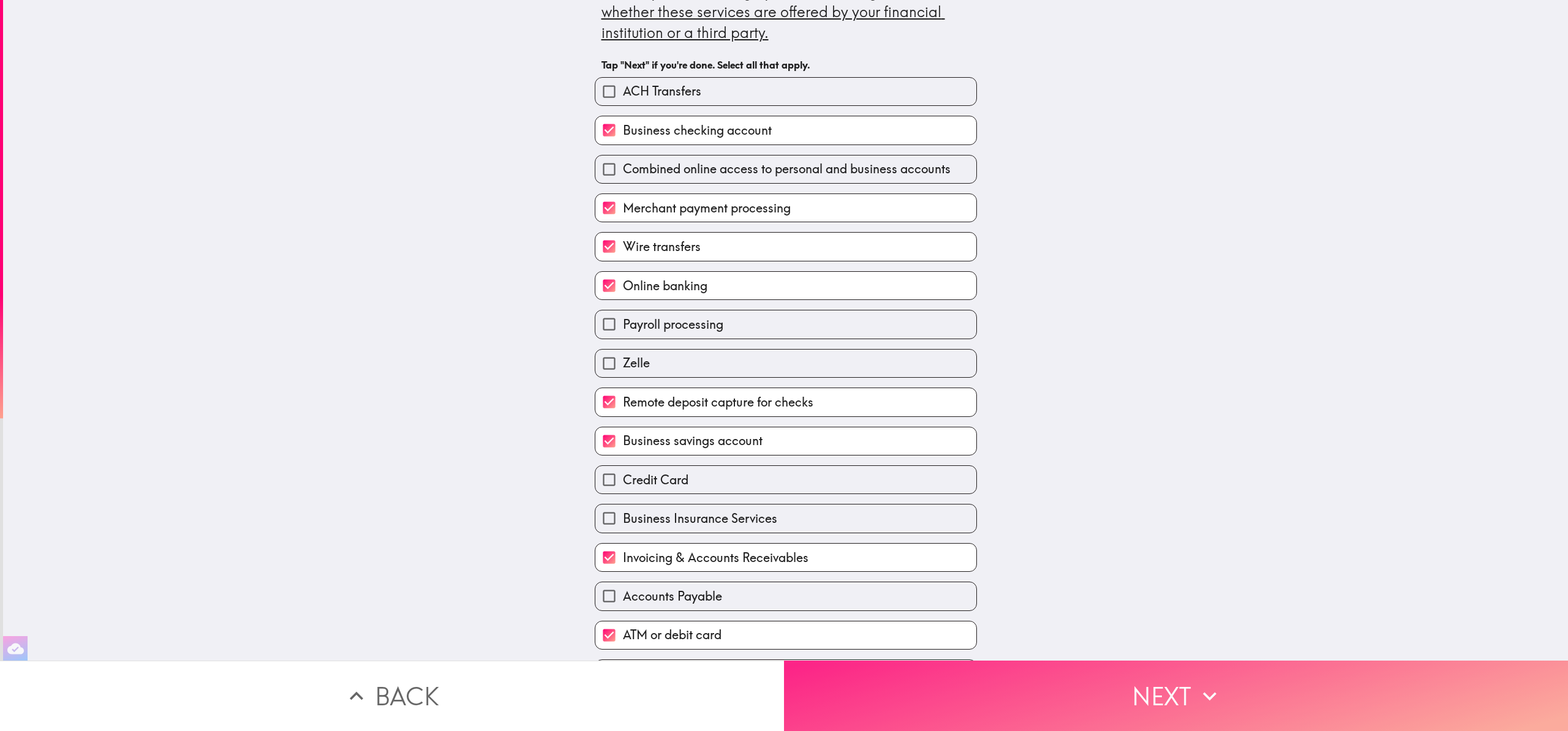
click at [1107, 693] on button "Next" at bounding box center [1177, 696] width 784 height 70
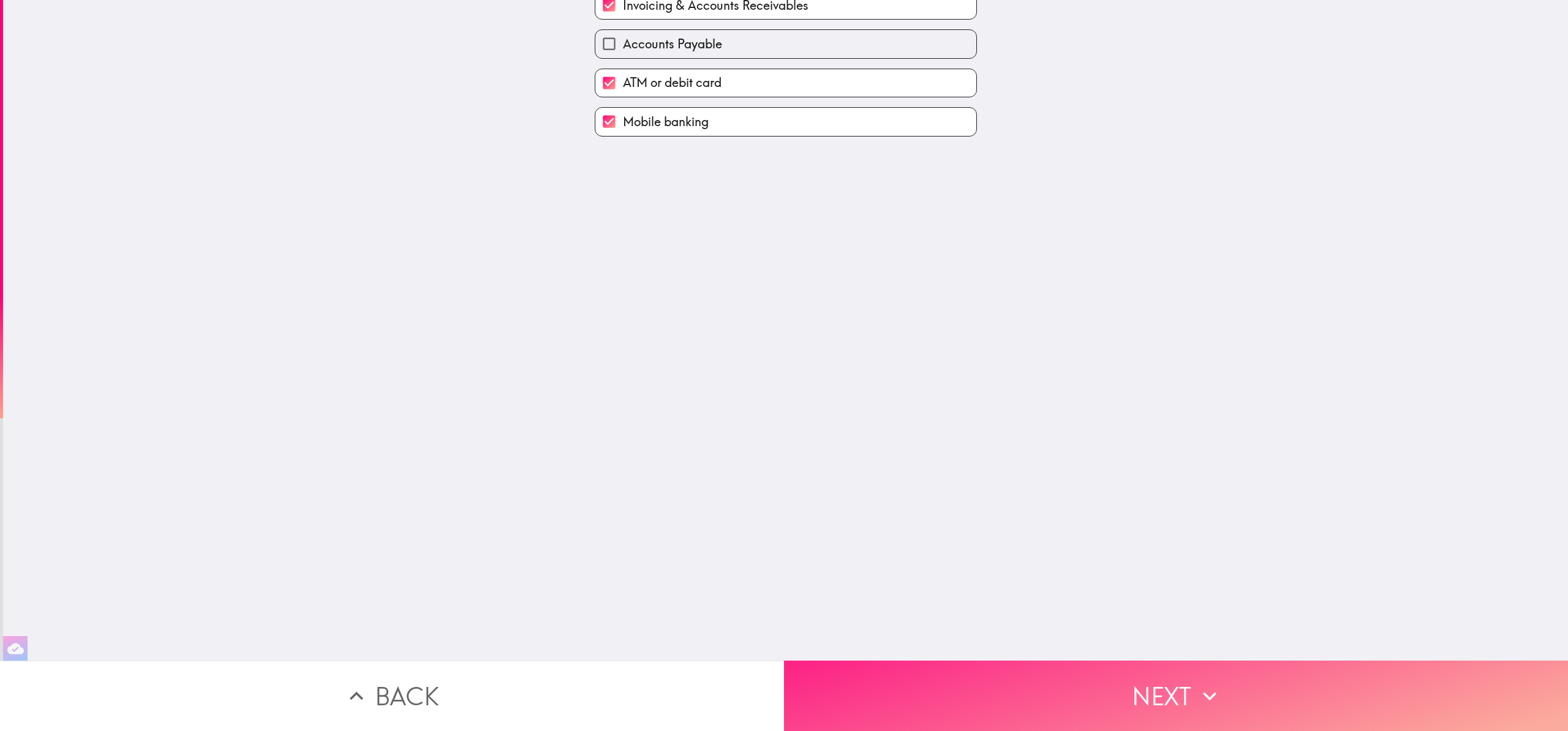
scroll to position [0, 0]
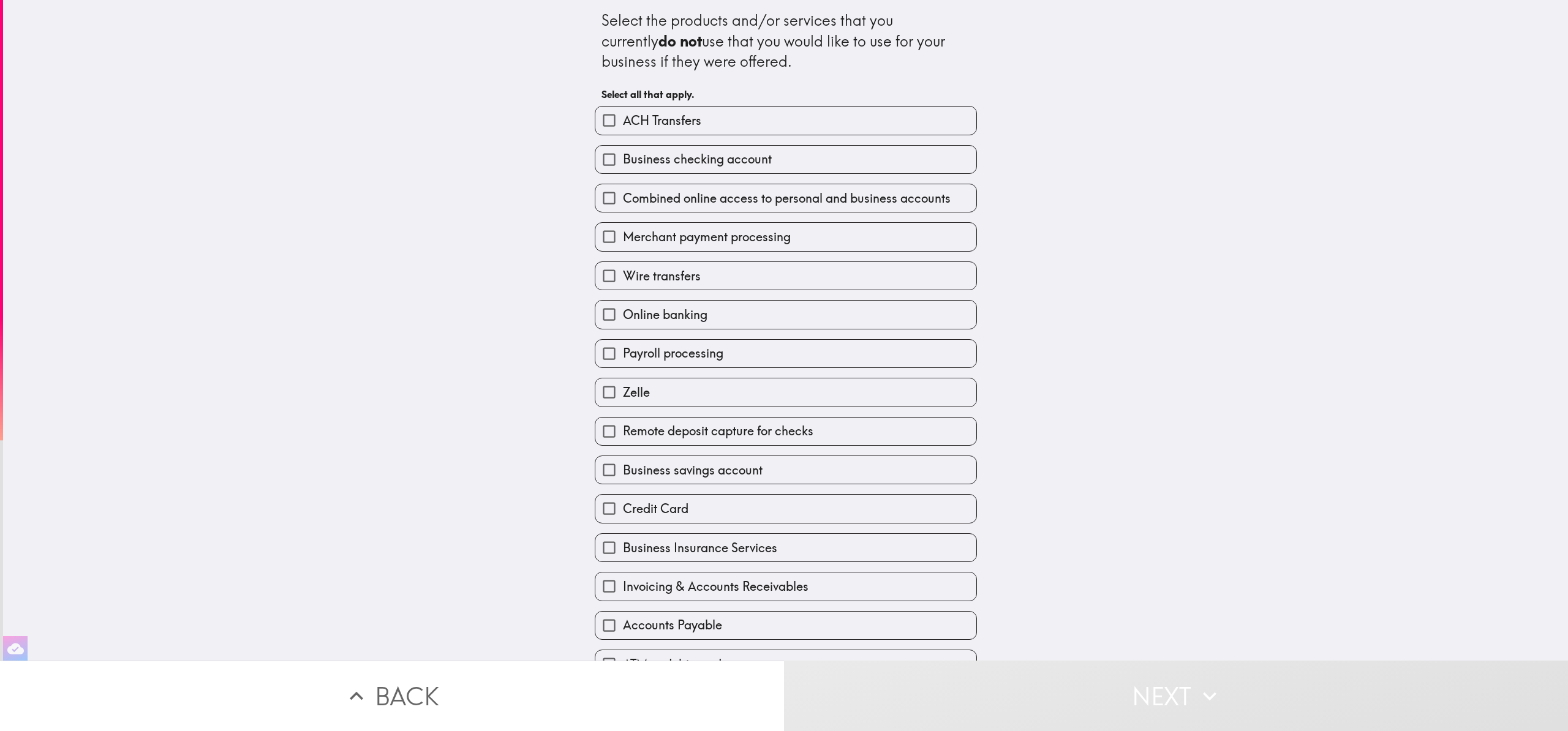
click at [604, 394] on input "Zelle" at bounding box center [609, 392] width 28 height 28
checkbox input "true"
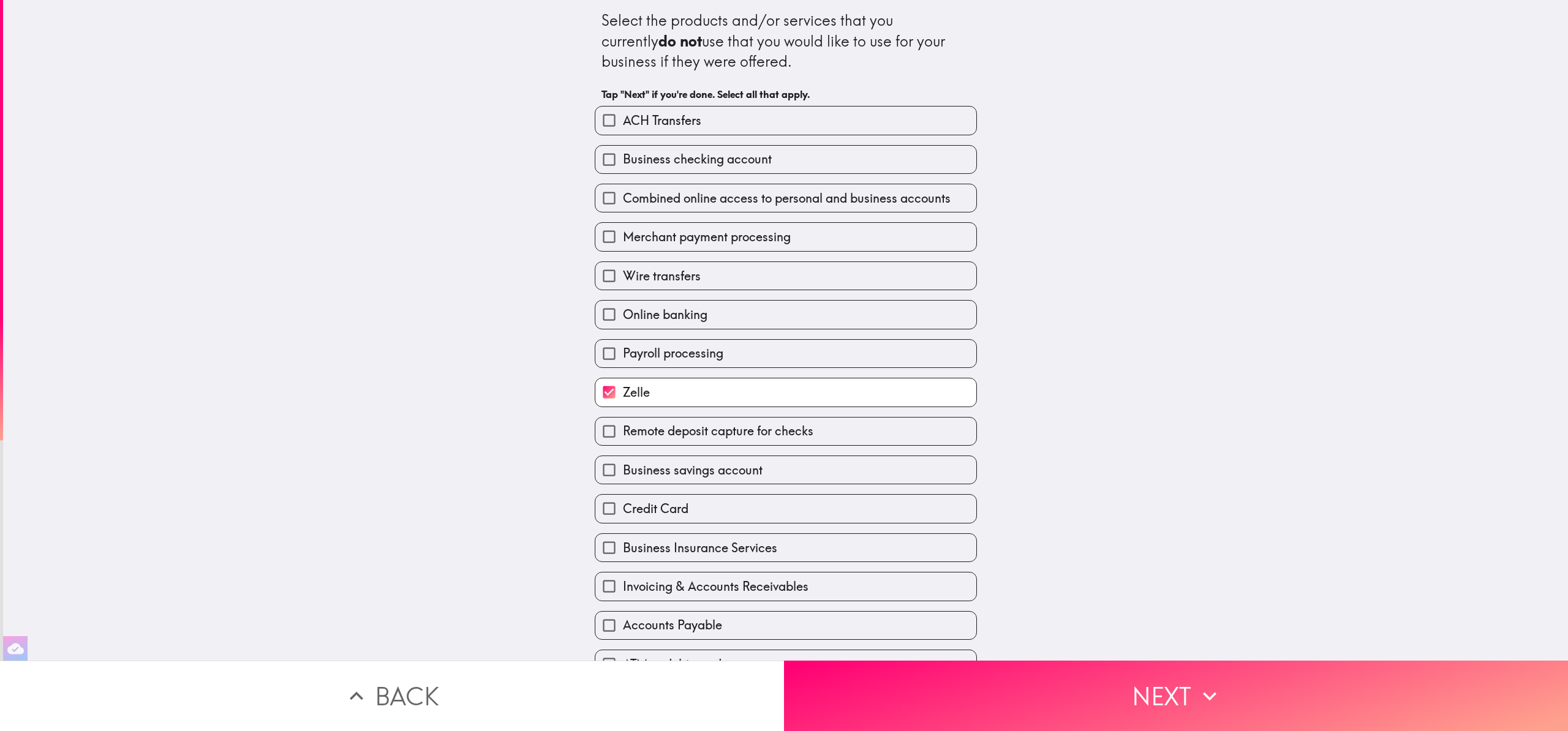
click at [601, 556] on input "Business Insurance Services" at bounding box center [609, 548] width 28 height 28
checkbox input "true"
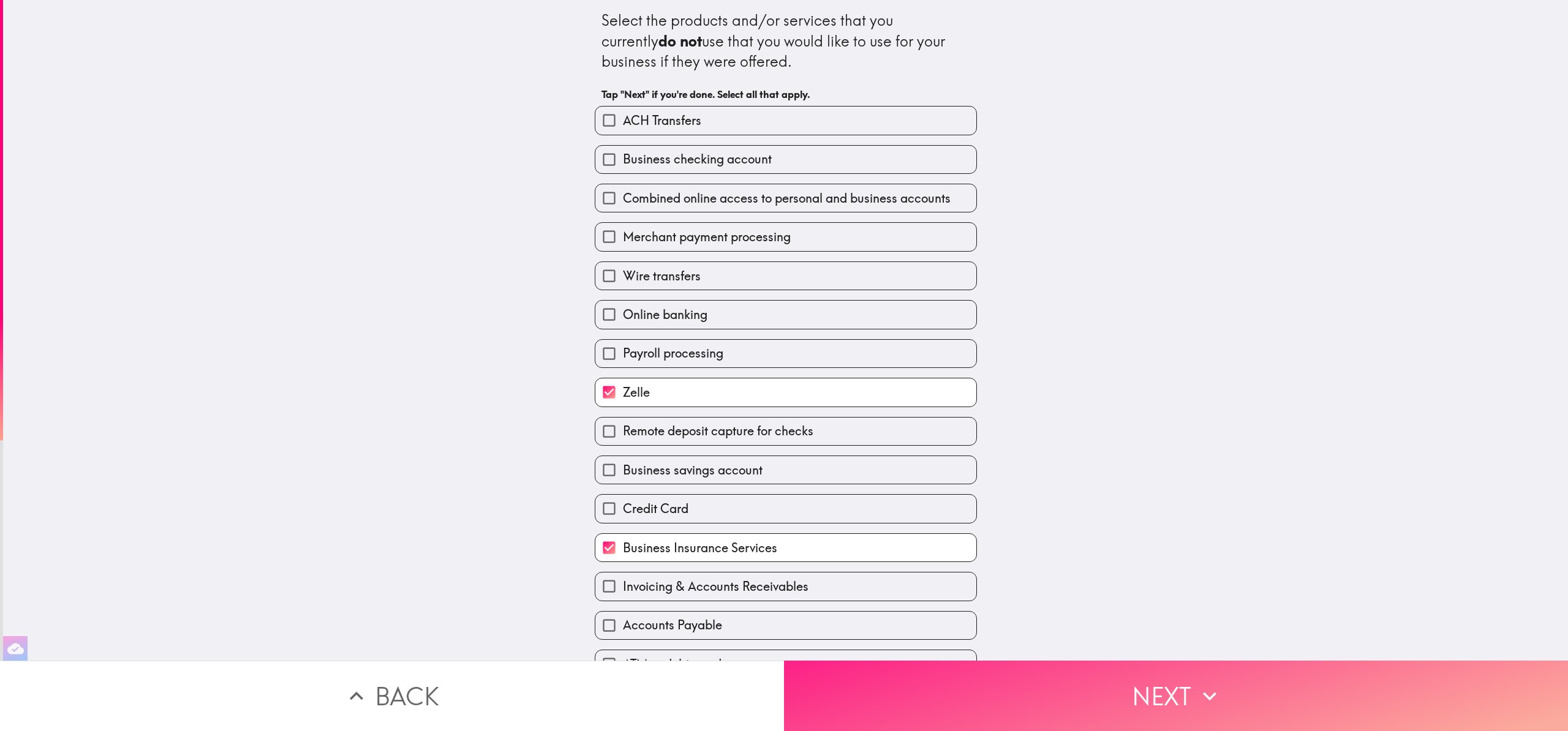
click at [1078, 711] on button "Next" at bounding box center [1177, 696] width 784 height 70
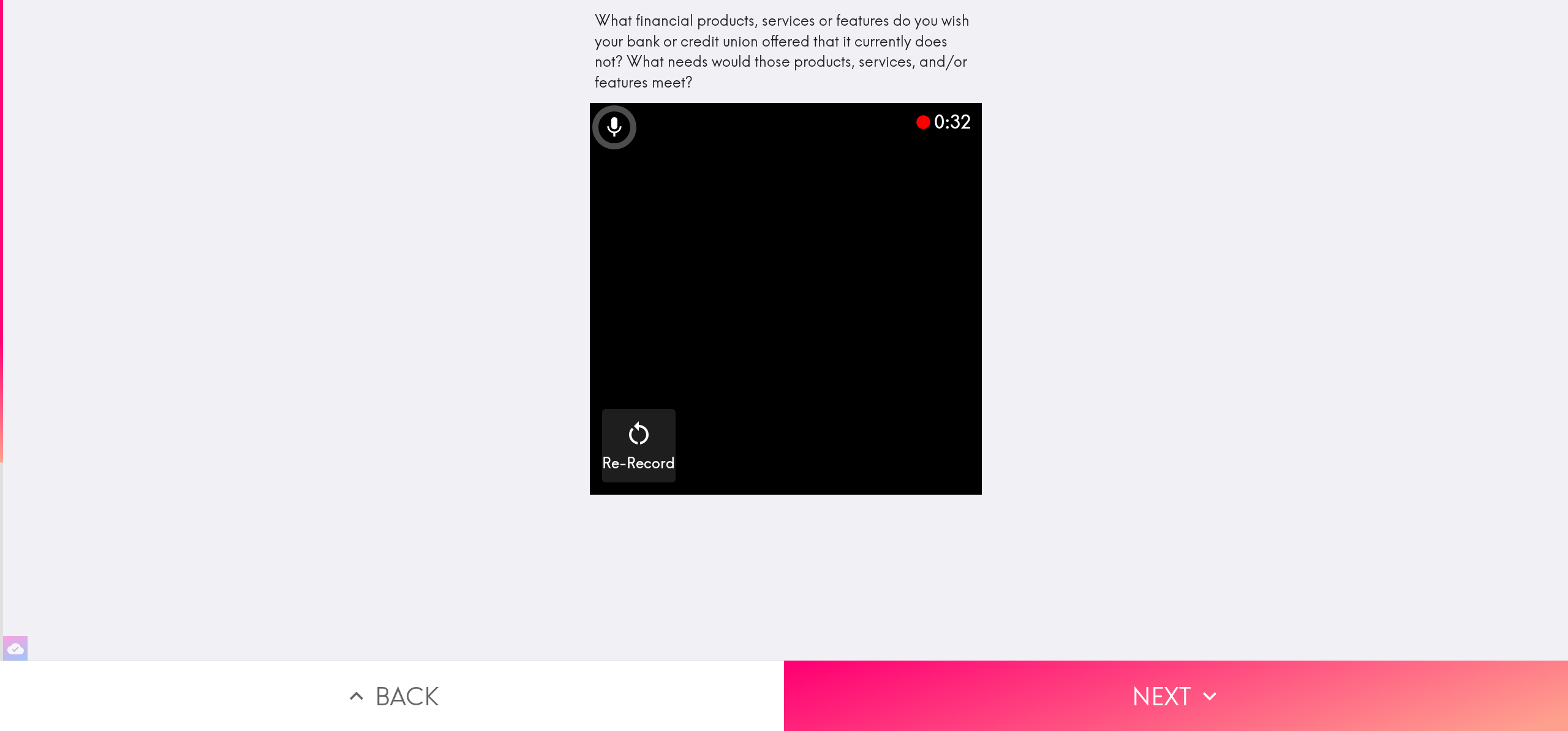
click at [803, 350] on video "button" at bounding box center [786, 299] width 392 height 392
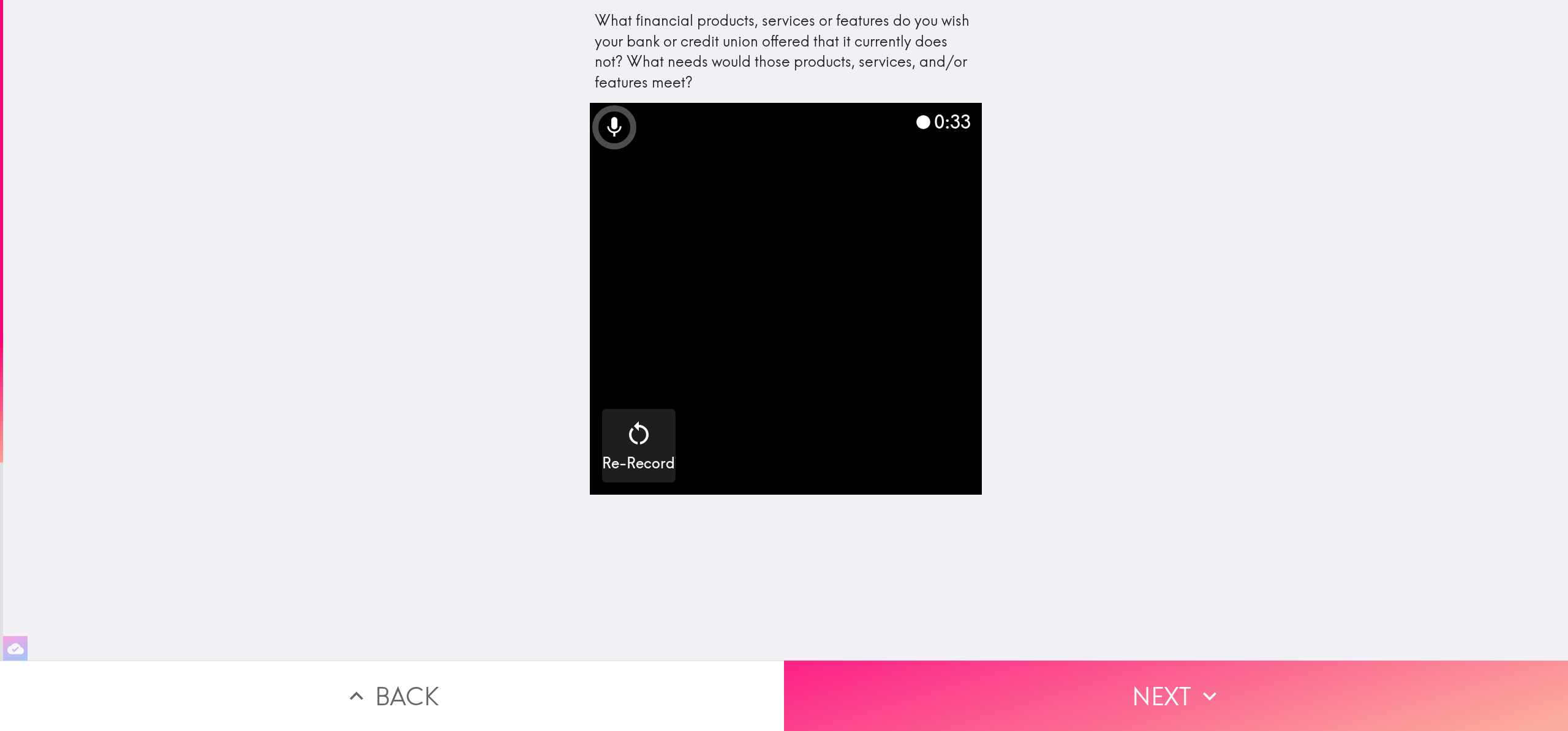
click at [1032, 698] on button "Next" at bounding box center [1177, 696] width 784 height 70
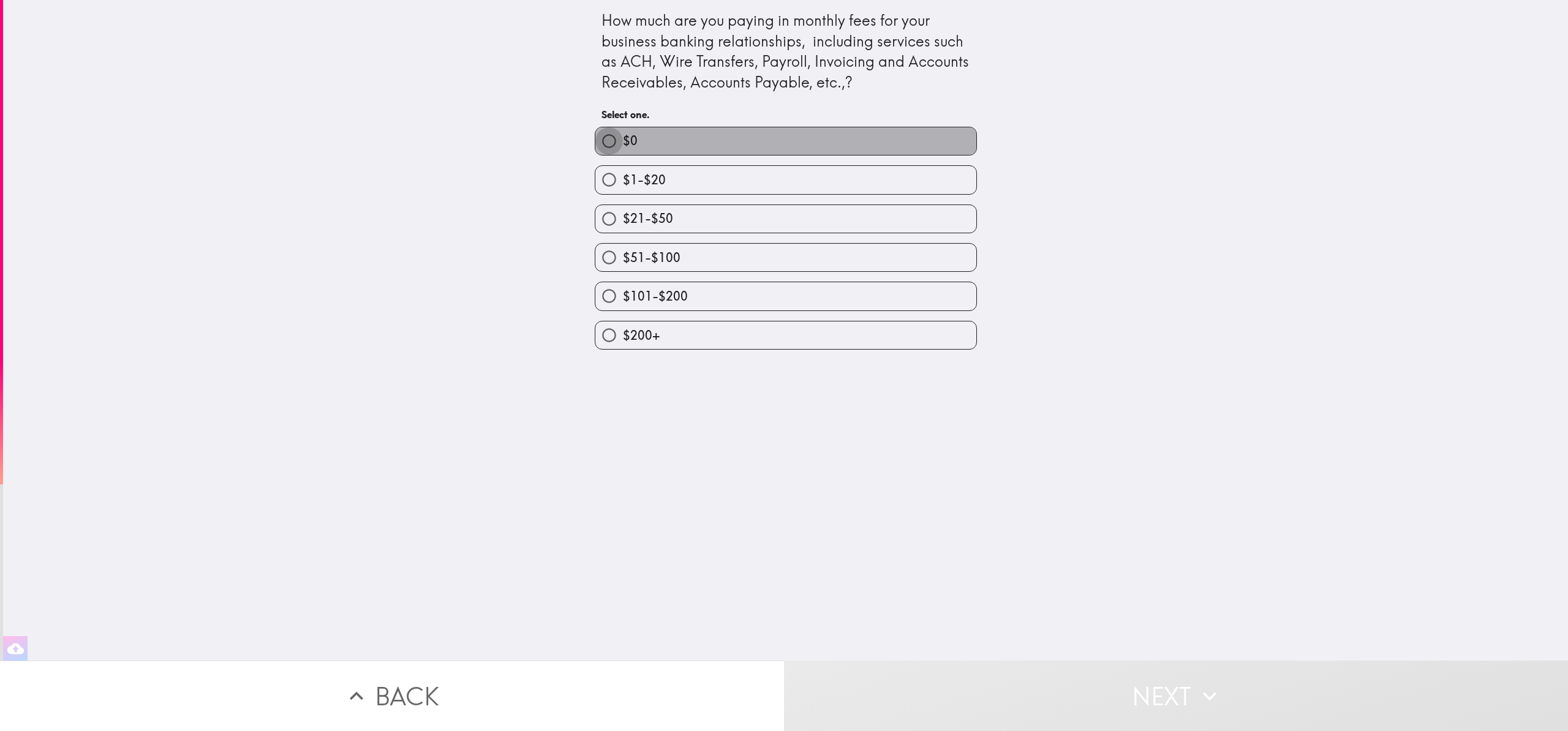
click at [598, 142] on input "$0" at bounding box center [609, 141] width 28 height 28
radio input "true"
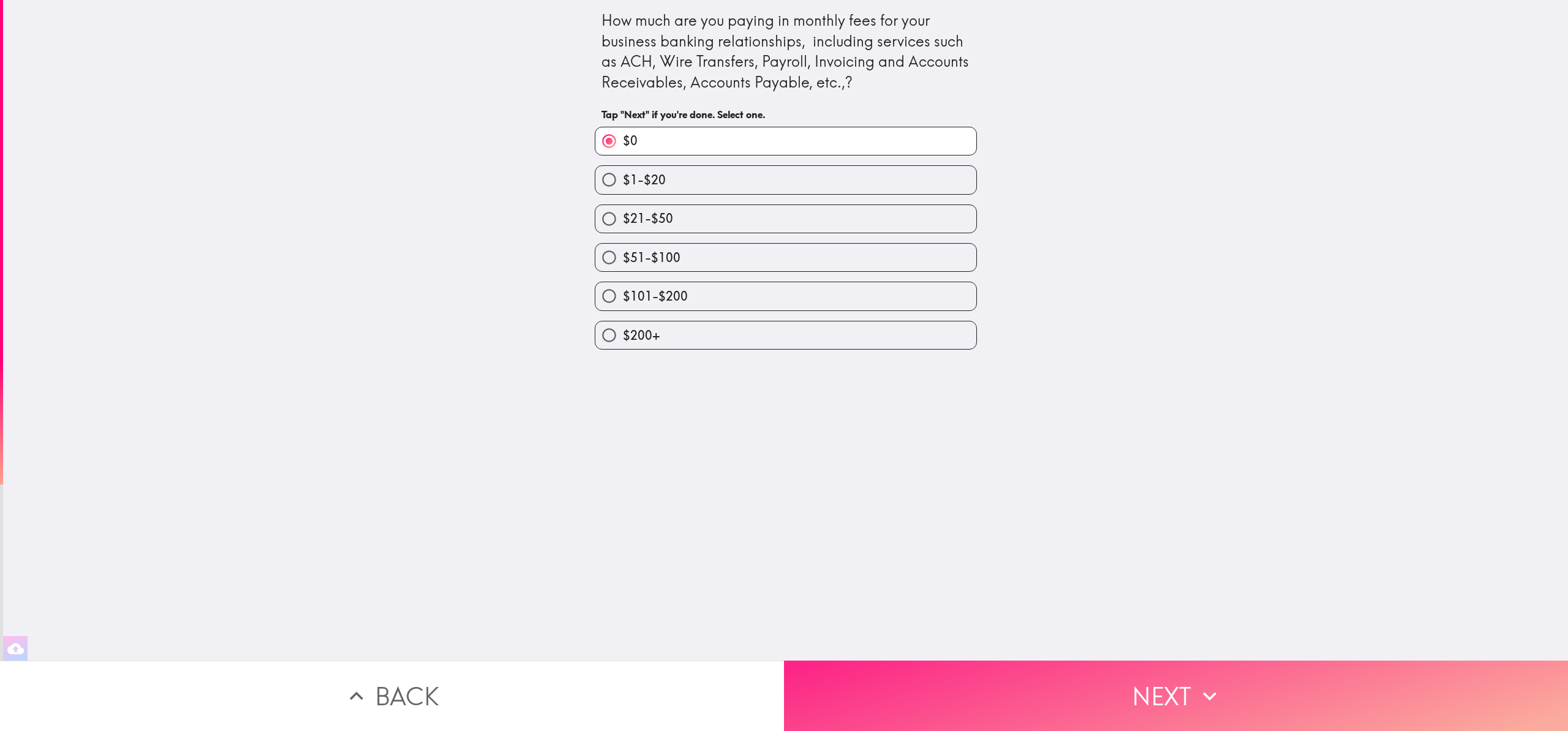
click at [1043, 667] on button "Next" at bounding box center [1177, 696] width 784 height 70
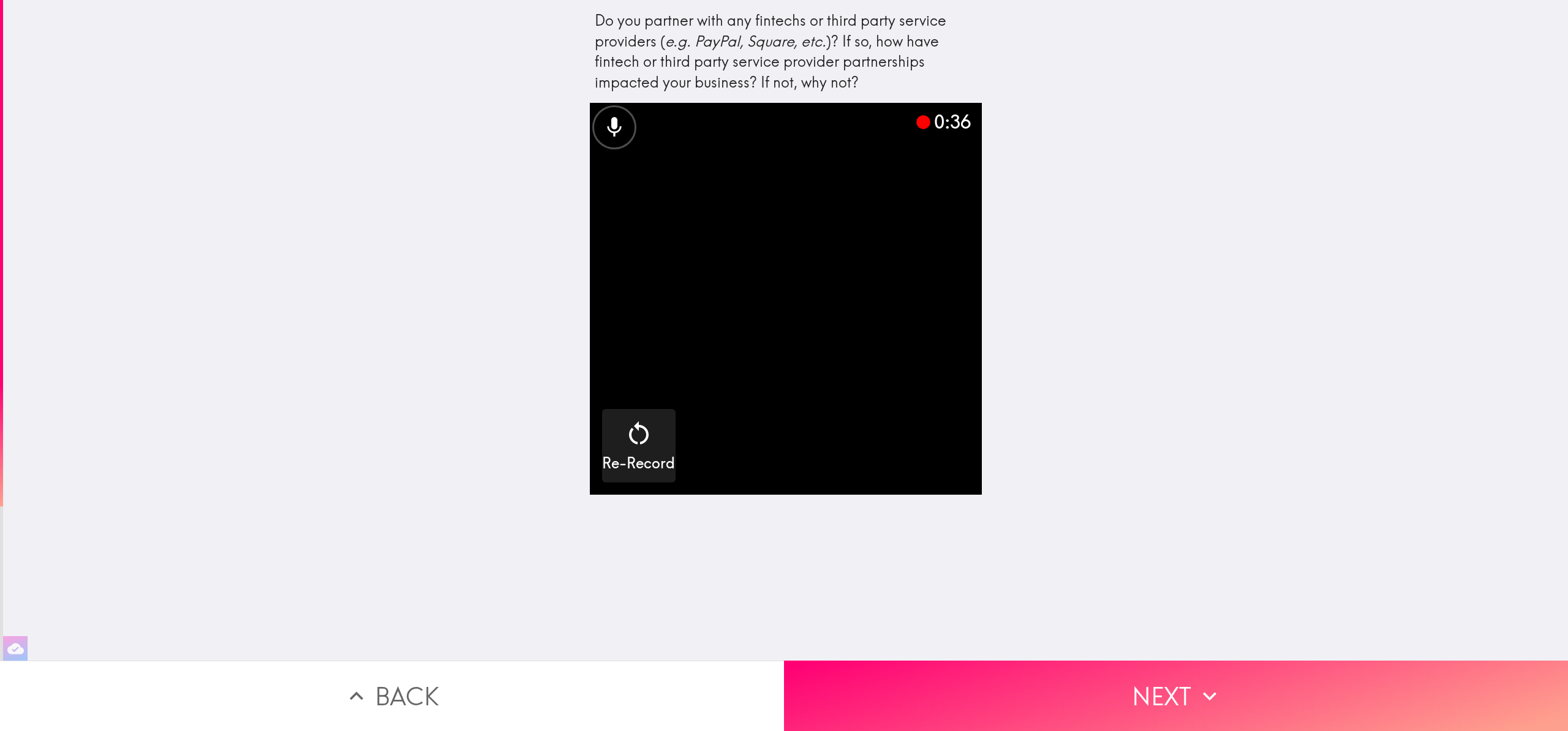
click at [789, 321] on video "button" at bounding box center [786, 299] width 392 height 392
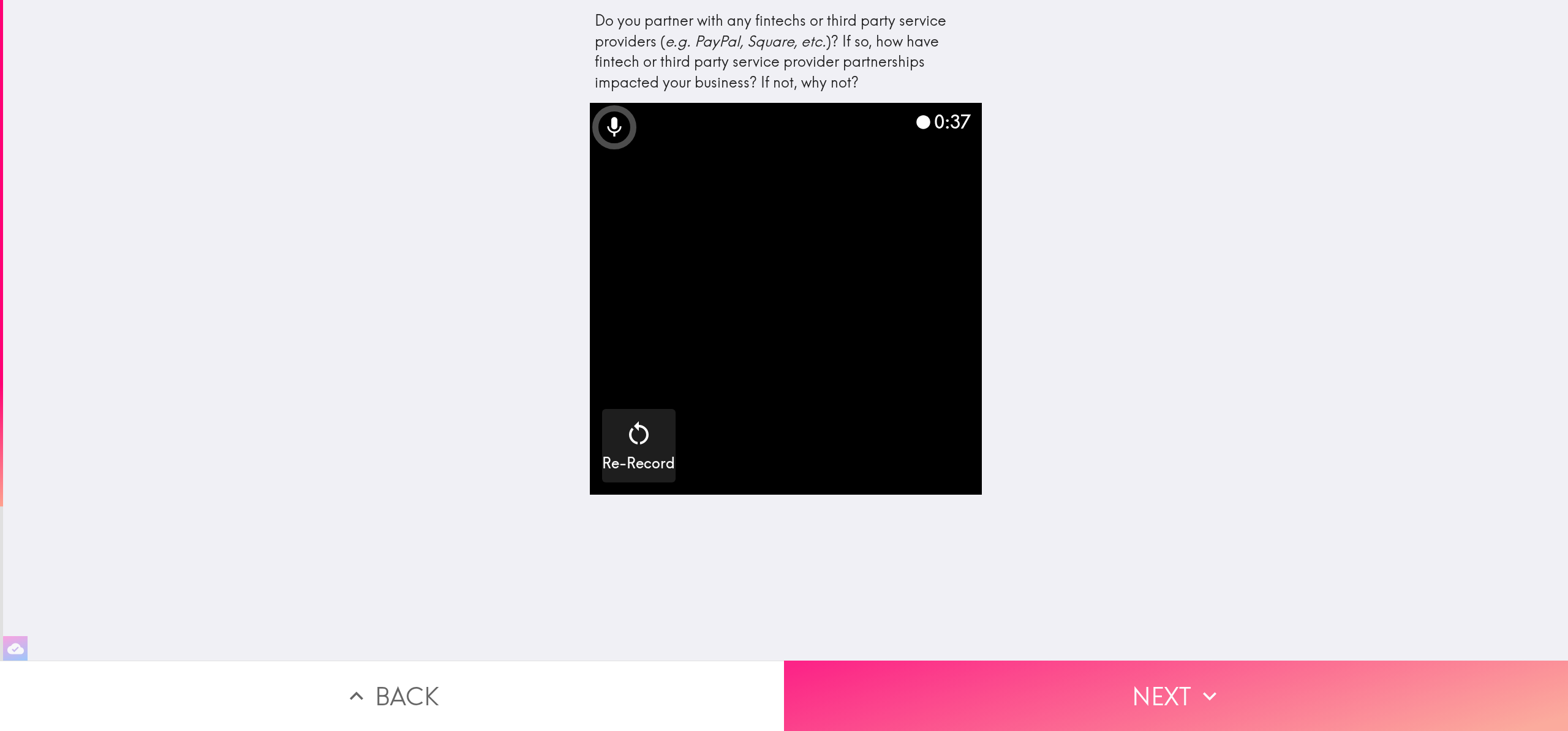
click at [976, 694] on button "Next" at bounding box center [1177, 696] width 784 height 70
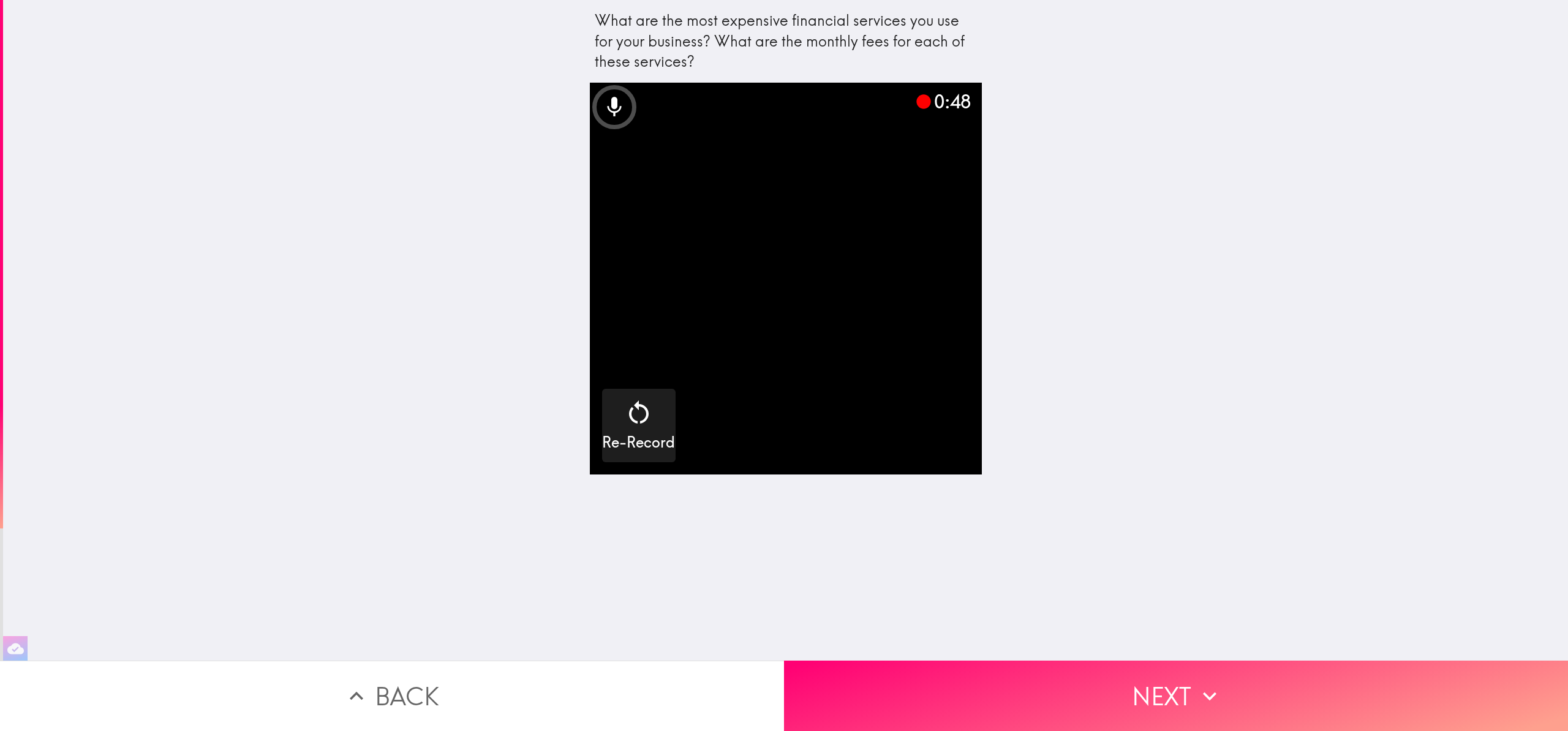
click at [776, 270] on video "button" at bounding box center [786, 278] width 392 height 392
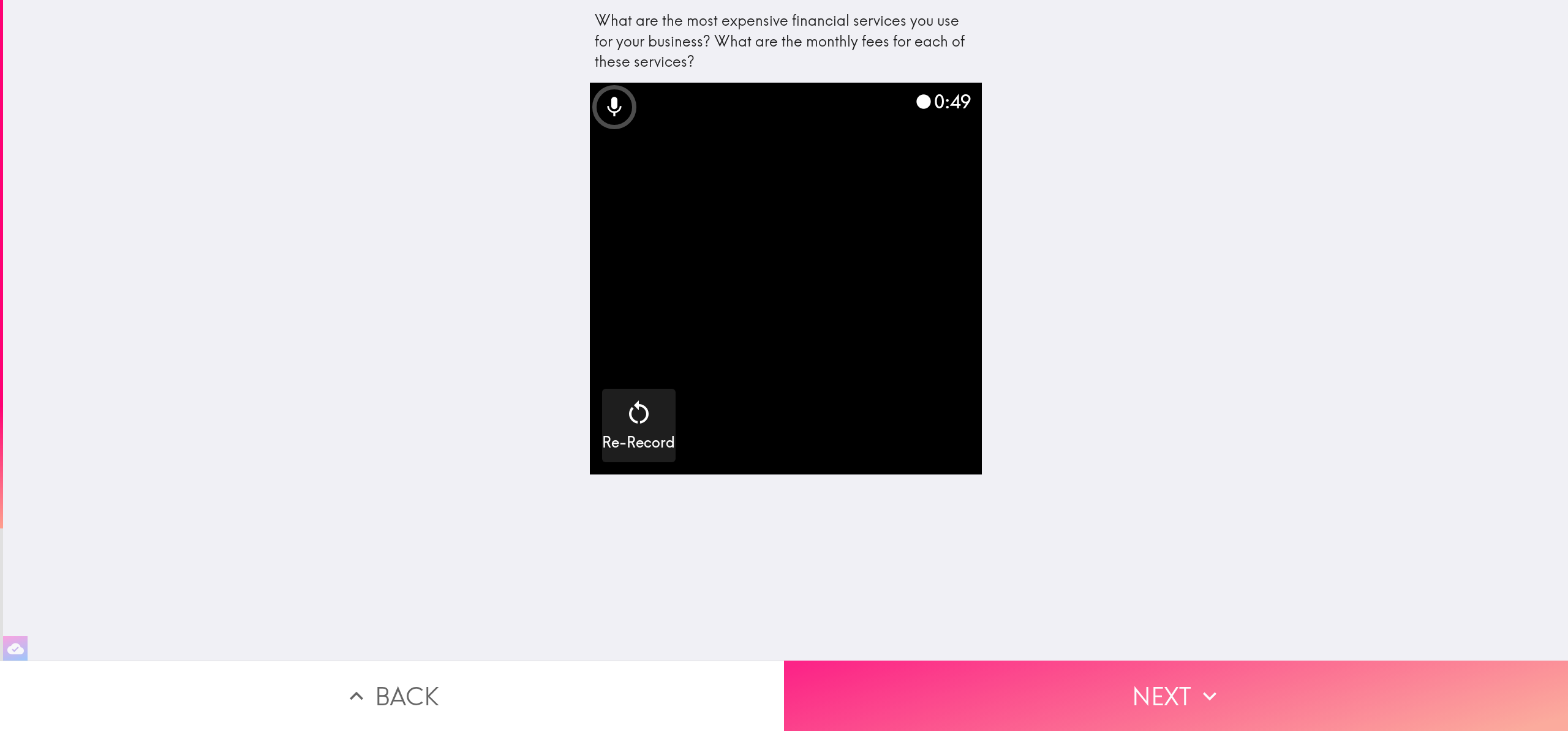
click at [1011, 689] on button "Next" at bounding box center [1177, 696] width 784 height 70
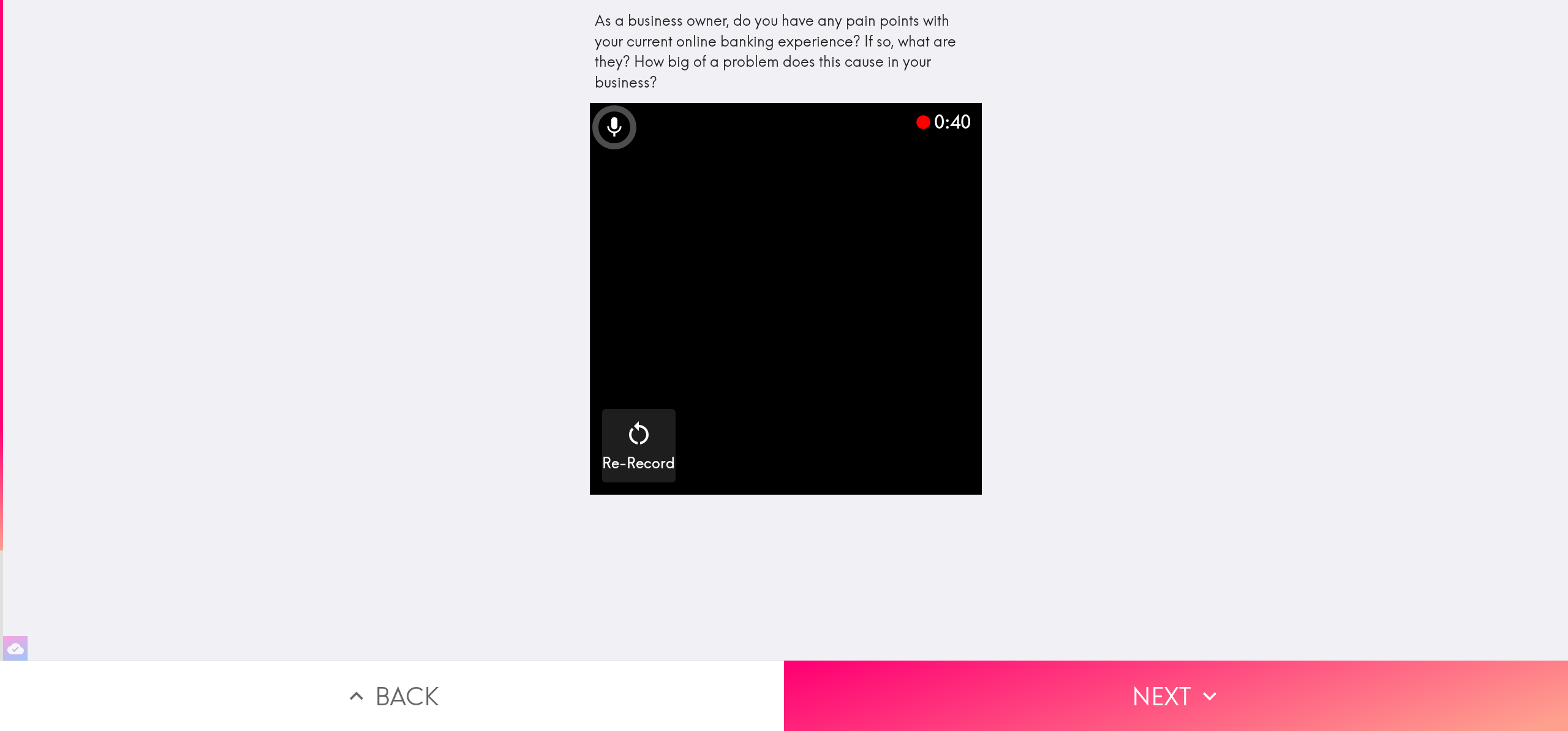
click at [845, 294] on video "button" at bounding box center [786, 299] width 392 height 392
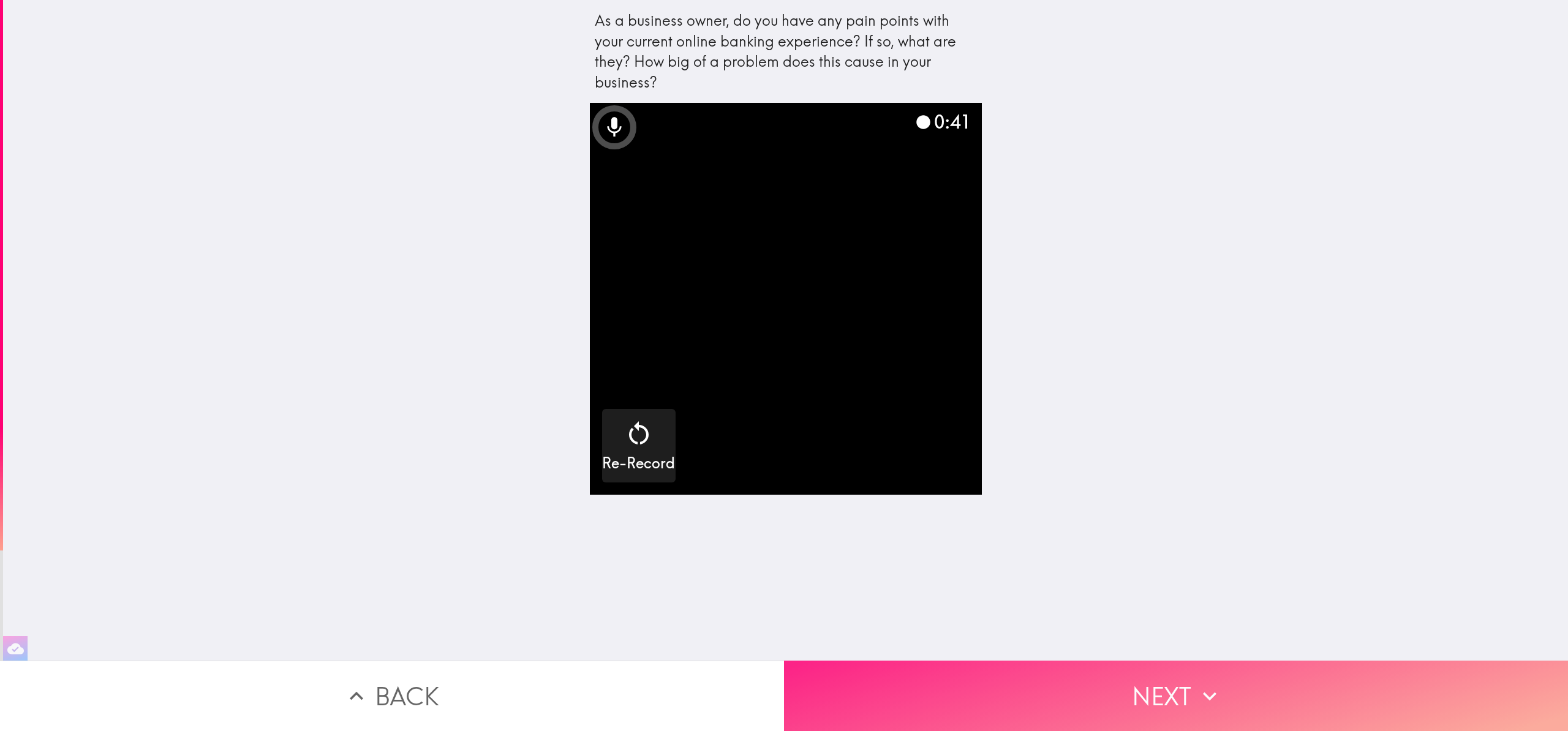
click at [1036, 694] on button "Next" at bounding box center [1177, 696] width 784 height 70
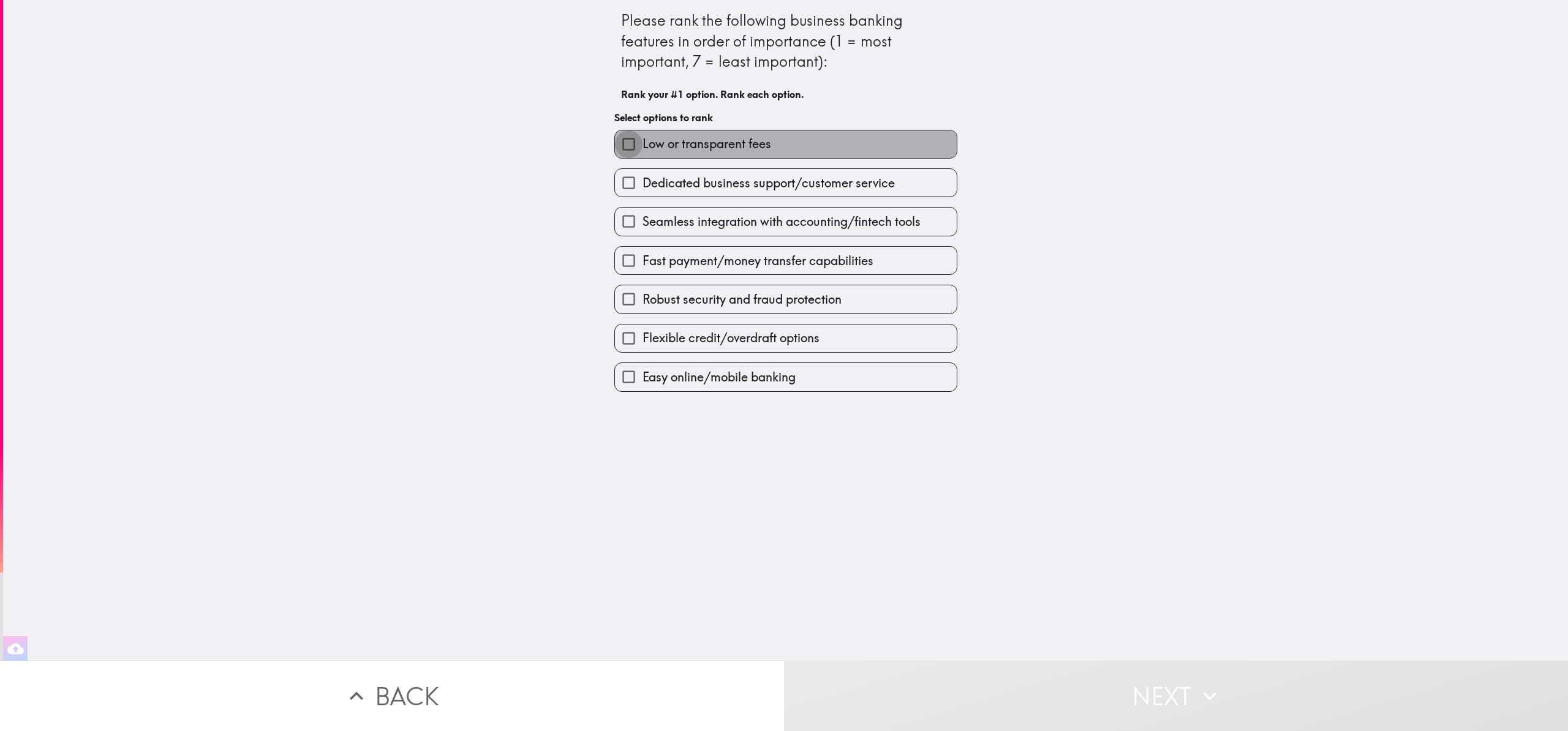
click at [619, 142] on input "Low or transparent fees" at bounding box center [629, 145] width 28 height 28
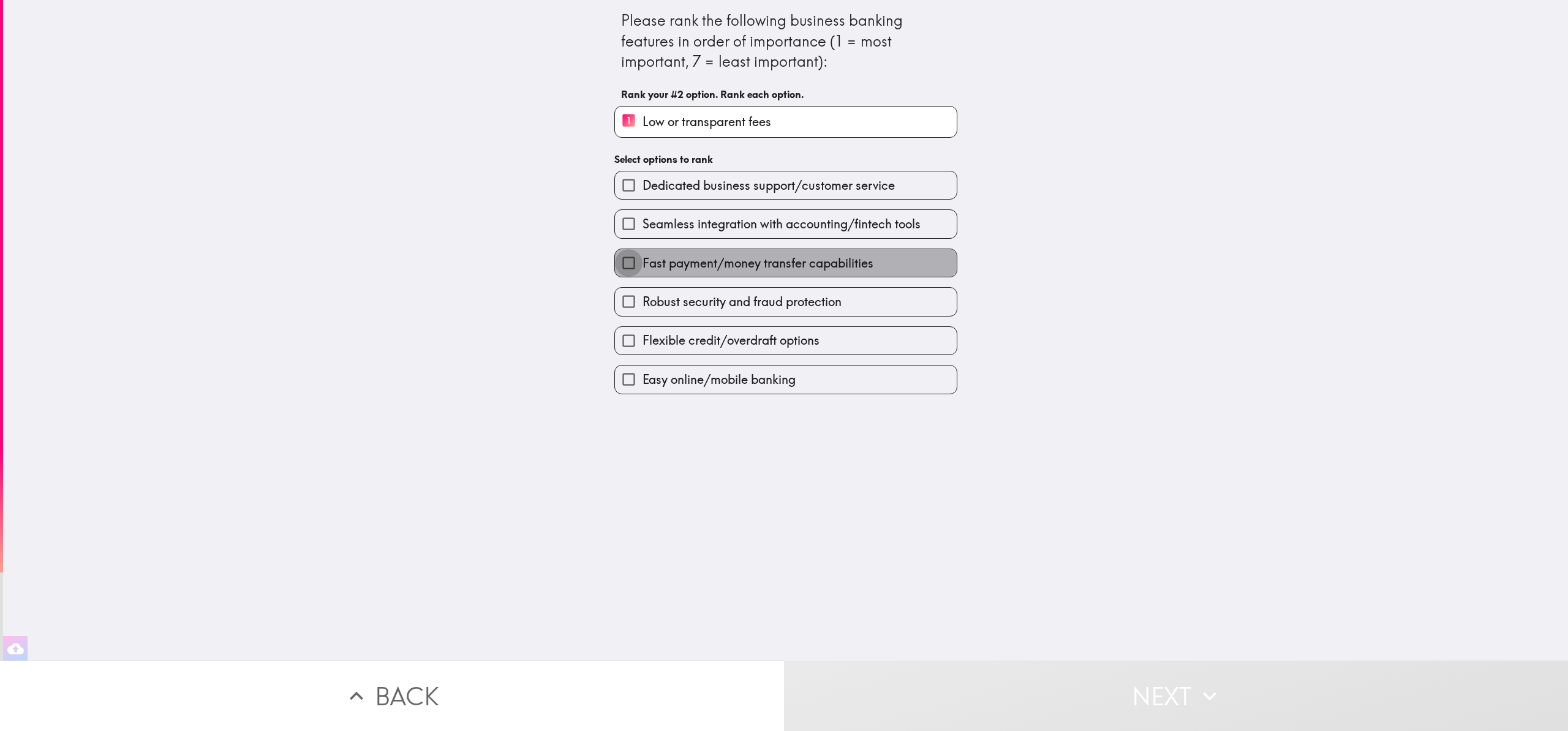
click at [621, 264] on input "Fast payment/money transfer capabilities" at bounding box center [629, 263] width 28 height 28
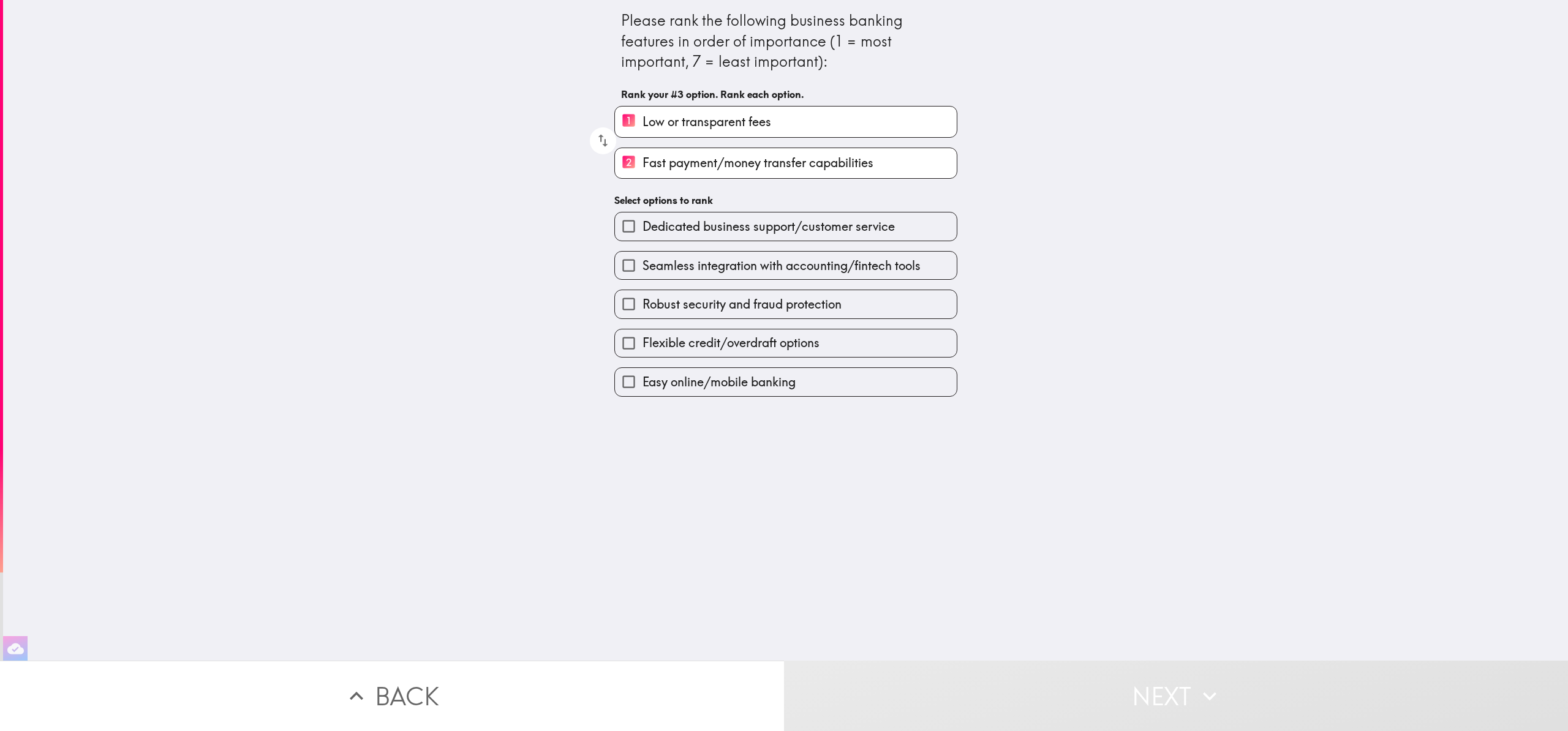
click at [621, 264] on input "Seamless integration with accounting/fintech tools" at bounding box center [629, 266] width 28 height 28
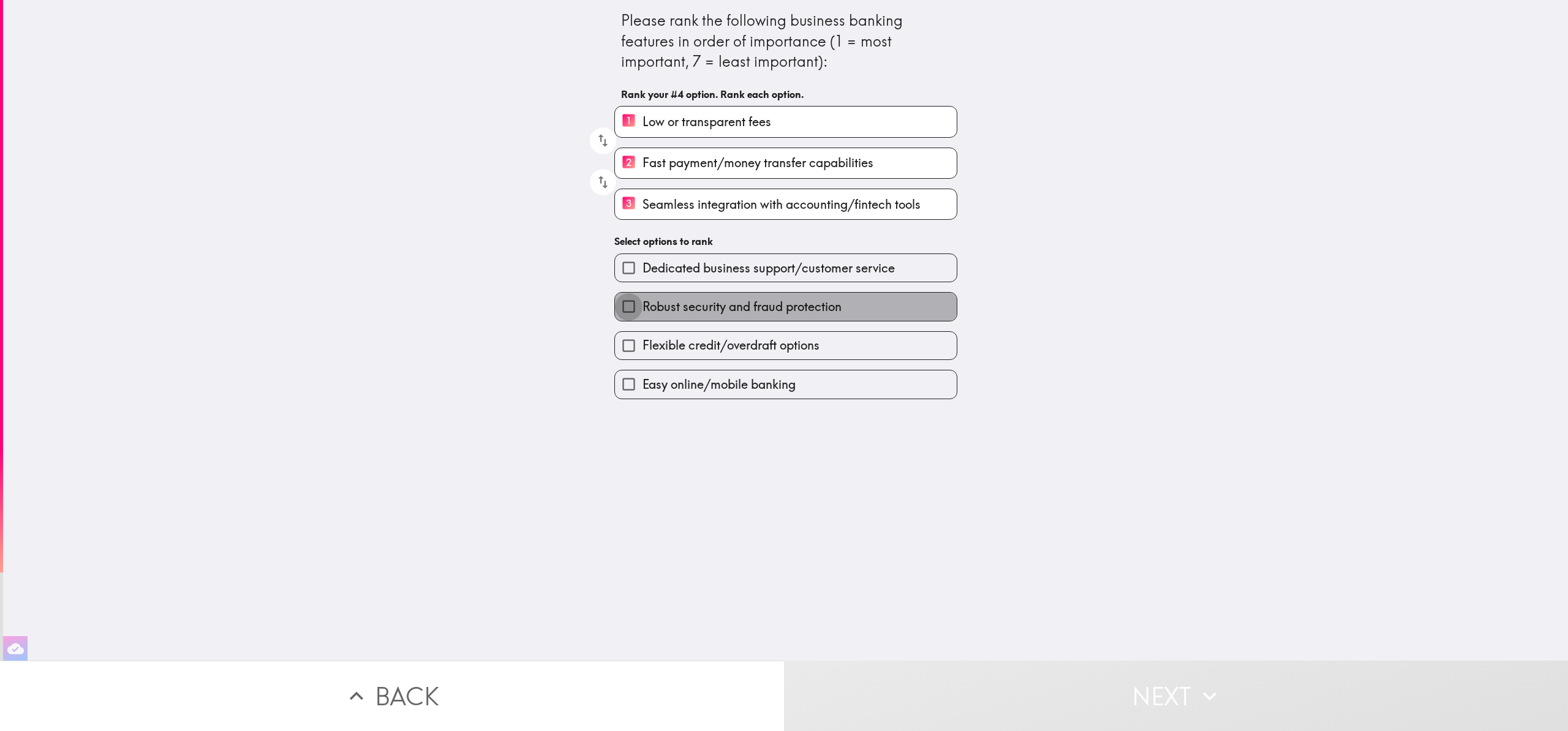
click at [620, 309] on input "Robust security and fraud protection" at bounding box center [629, 307] width 28 height 28
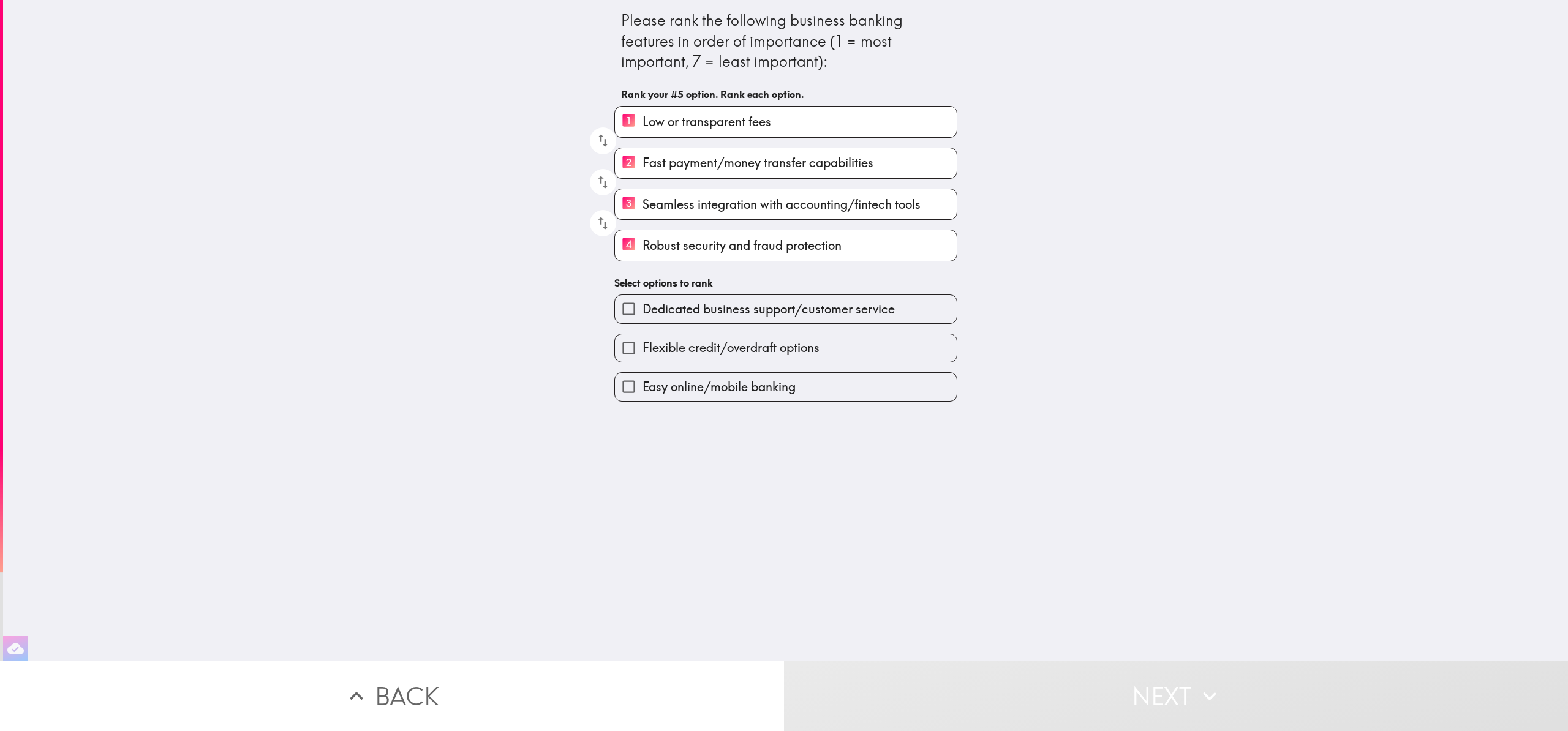
click at [624, 394] on input "Easy online/mobile banking" at bounding box center [629, 387] width 28 height 28
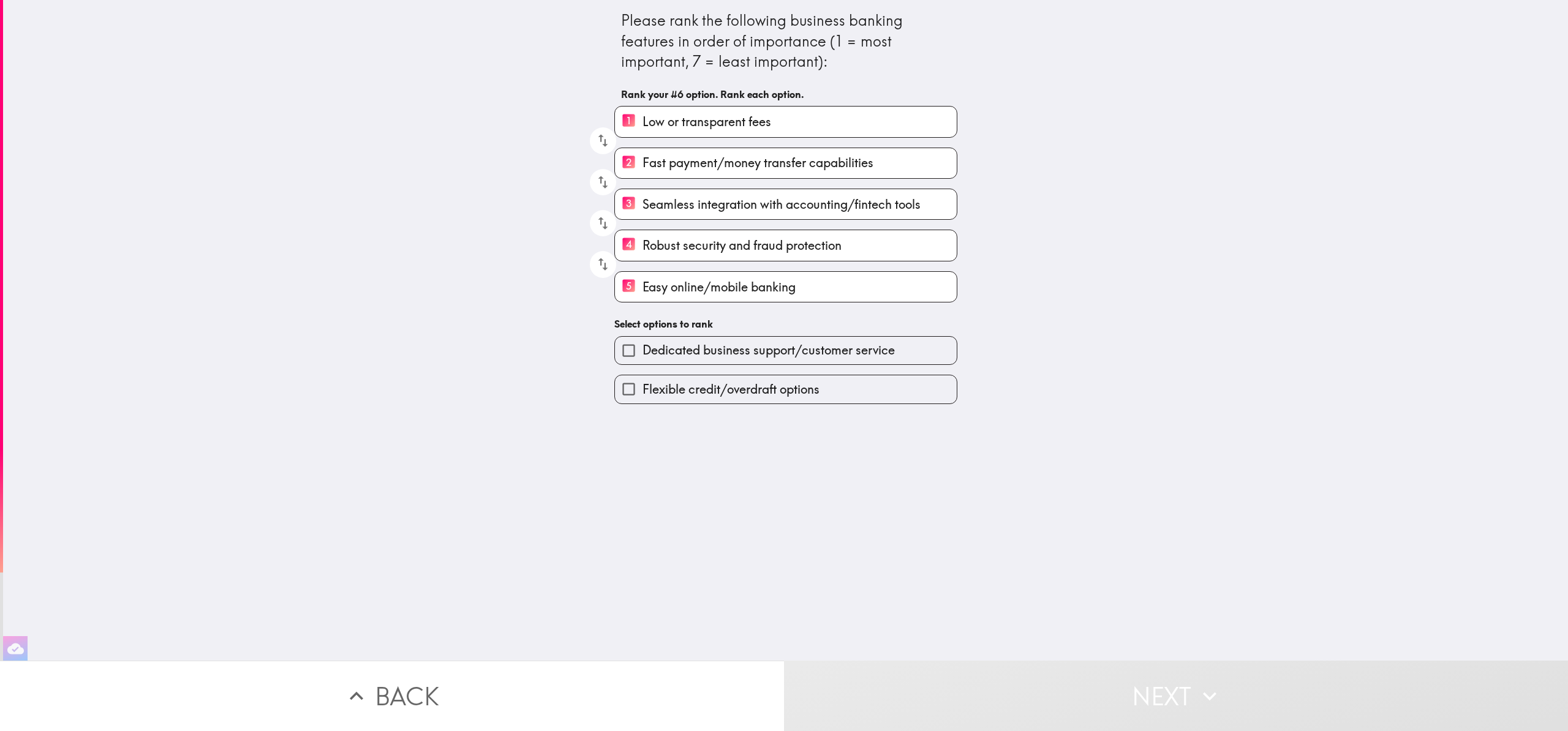
click at [624, 355] on input "Dedicated business support/customer service" at bounding box center [629, 351] width 28 height 28
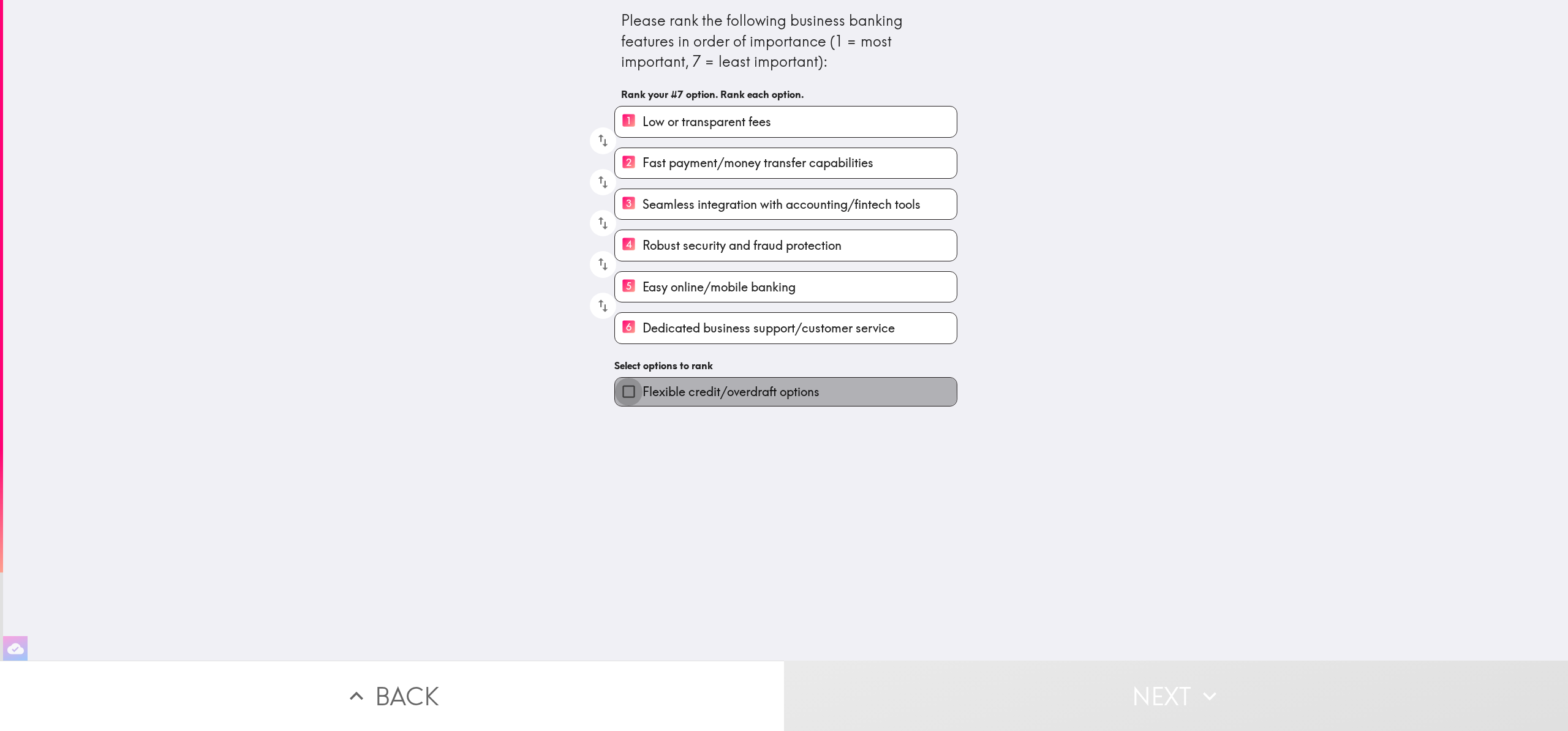
click at [624, 391] on input "Flexible credit/overdraft options" at bounding box center [629, 391] width 28 height 28
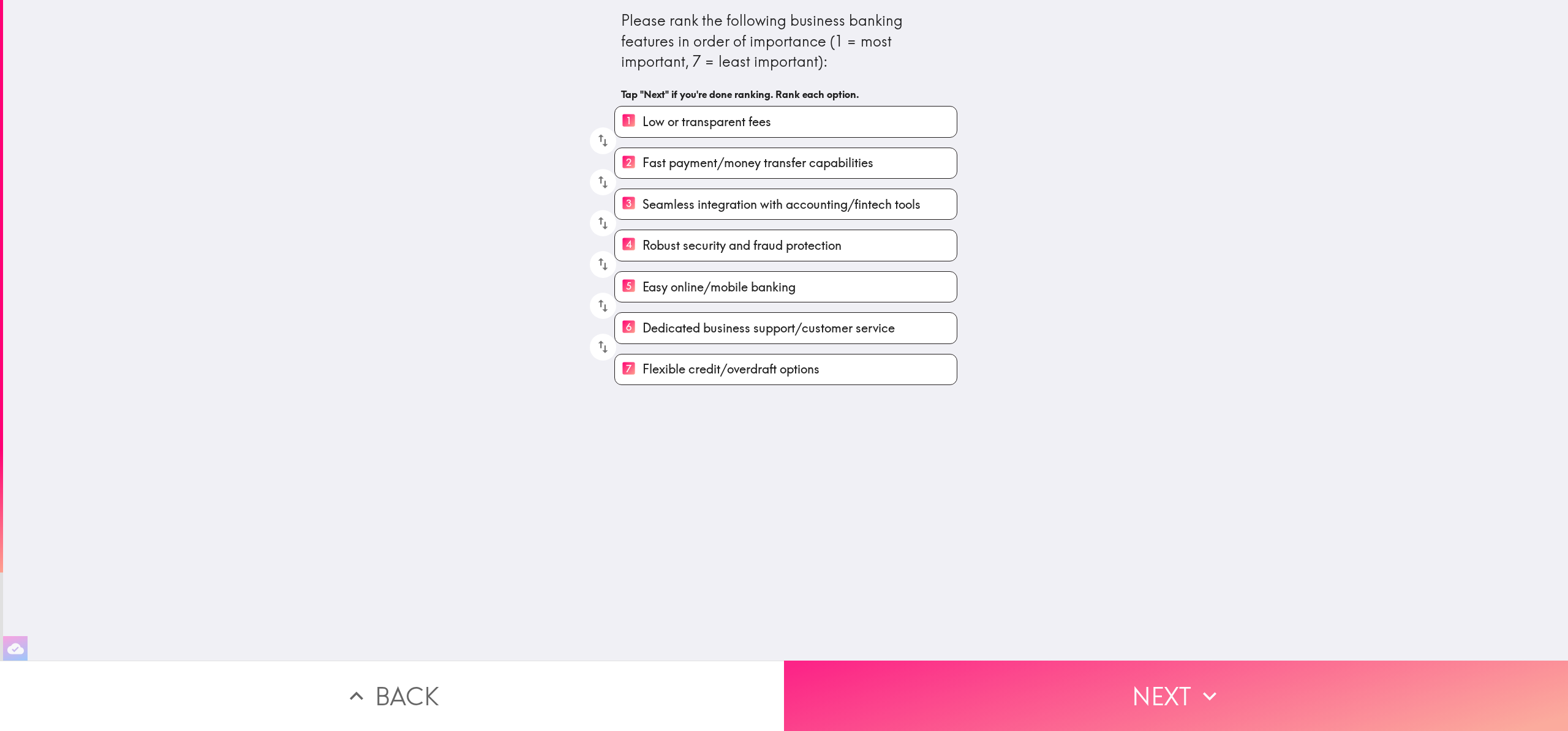
click at [963, 670] on button "Next" at bounding box center [1177, 696] width 784 height 70
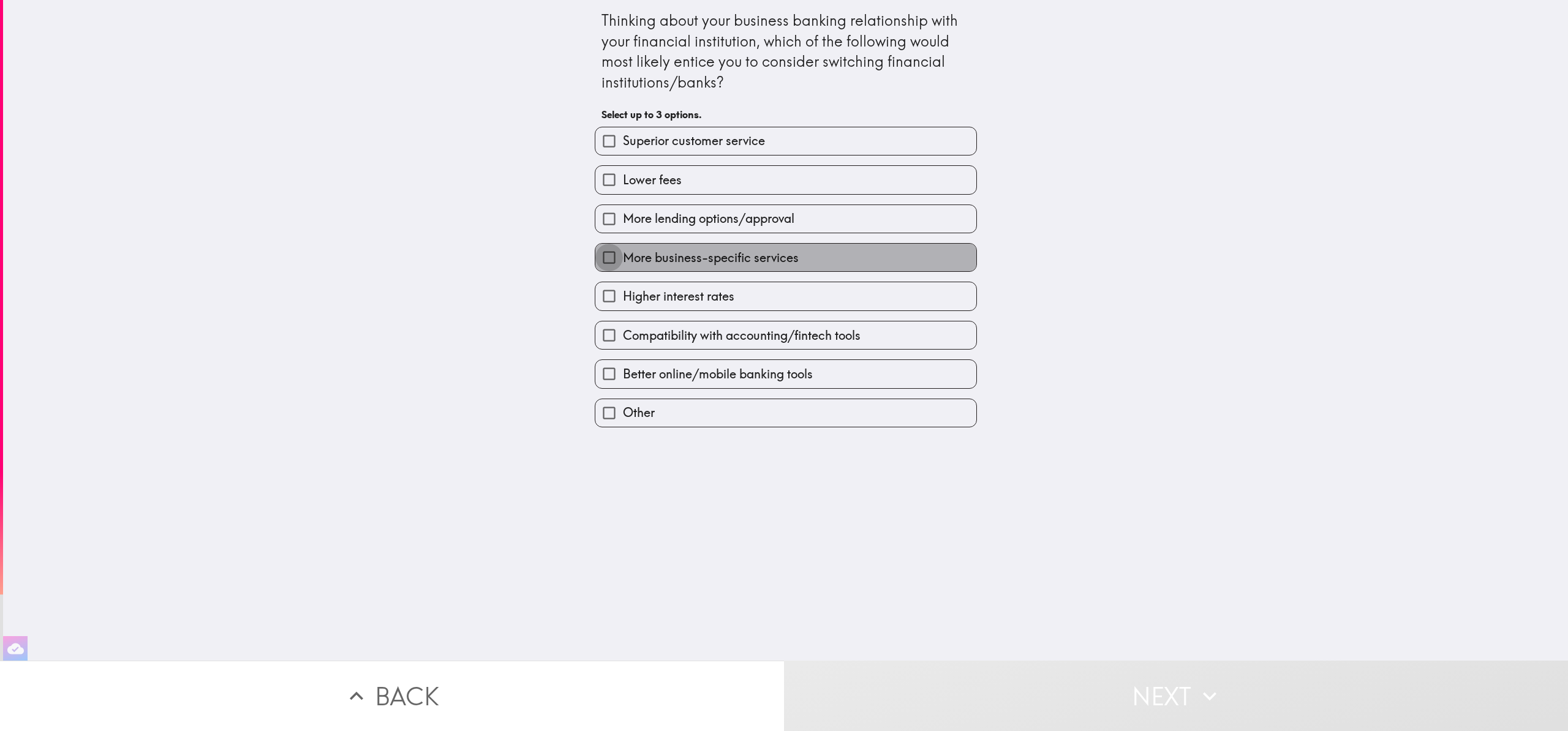
click at [598, 259] on input "More business-specific services" at bounding box center [609, 258] width 28 height 28
checkbox input "true"
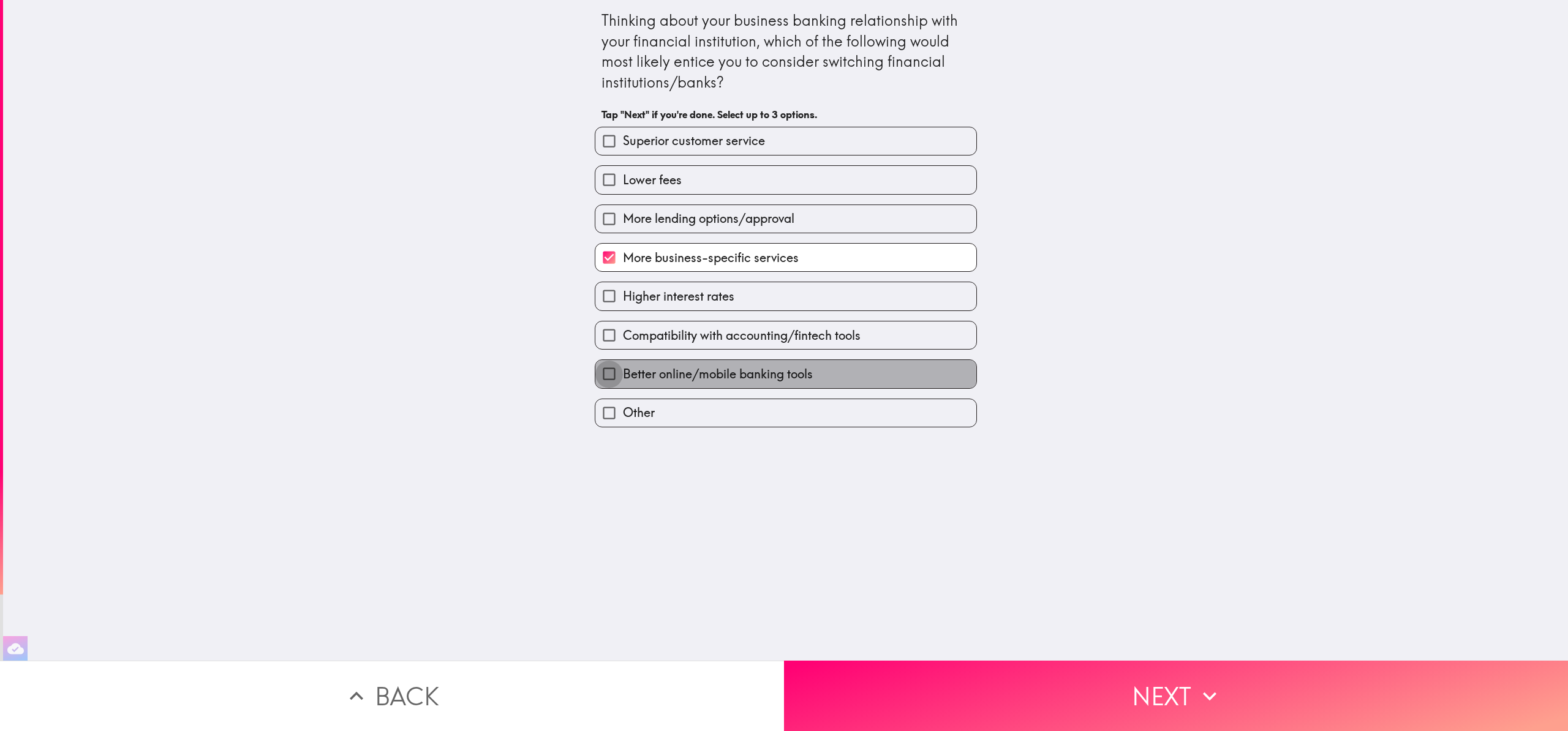
click at [605, 379] on input "Better online/mobile banking tools" at bounding box center [609, 374] width 28 height 28
checkbox input "true"
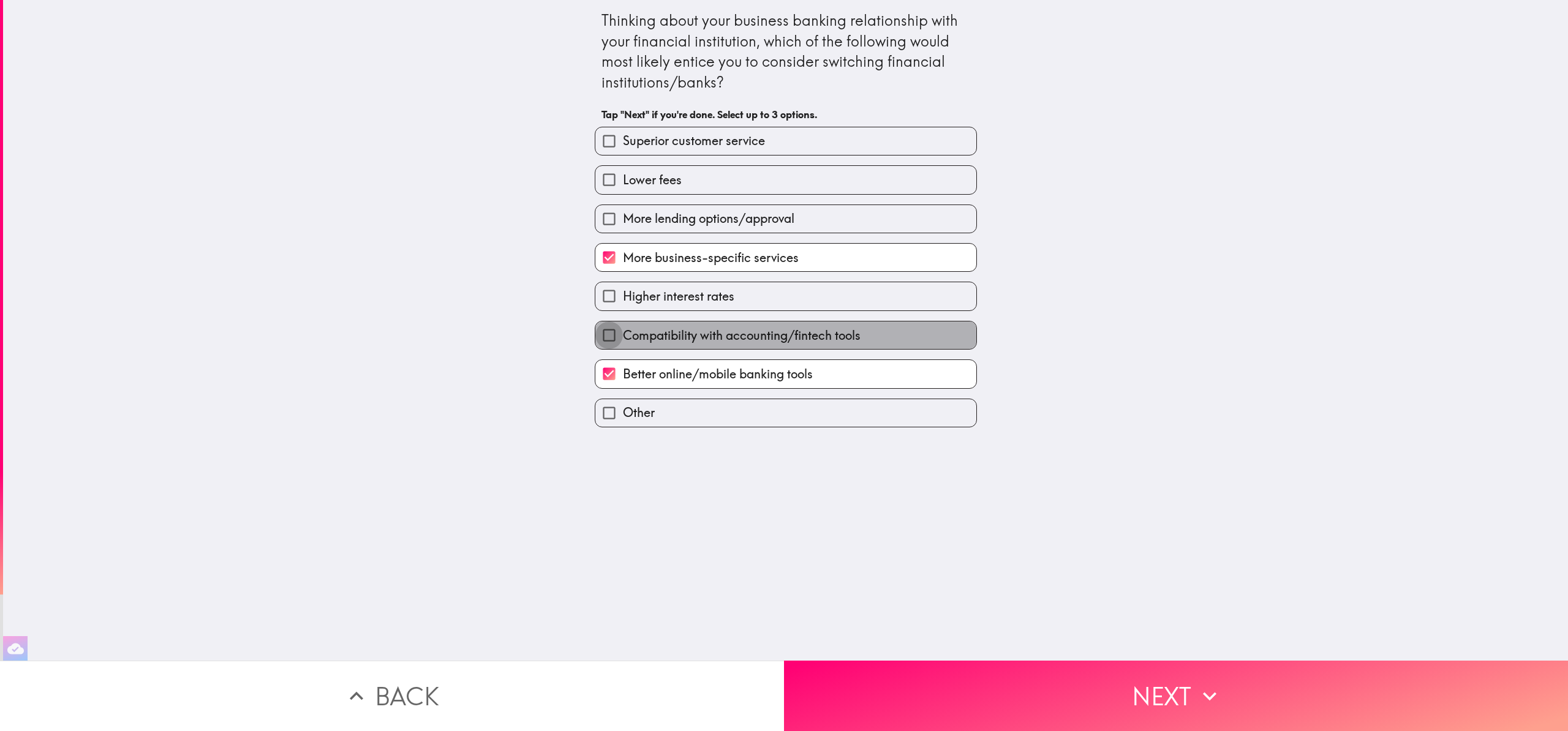
click at [601, 340] on input "Compatibility with accounting/fintech tools" at bounding box center [609, 335] width 28 height 28
checkbox input "true"
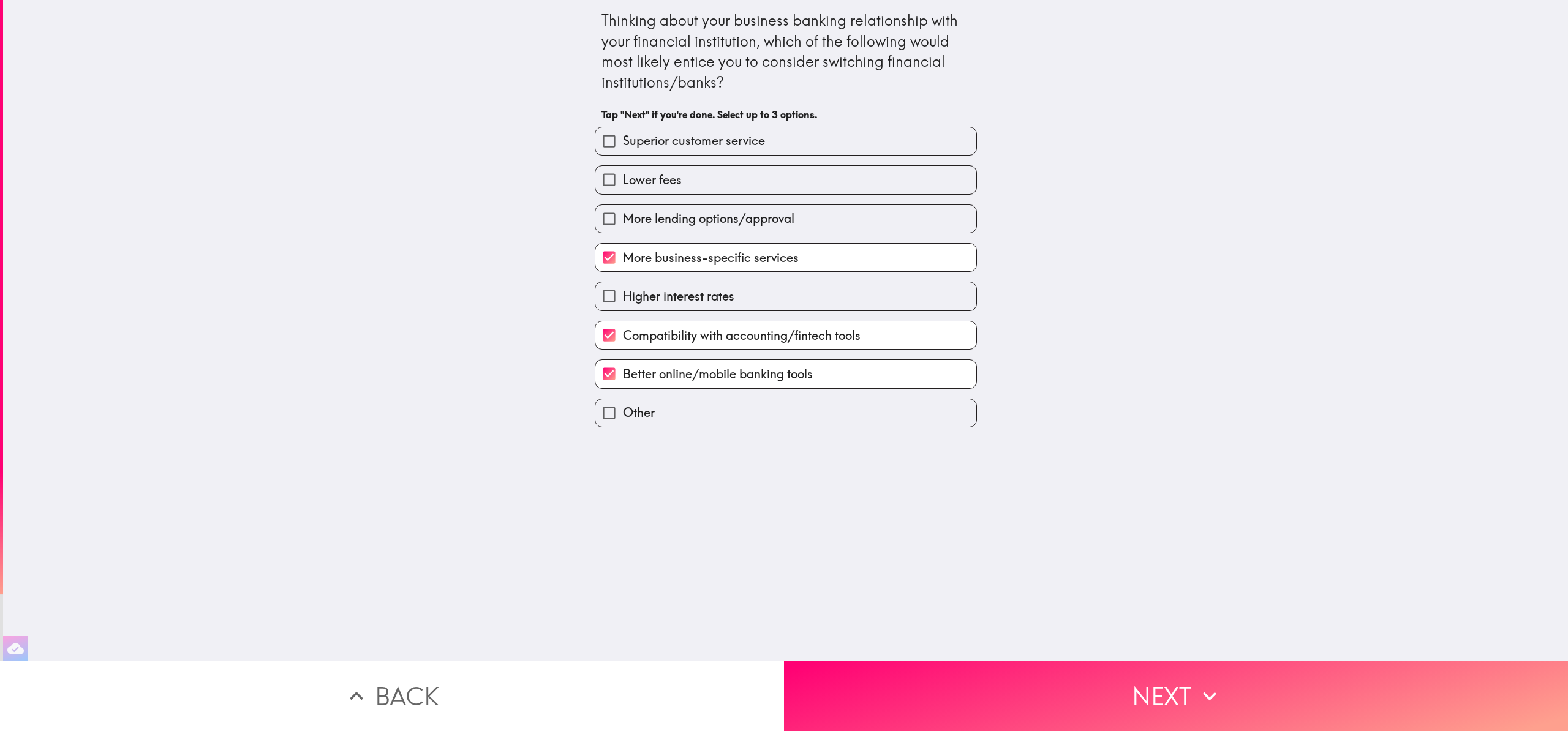
click at [602, 143] on input "Superior customer service" at bounding box center [609, 141] width 28 height 28
checkbox input "true"
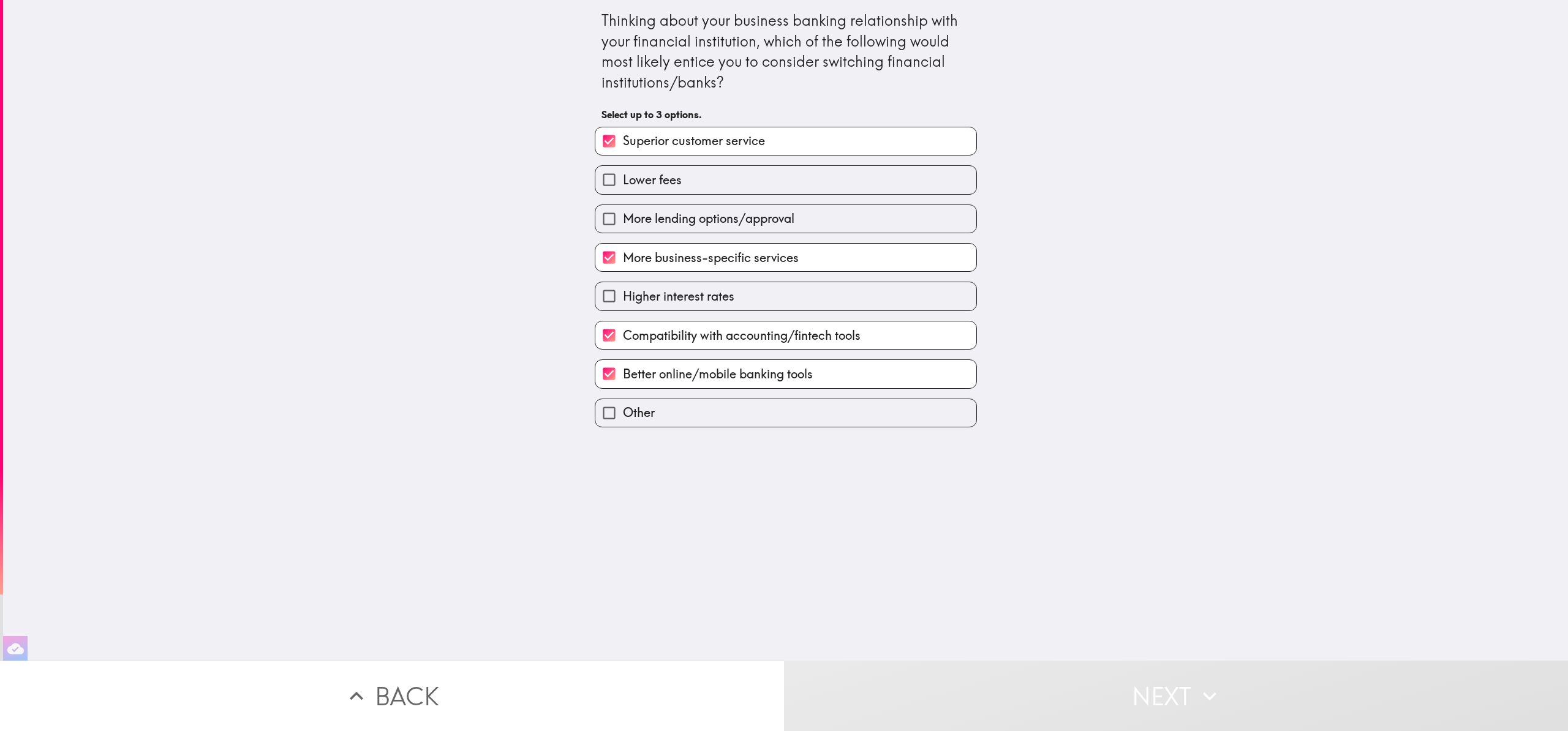
click at [603, 223] on input "More lending options/approval" at bounding box center [609, 219] width 28 height 28
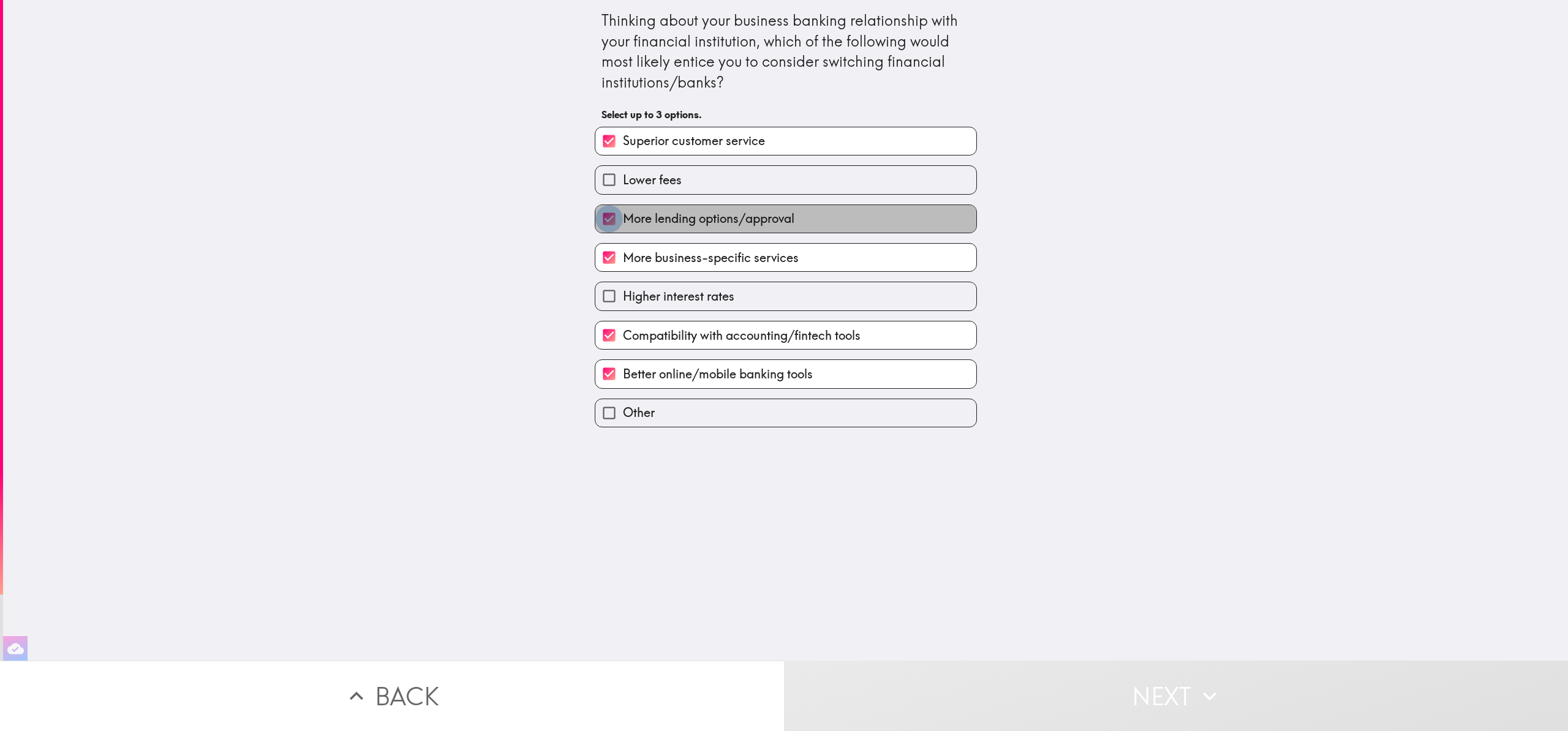
click at [601, 223] on input "More lending options/approval" at bounding box center [609, 219] width 28 height 28
checkbox input "false"
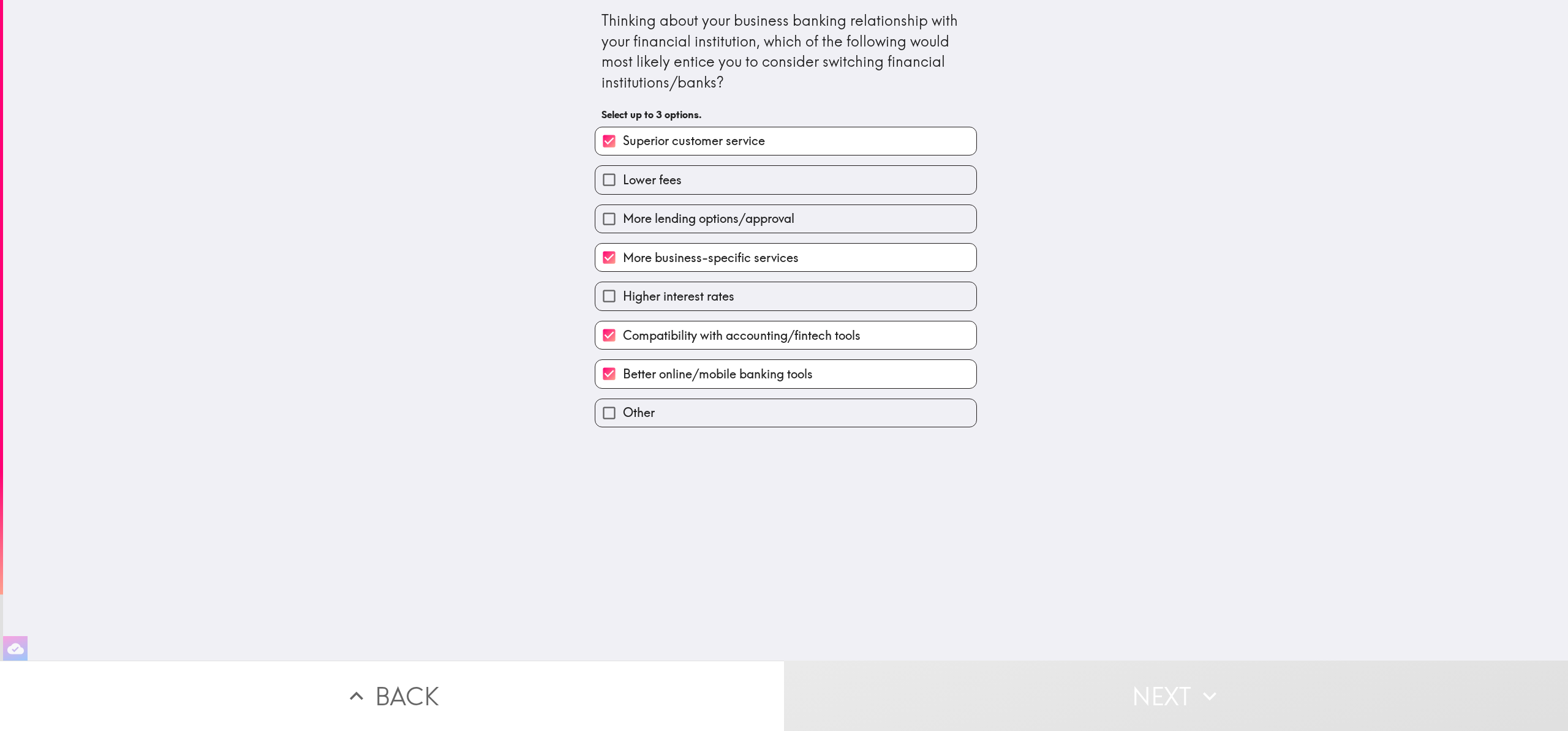
click at [604, 378] on input "Better online/mobile banking tools" at bounding box center [609, 374] width 28 height 28
checkbox input "false"
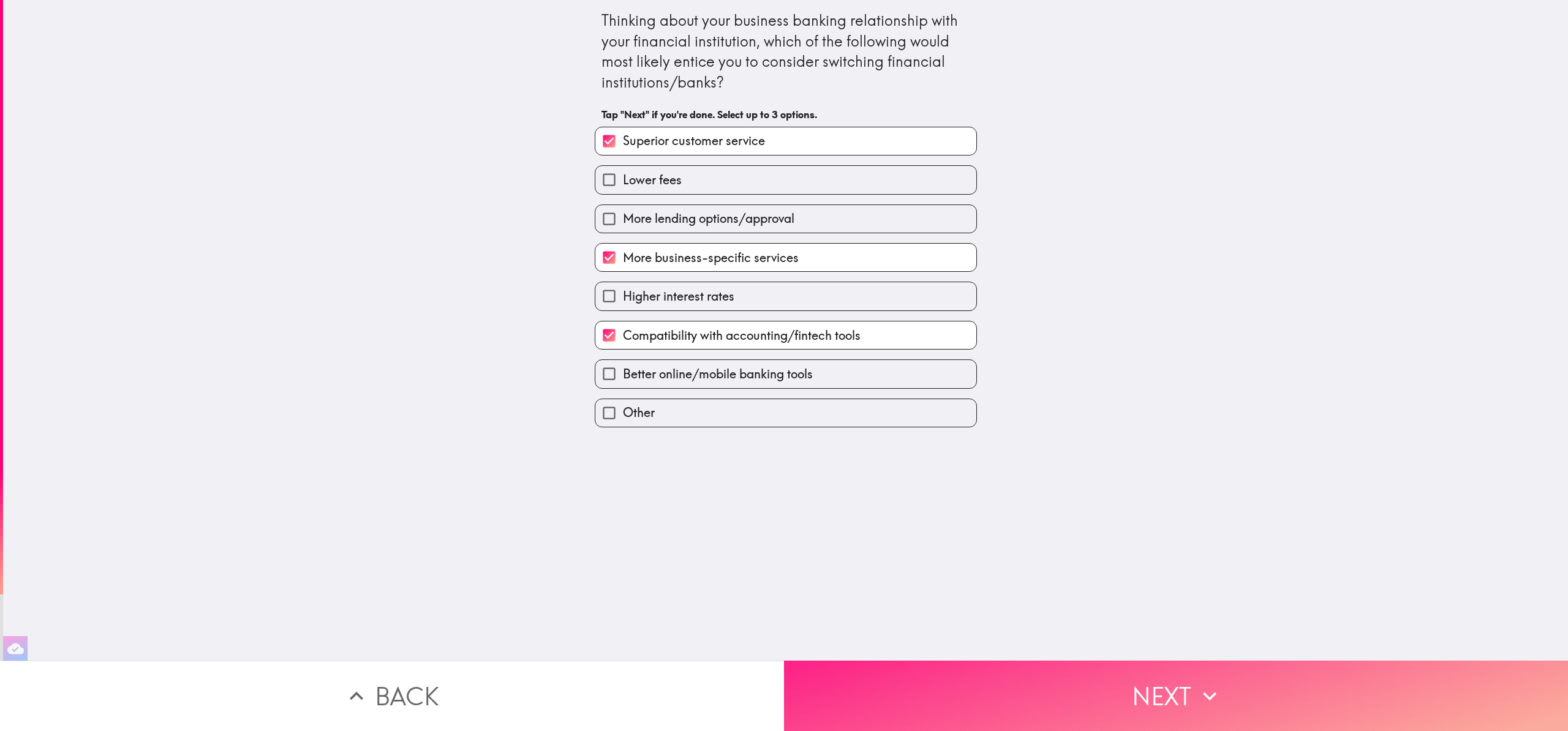
click at [1041, 693] on button "Next" at bounding box center [1177, 696] width 784 height 70
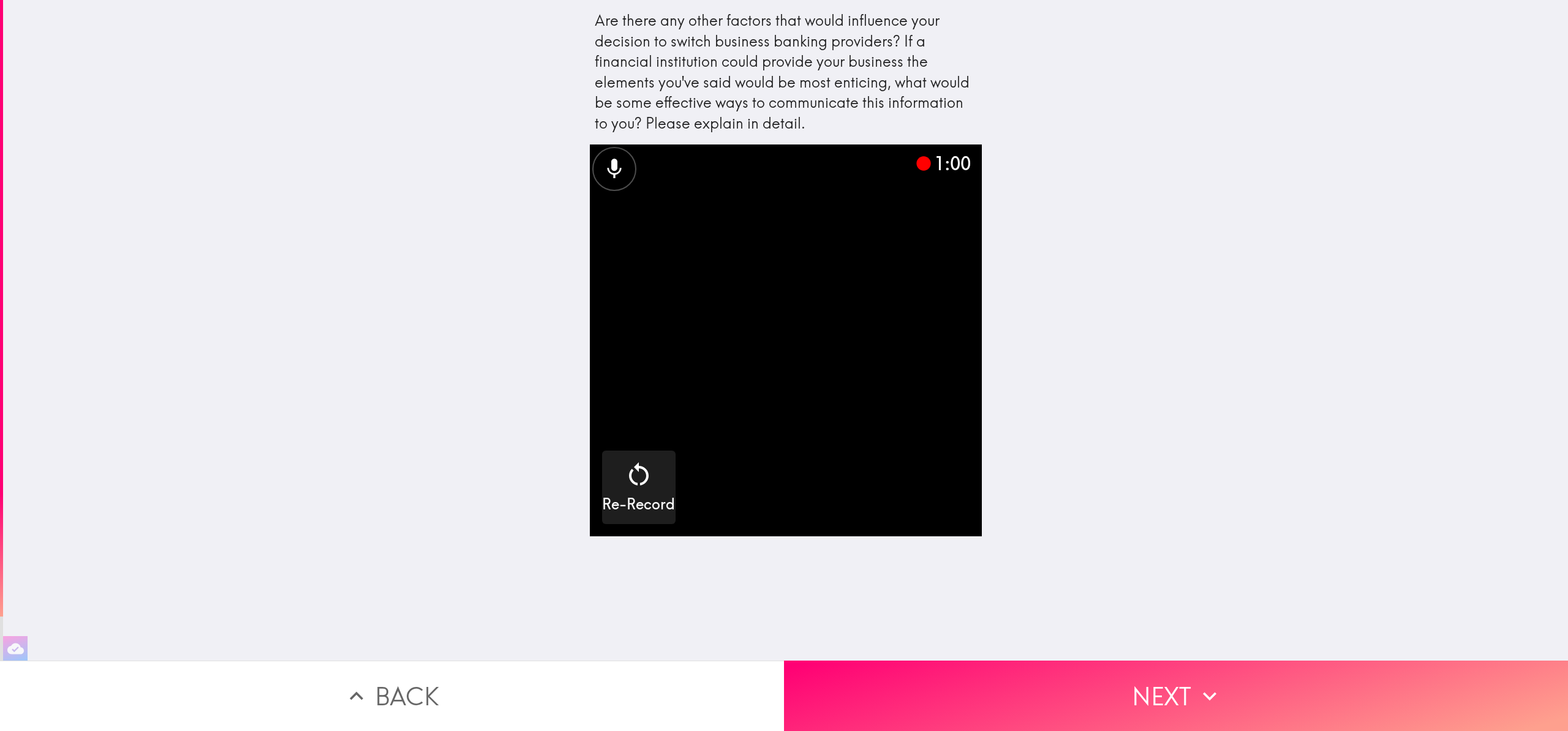
click at [777, 349] on video "button" at bounding box center [786, 340] width 392 height 392
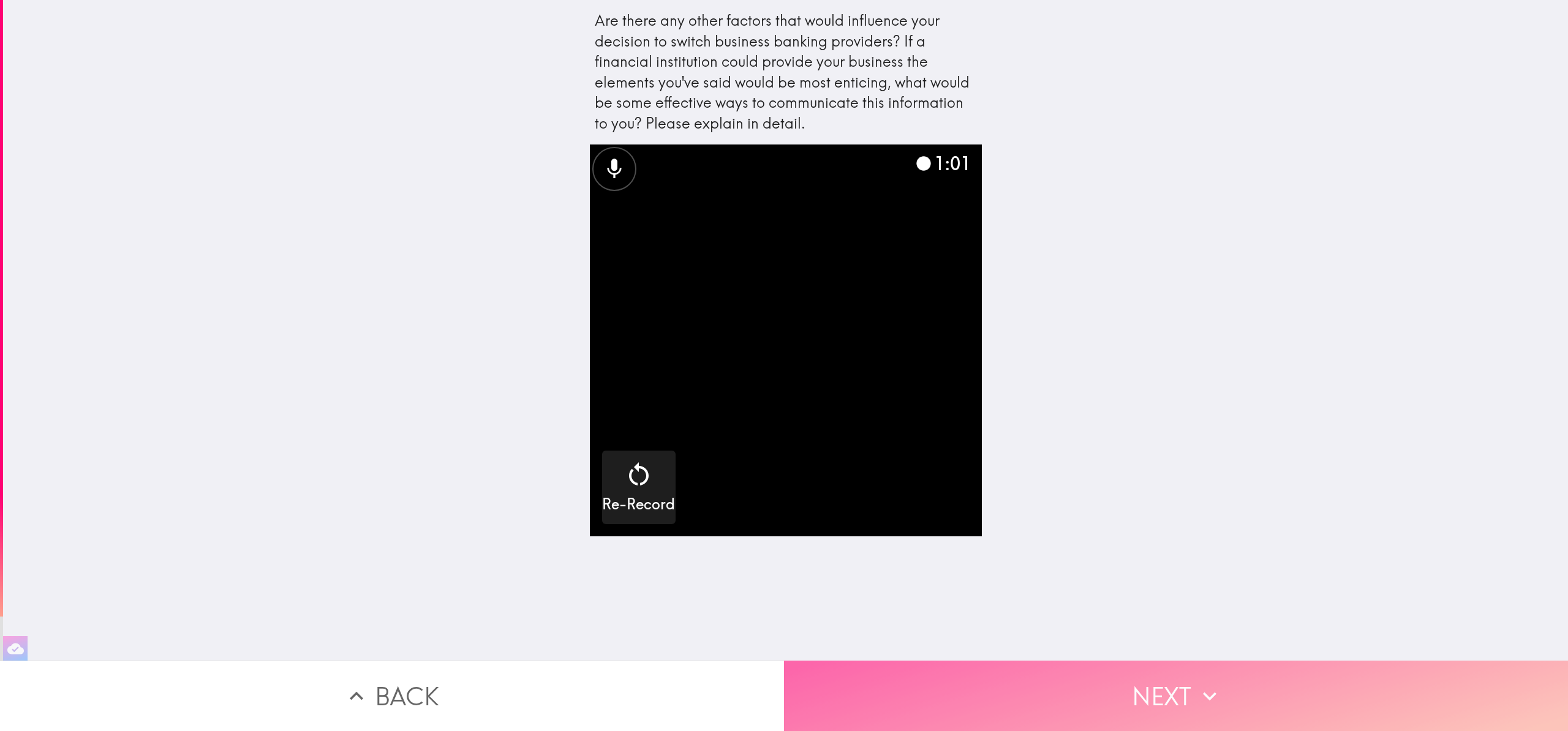
click at [982, 685] on button "Next" at bounding box center [1177, 696] width 784 height 70
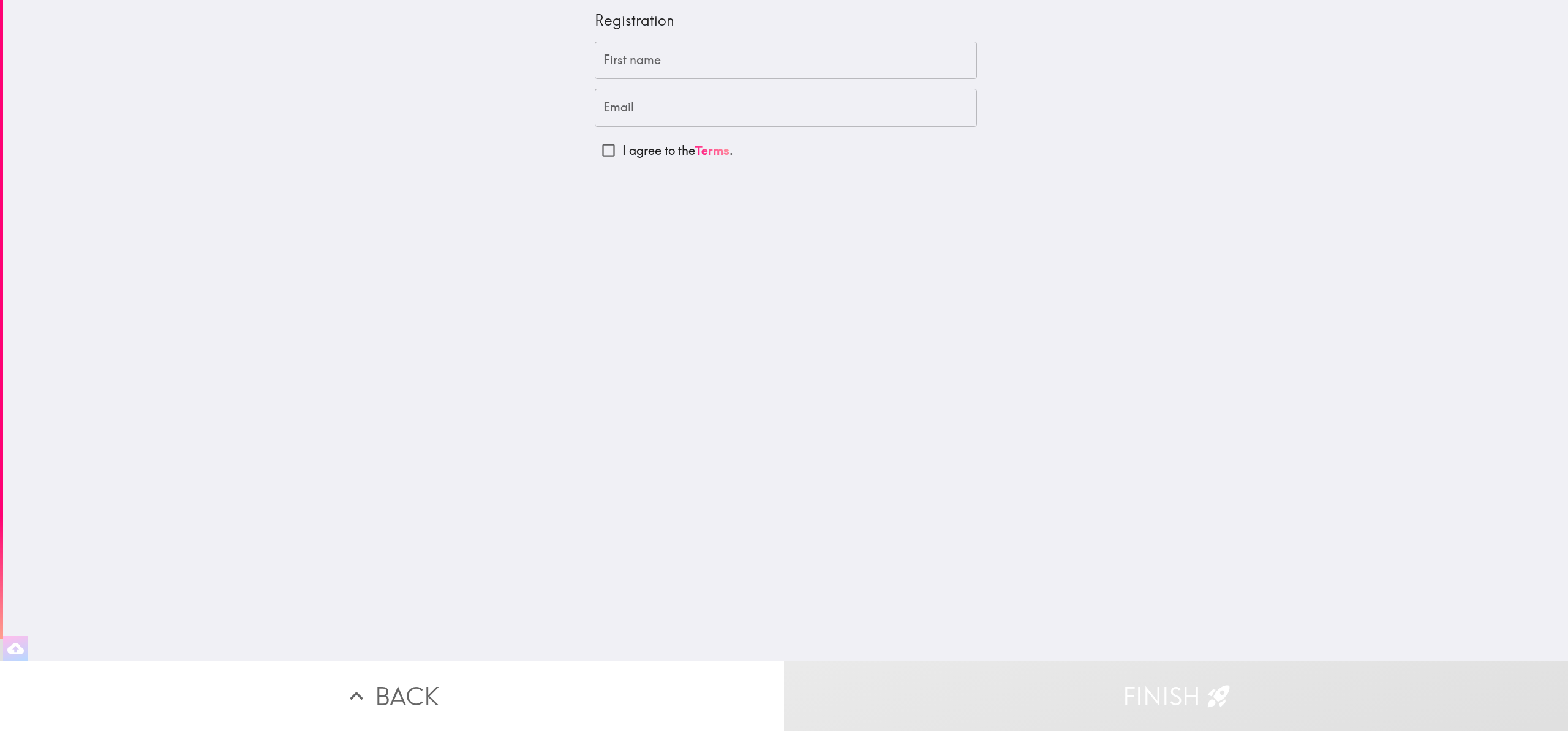
click at [669, 63] on input "First name" at bounding box center [785, 61] width 382 height 38
type input "Kimmisha"
type input "[EMAIL_ADDRESS][DOMAIN_NAME]"
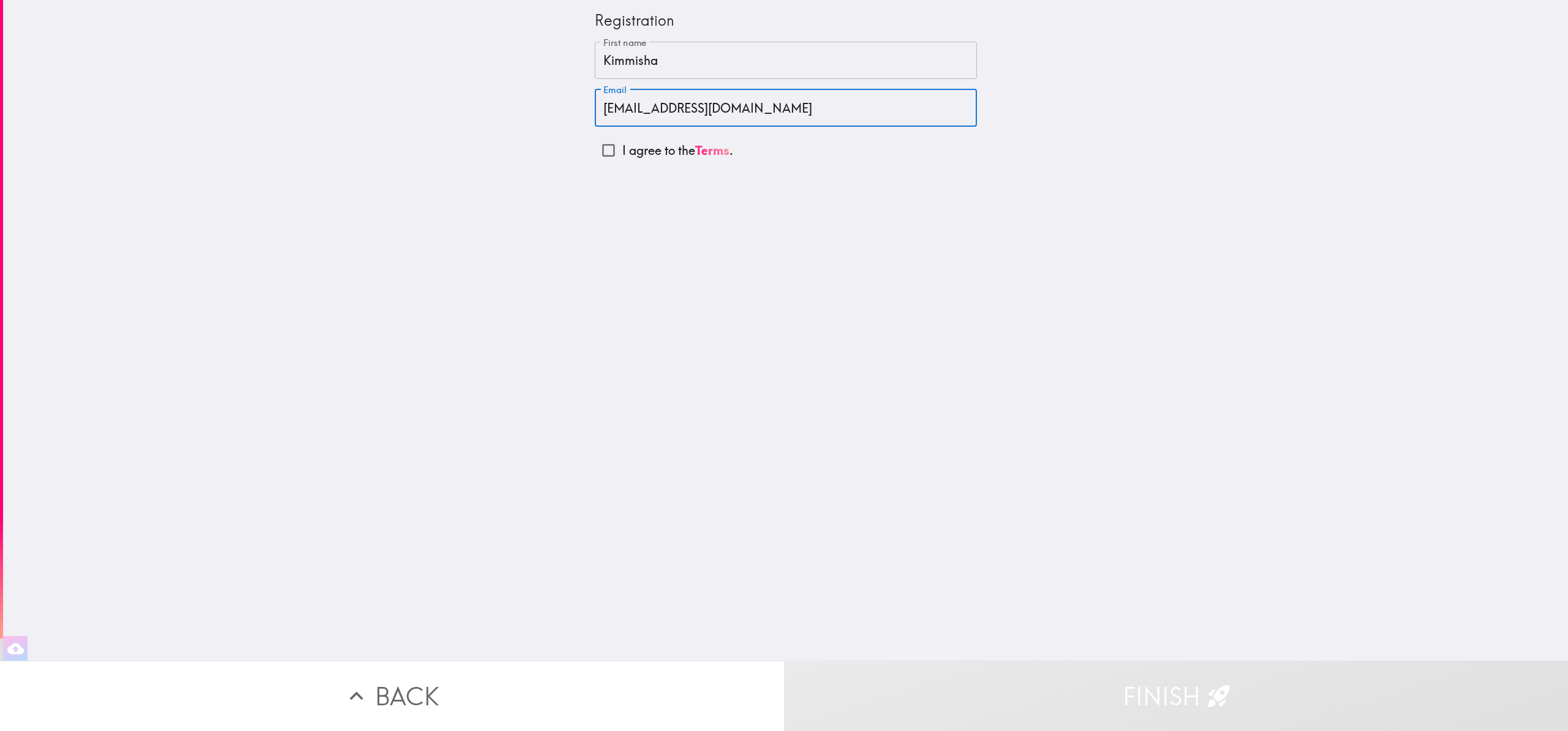
click at [603, 150] on input "I agree to the Terms ." at bounding box center [608, 150] width 28 height 28
checkbox input "true"
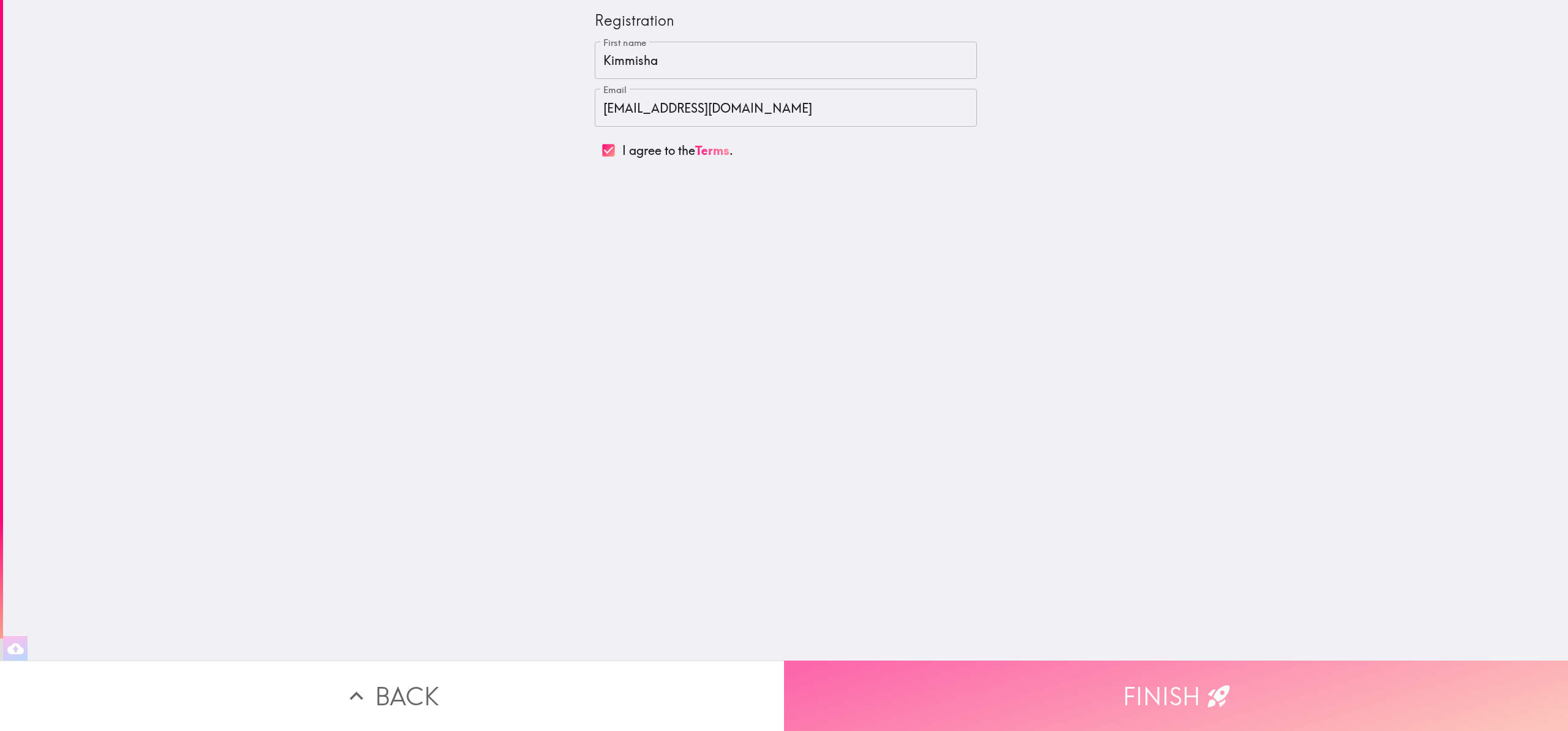
click at [1142, 690] on button "Finish" at bounding box center [1177, 696] width 784 height 70
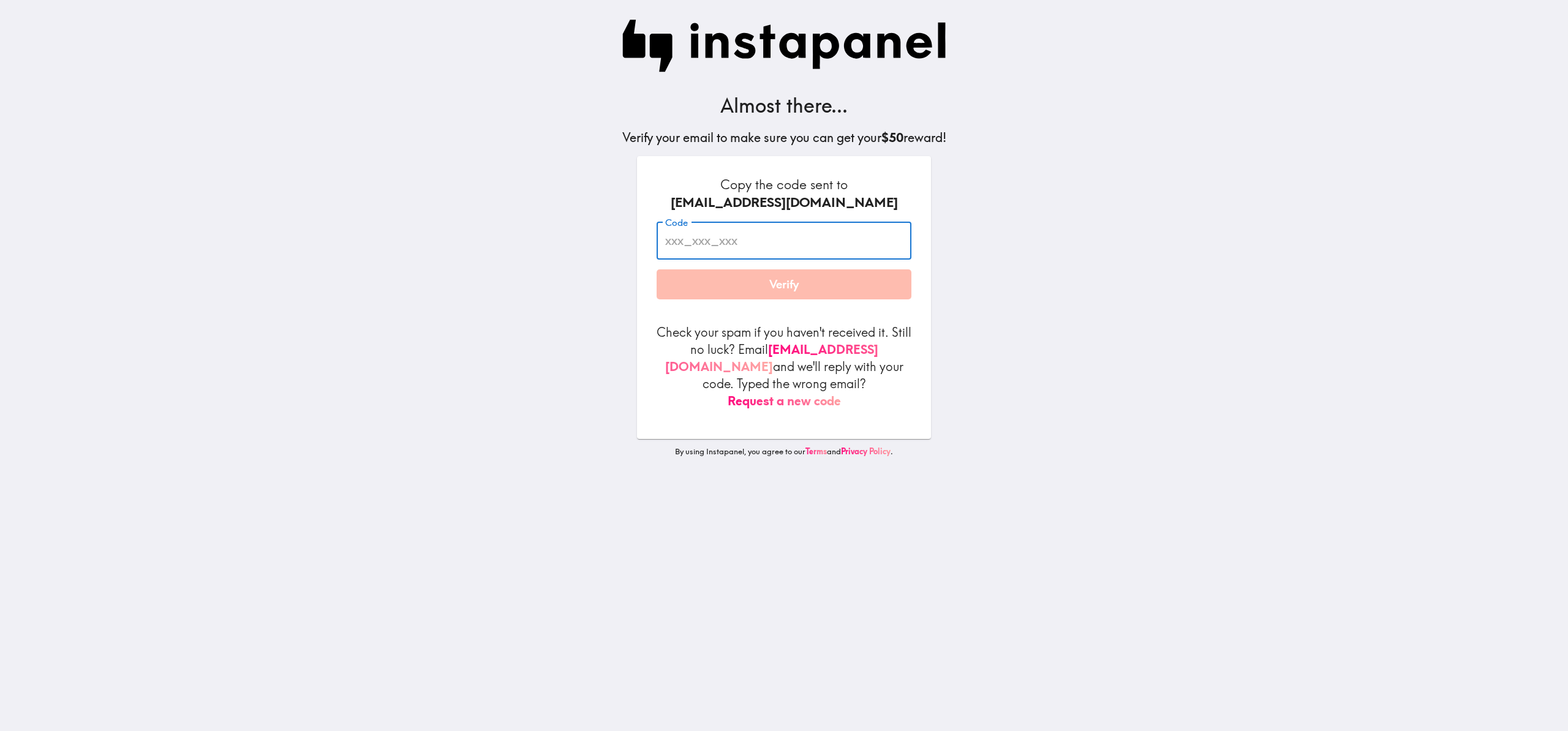
click at [884, 247] on input "Code" at bounding box center [784, 241] width 255 height 38
click at [831, 245] on input "Code" at bounding box center [784, 241] width 255 height 38
paste input "QH8_a54_bMG"
type input "QH8_a54_bMG"
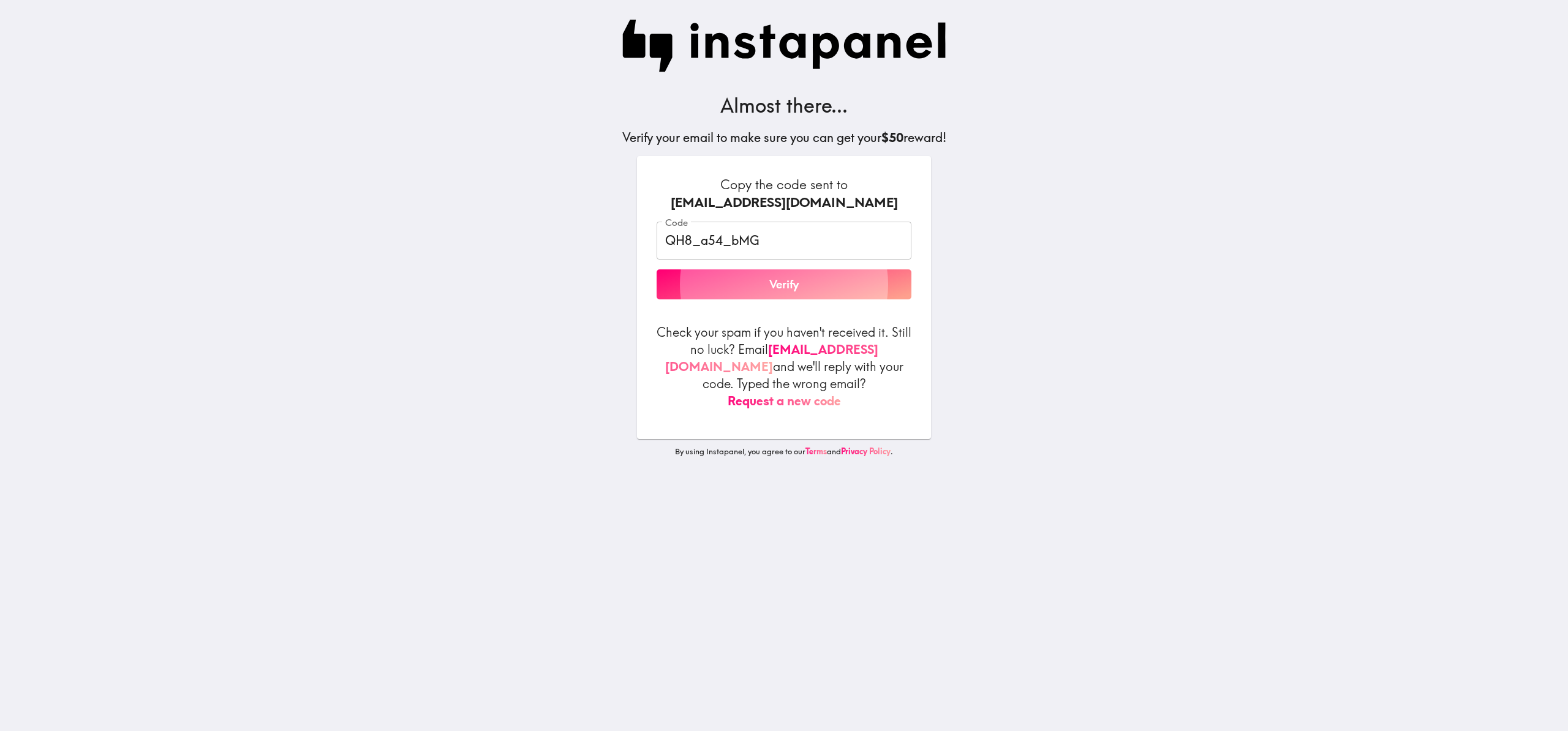
click at [828, 286] on button "Verify" at bounding box center [784, 285] width 255 height 31
